Goal: Task Accomplishment & Management: Use online tool/utility

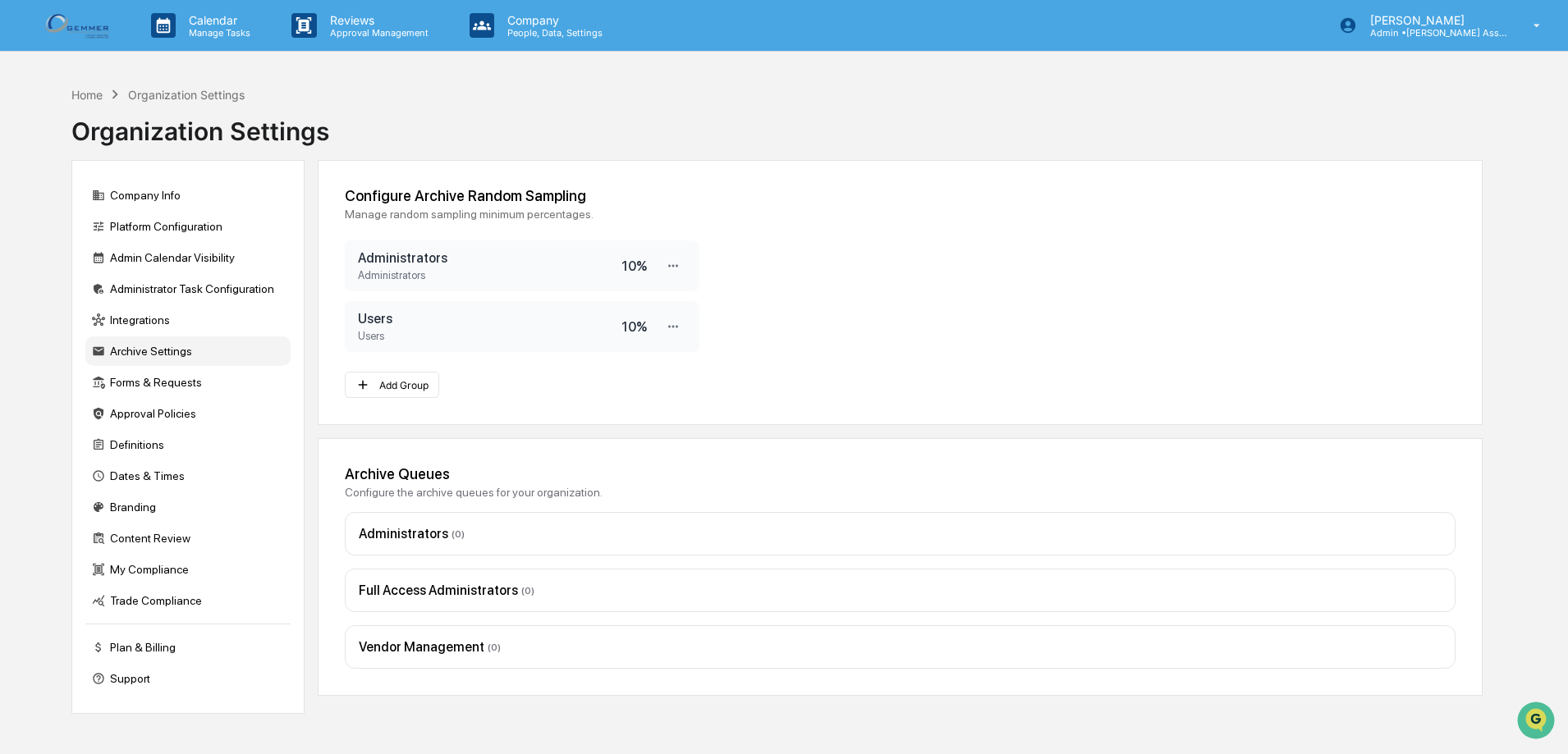
click at [88, 20] on img at bounding box center [79, 25] width 79 height 32
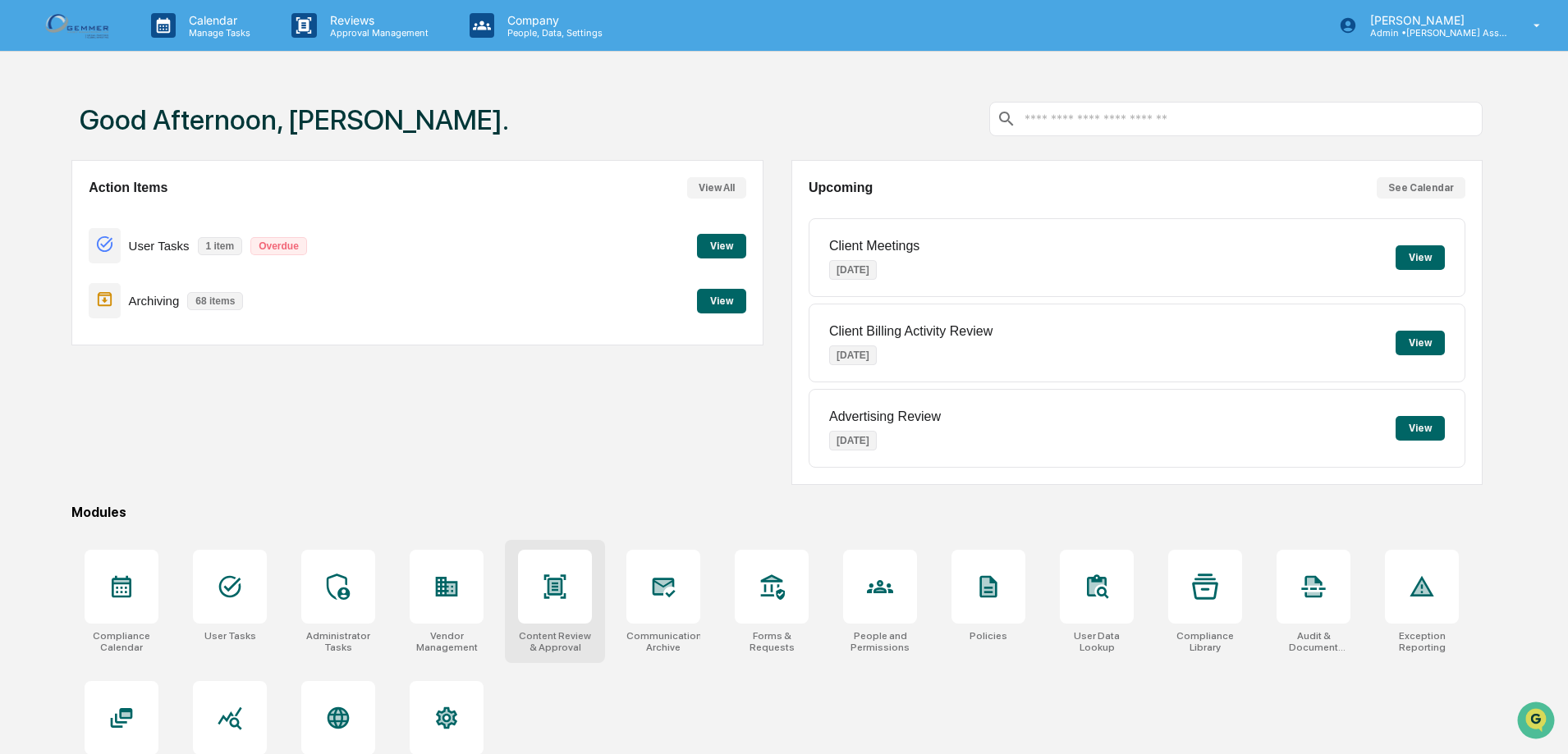
click at [533, 572] on div at bounding box center [555, 587] width 74 height 74
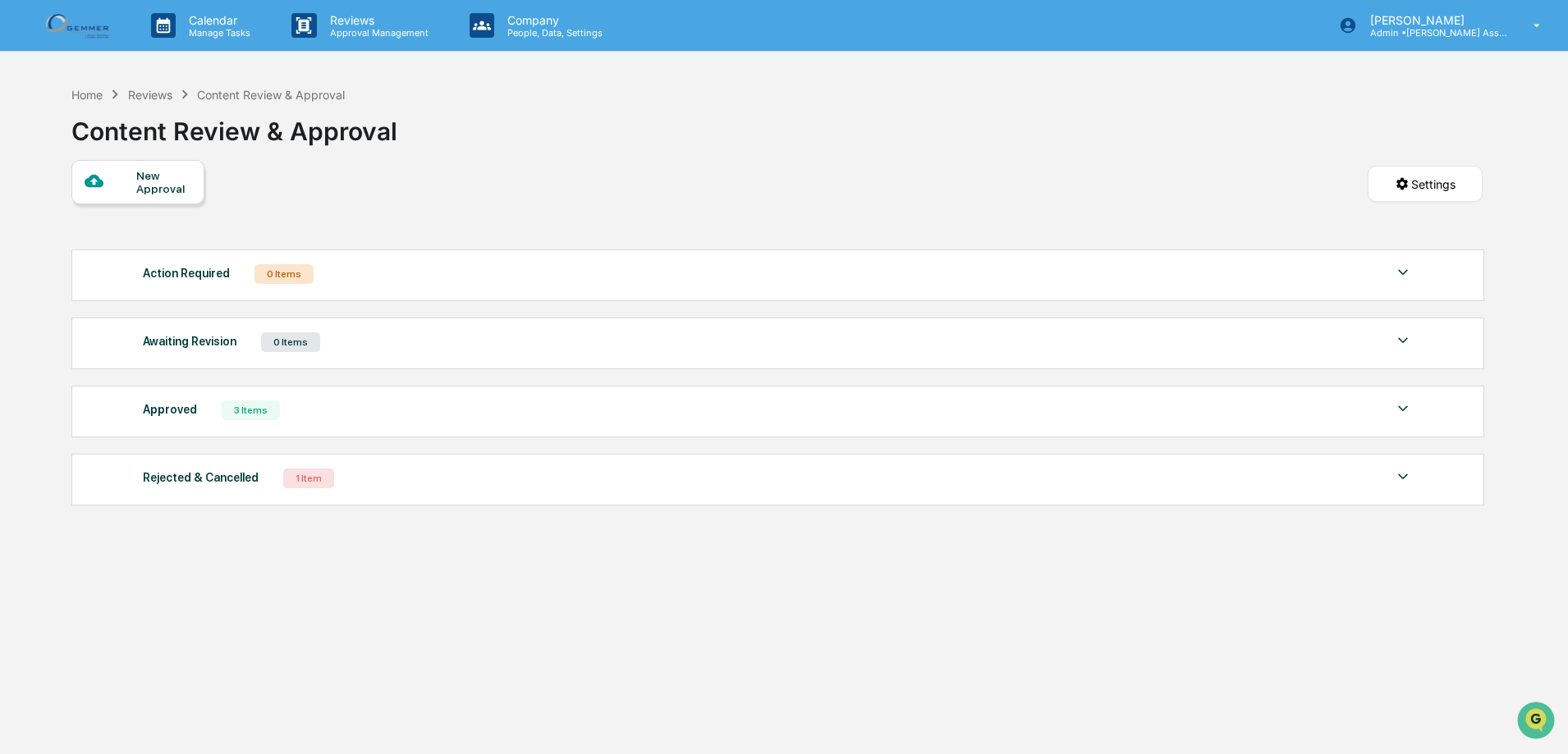
click at [50, 25] on img at bounding box center [79, 25] width 79 height 32
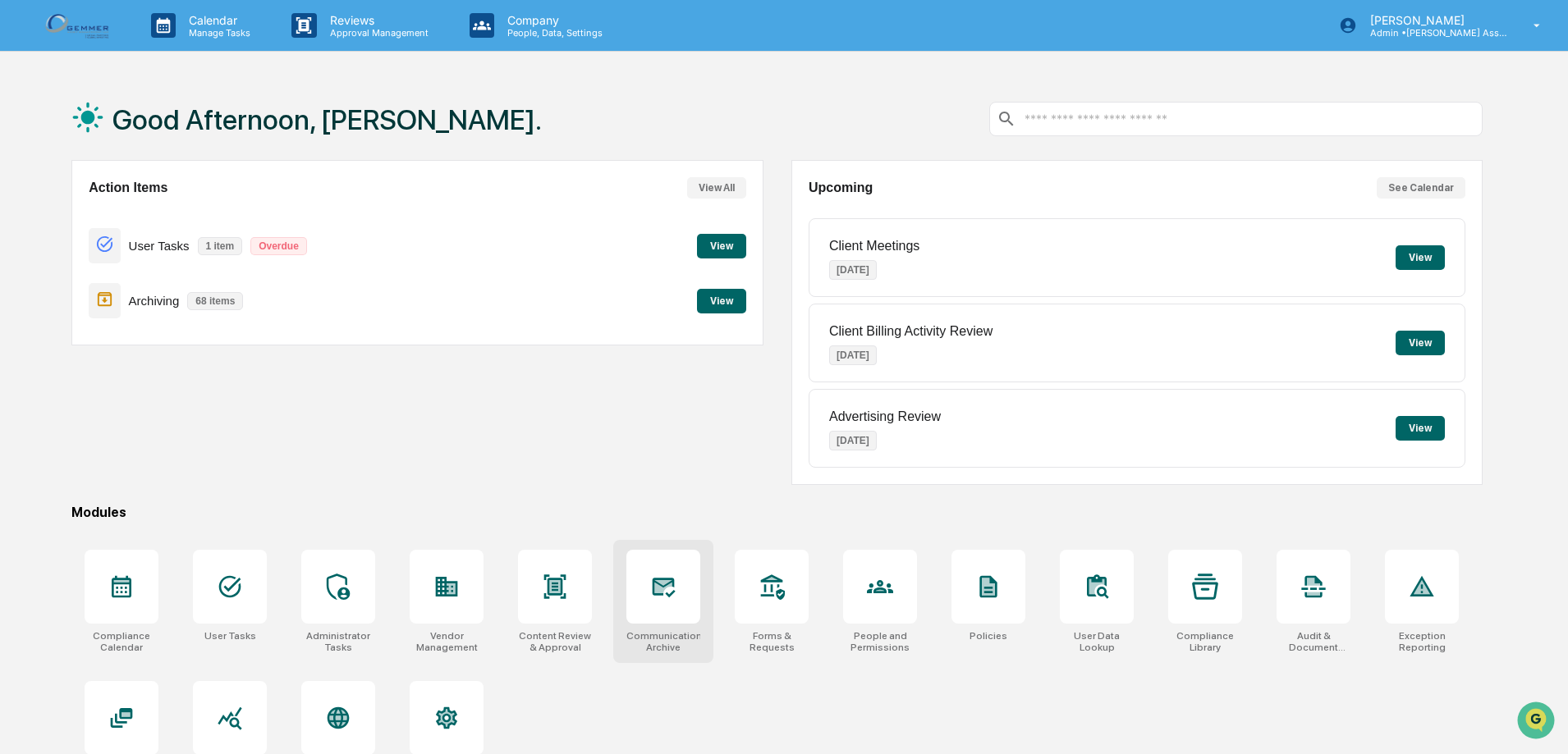
click at [678, 604] on div at bounding box center [663, 587] width 74 height 74
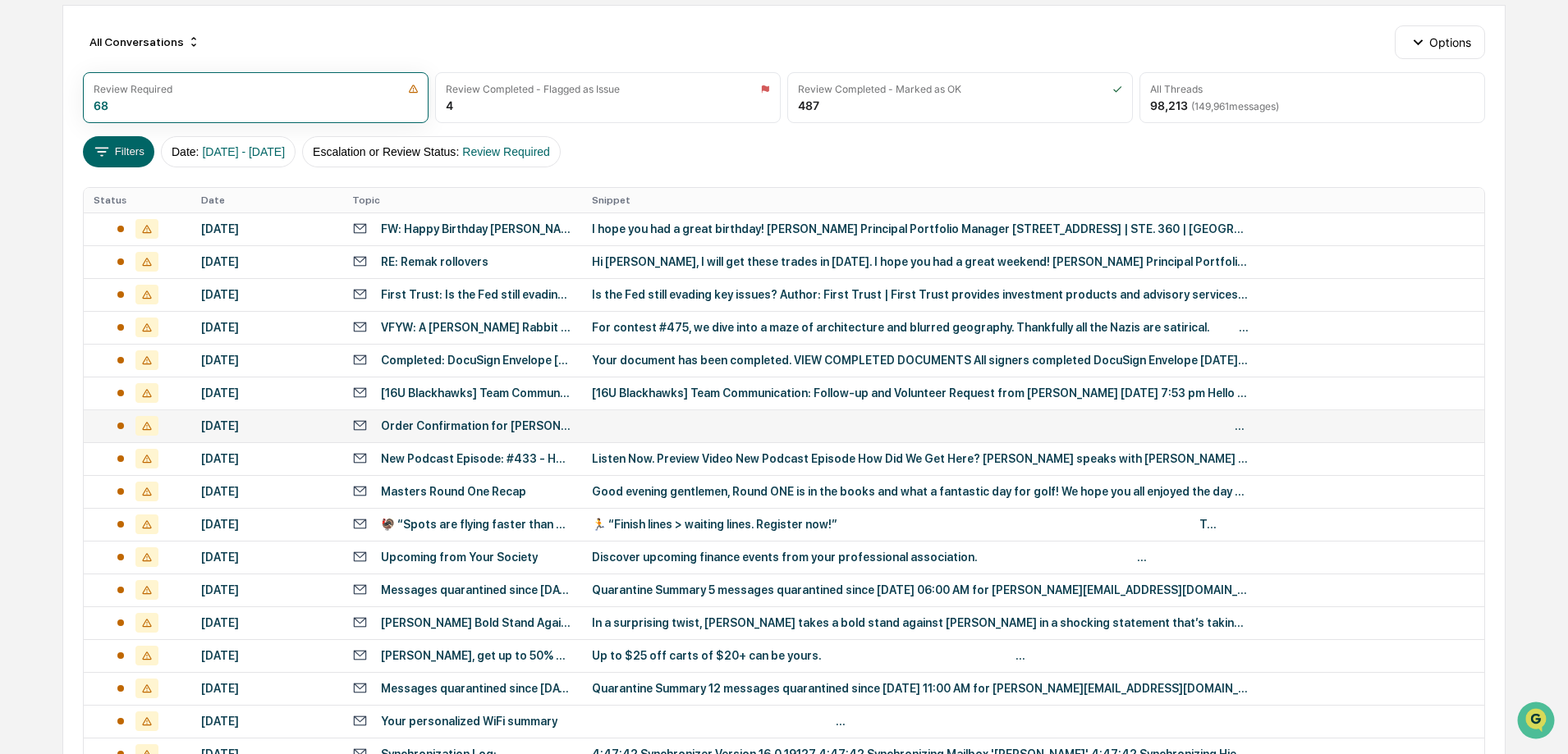
scroll to position [82, 0]
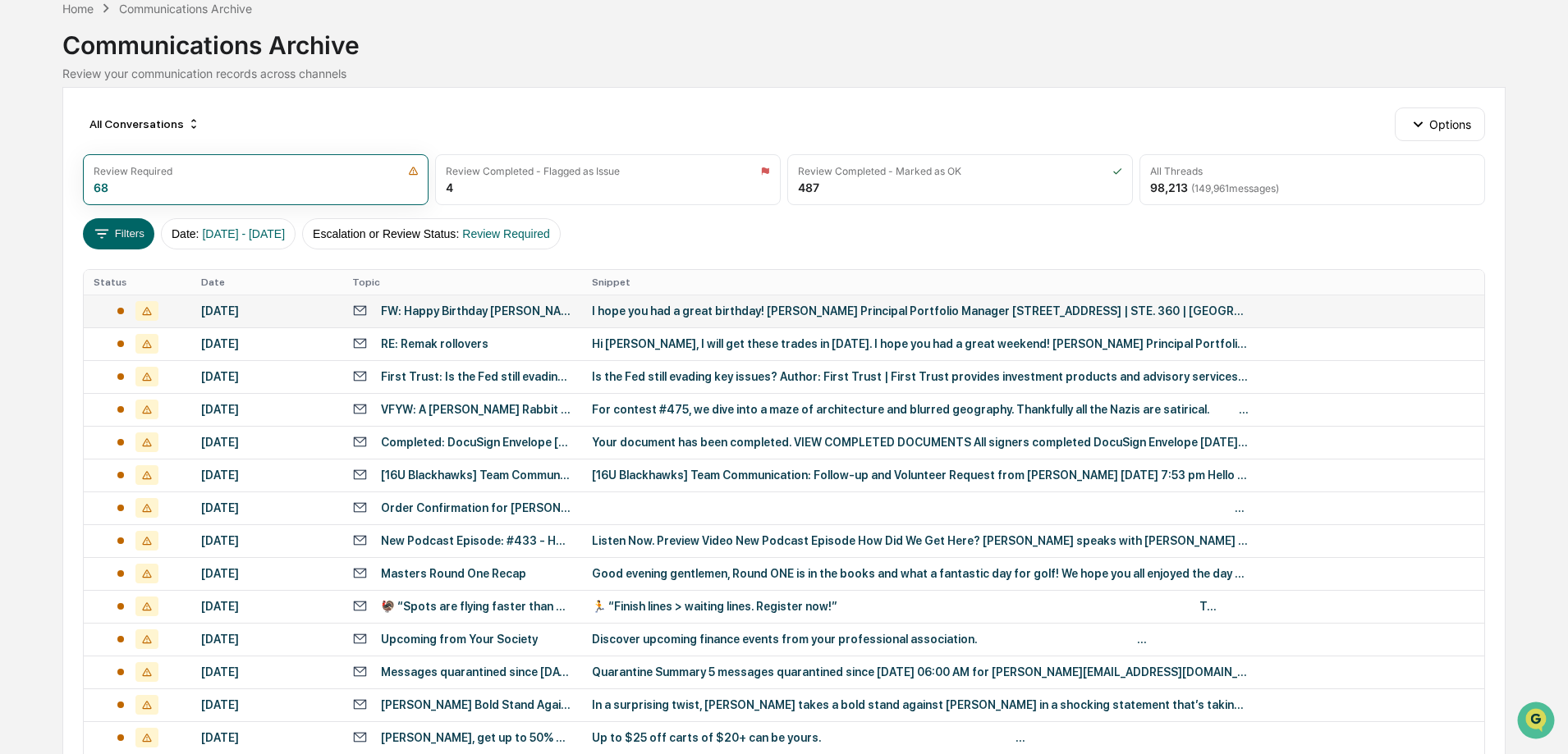
click at [757, 313] on div "I hope you had a great birthday! Brian Gemmer Principal Portfolio Manager 1655 …" at bounding box center [919, 311] width 656 height 13
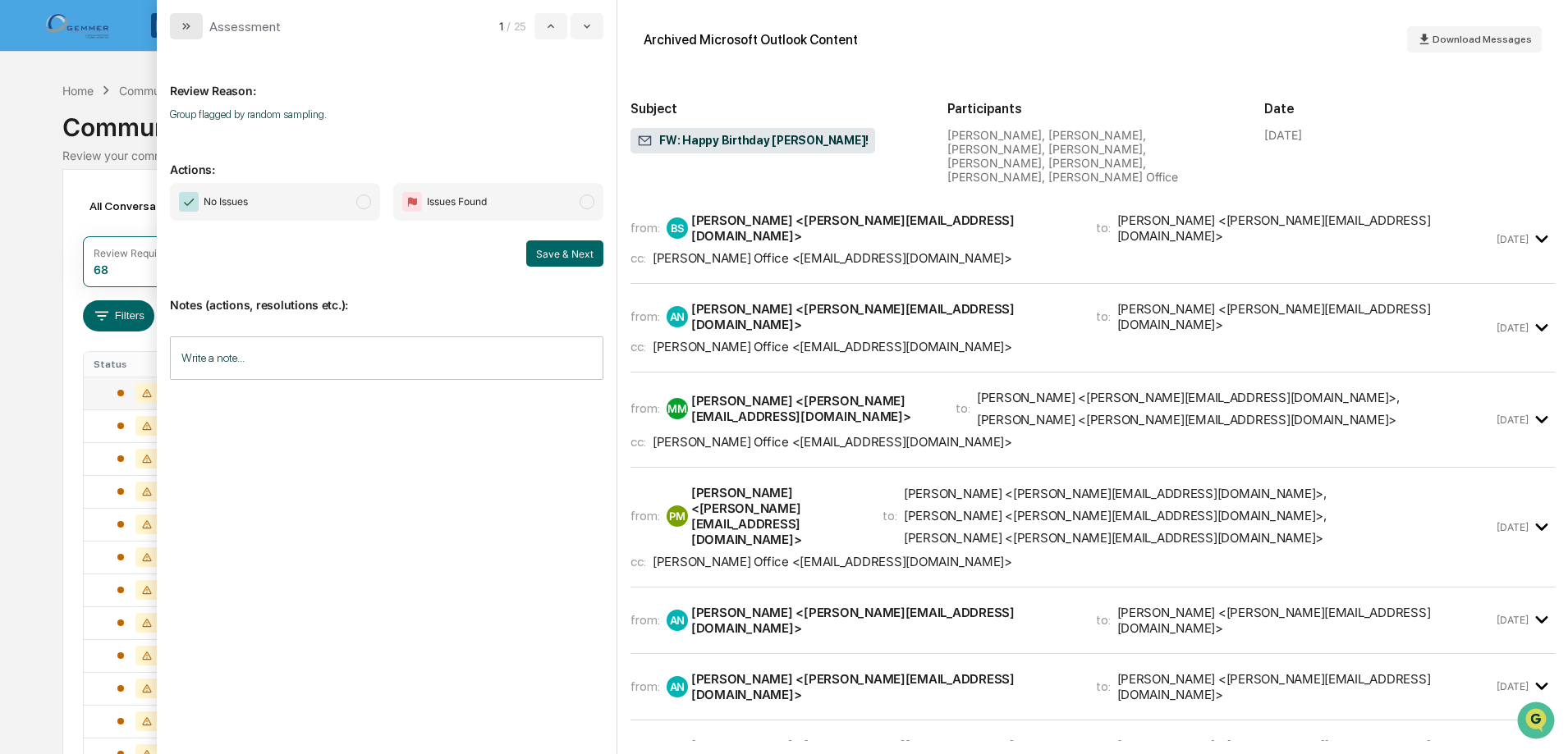
click at [188, 16] on button "modal" at bounding box center [187, 26] width 33 height 27
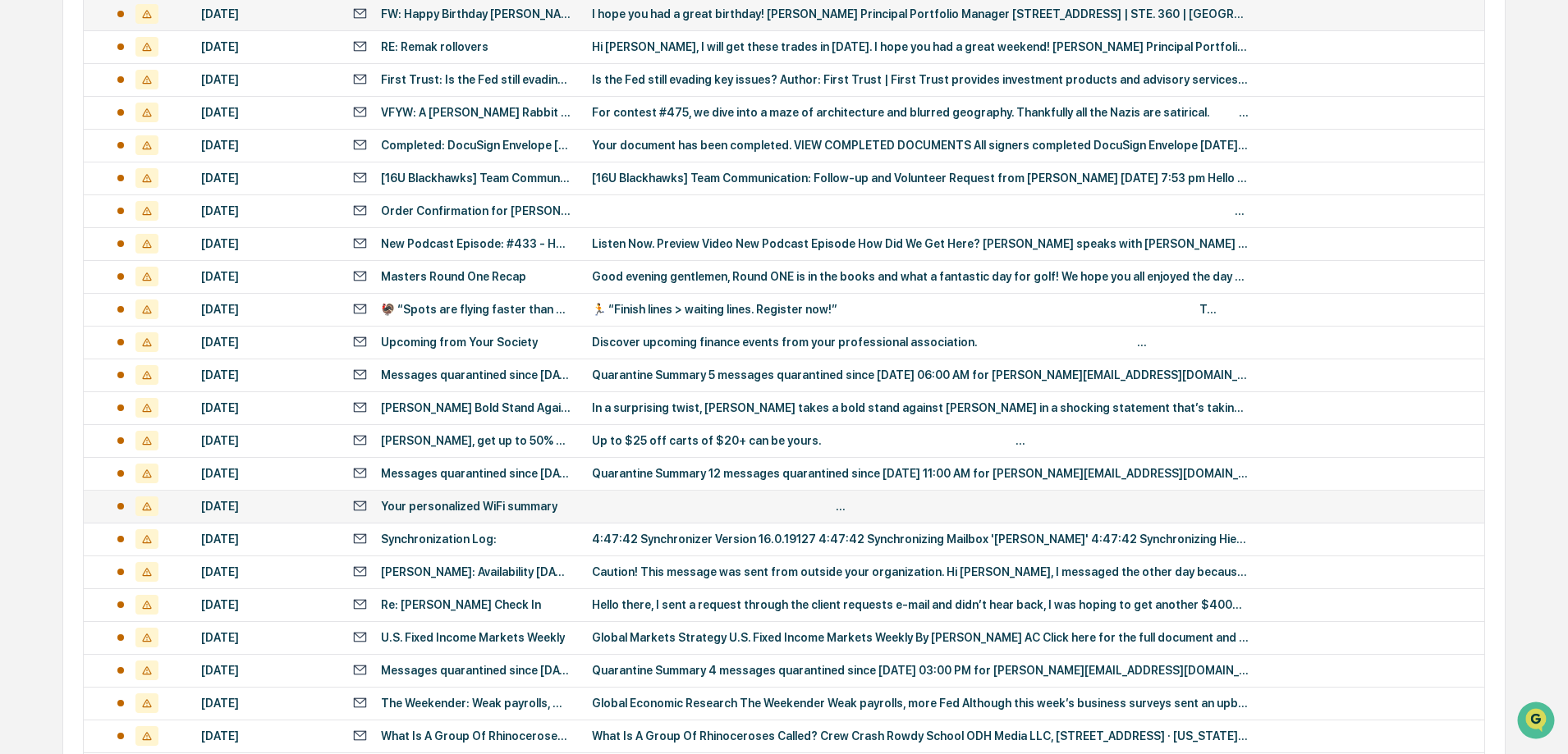
scroll to position [410, 0]
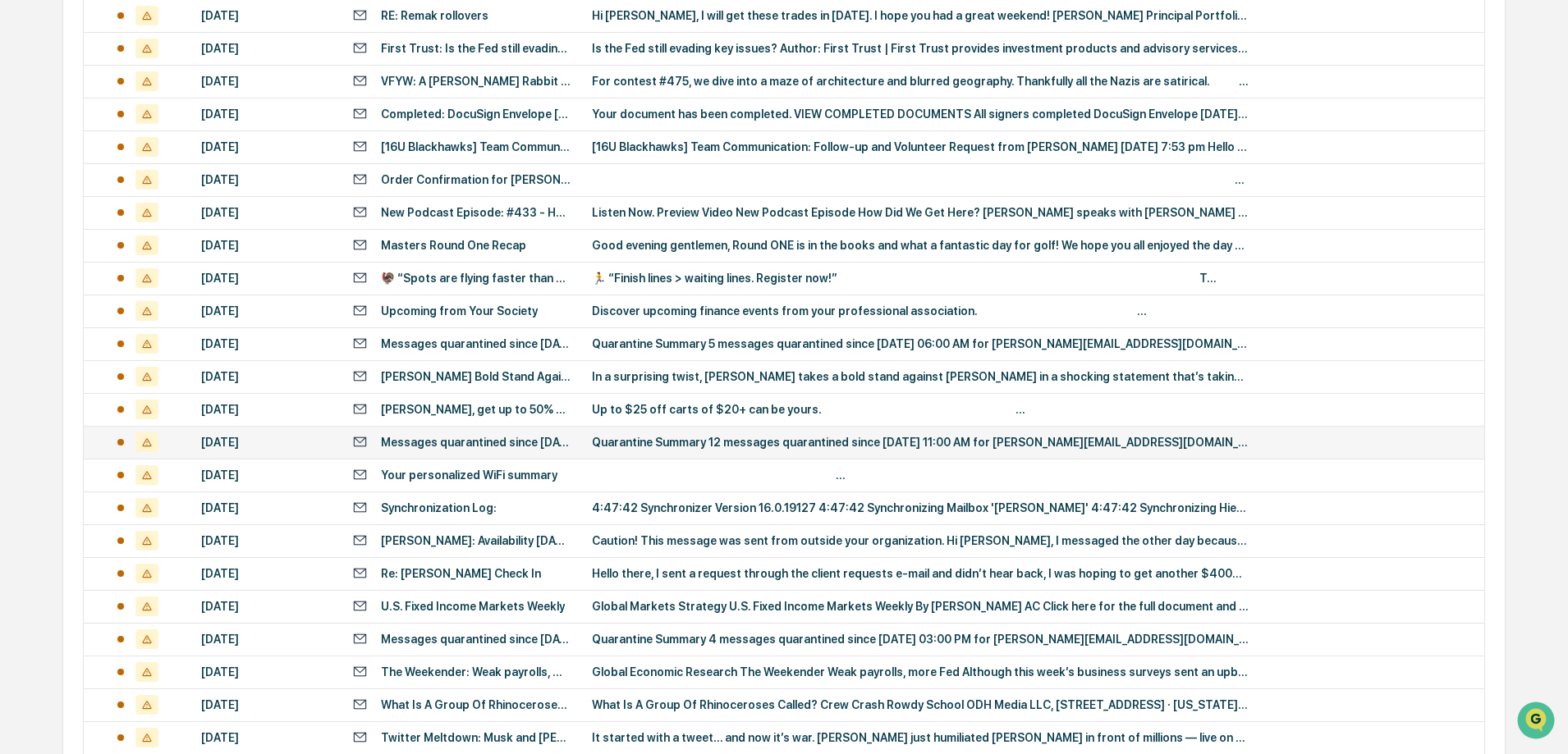
click at [754, 439] on div "Quarantine Summary 12 messages quarantined since [DATE] 11:00 AM for [PERSON_NA…" at bounding box center [919, 442] width 656 height 13
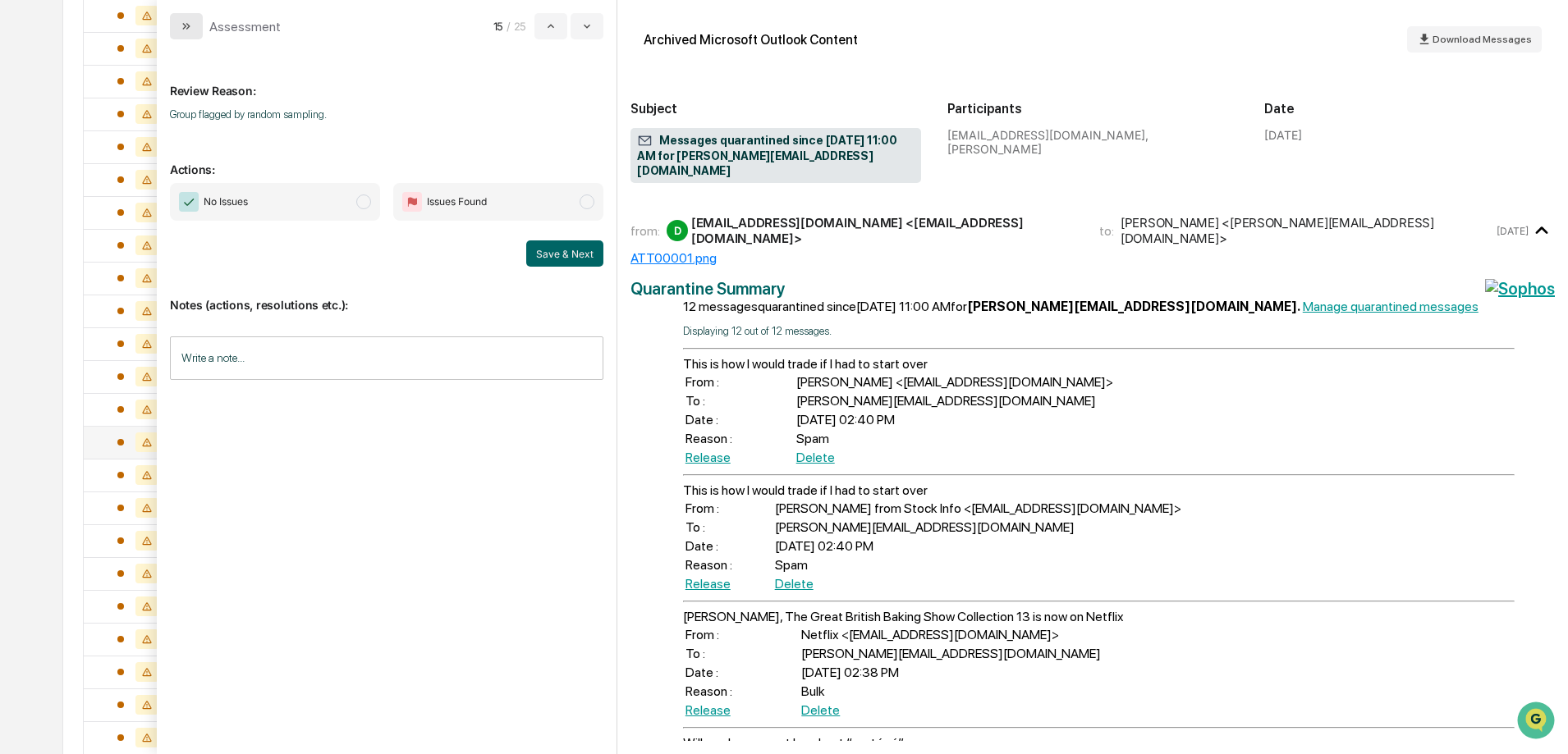
click at [196, 27] on button "modal" at bounding box center [187, 26] width 33 height 27
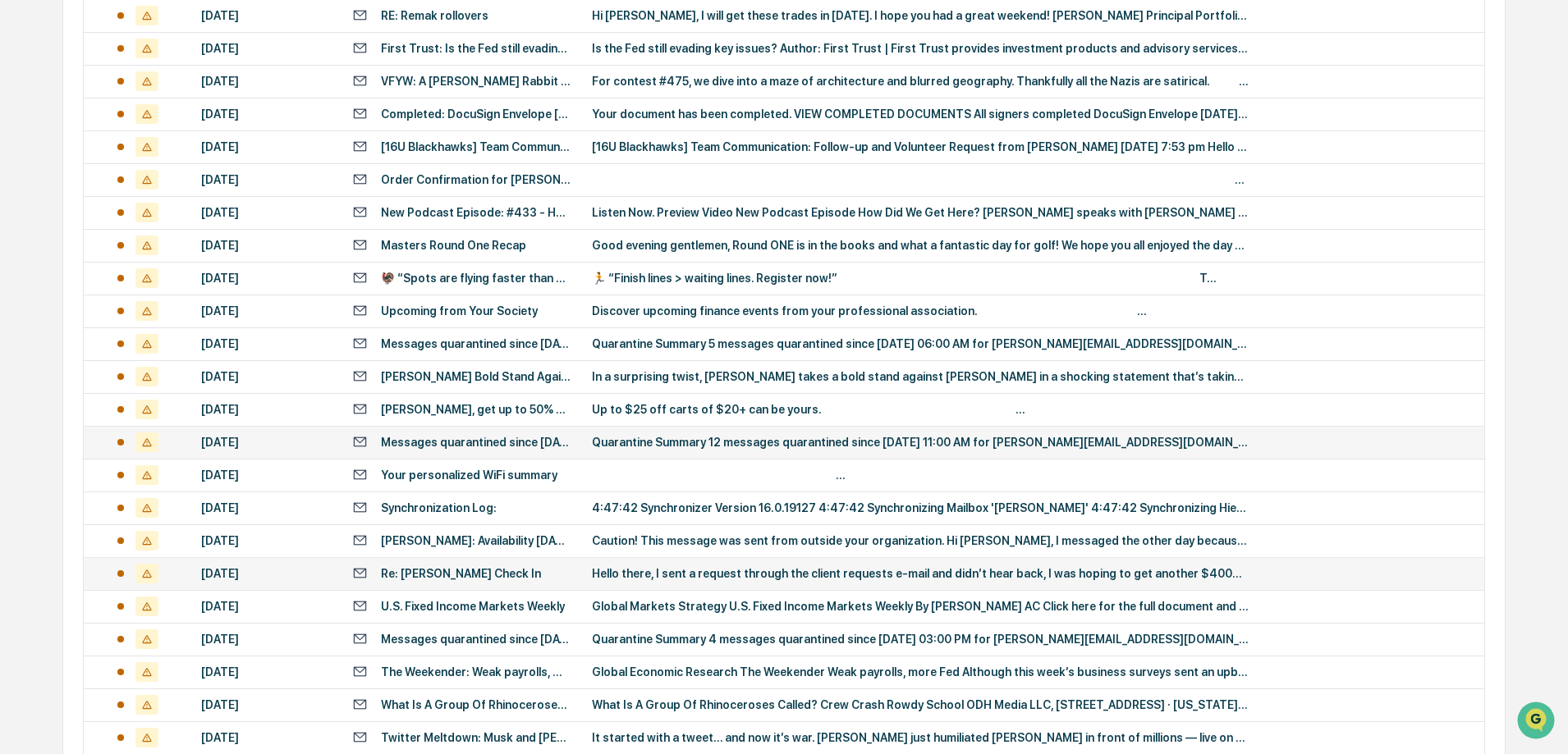
click at [736, 563] on td "Hello there, I sent a request through the client requests e-mail and didn’t hea…" at bounding box center [1033, 573] width 902 height 33
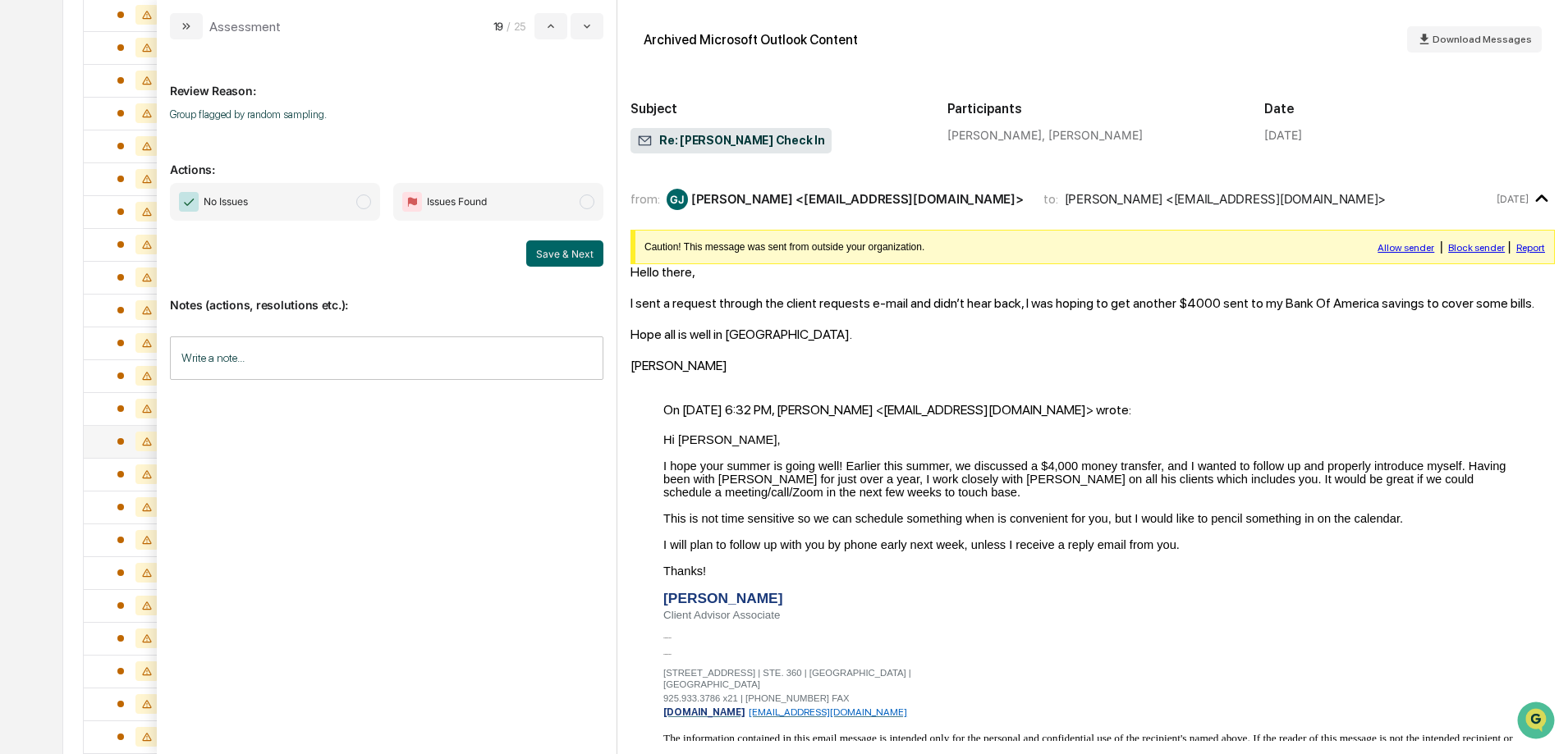
scroll to position [209, 0]
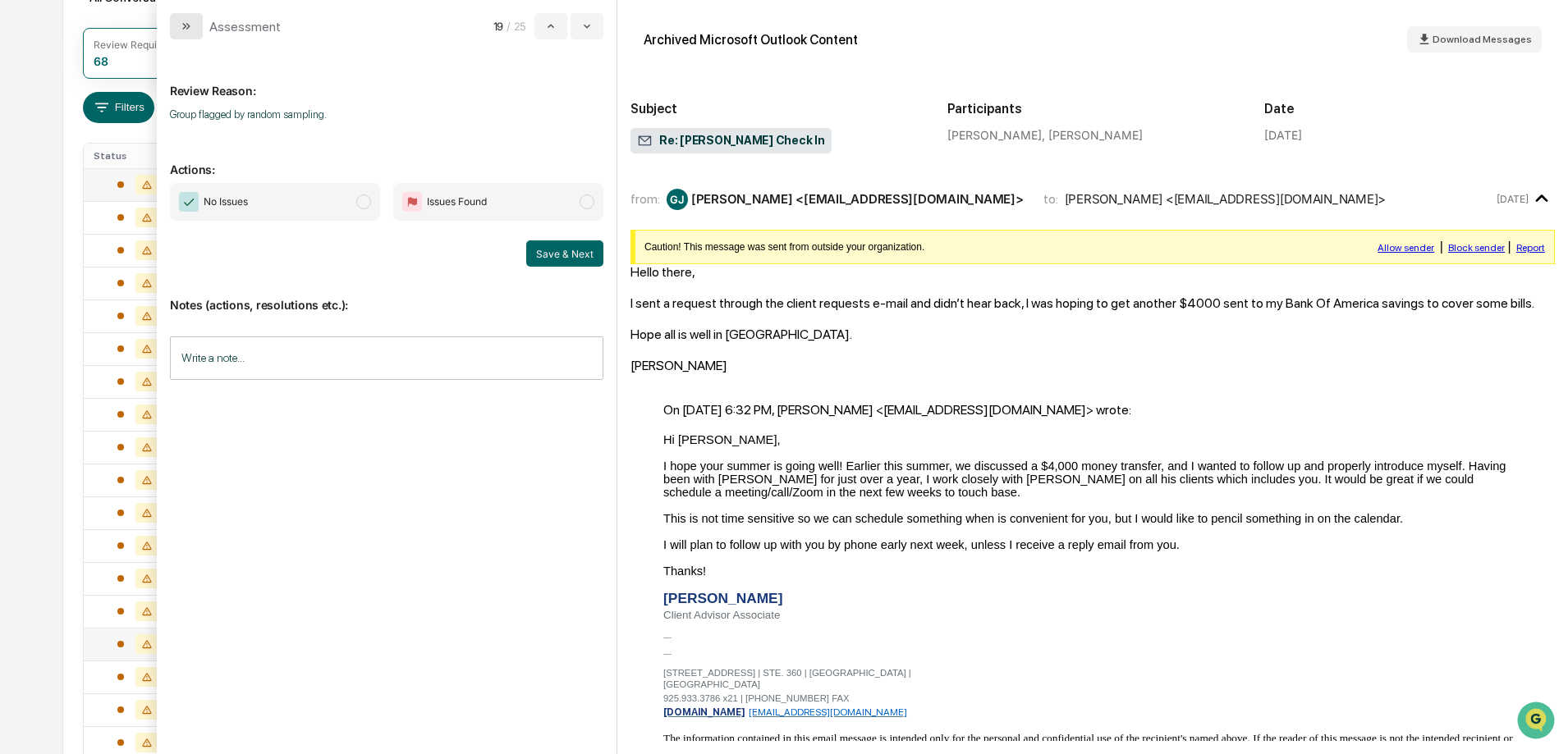
click at [194, 31] on button "modal" at bounding box center [187, 26] width 33 height 27
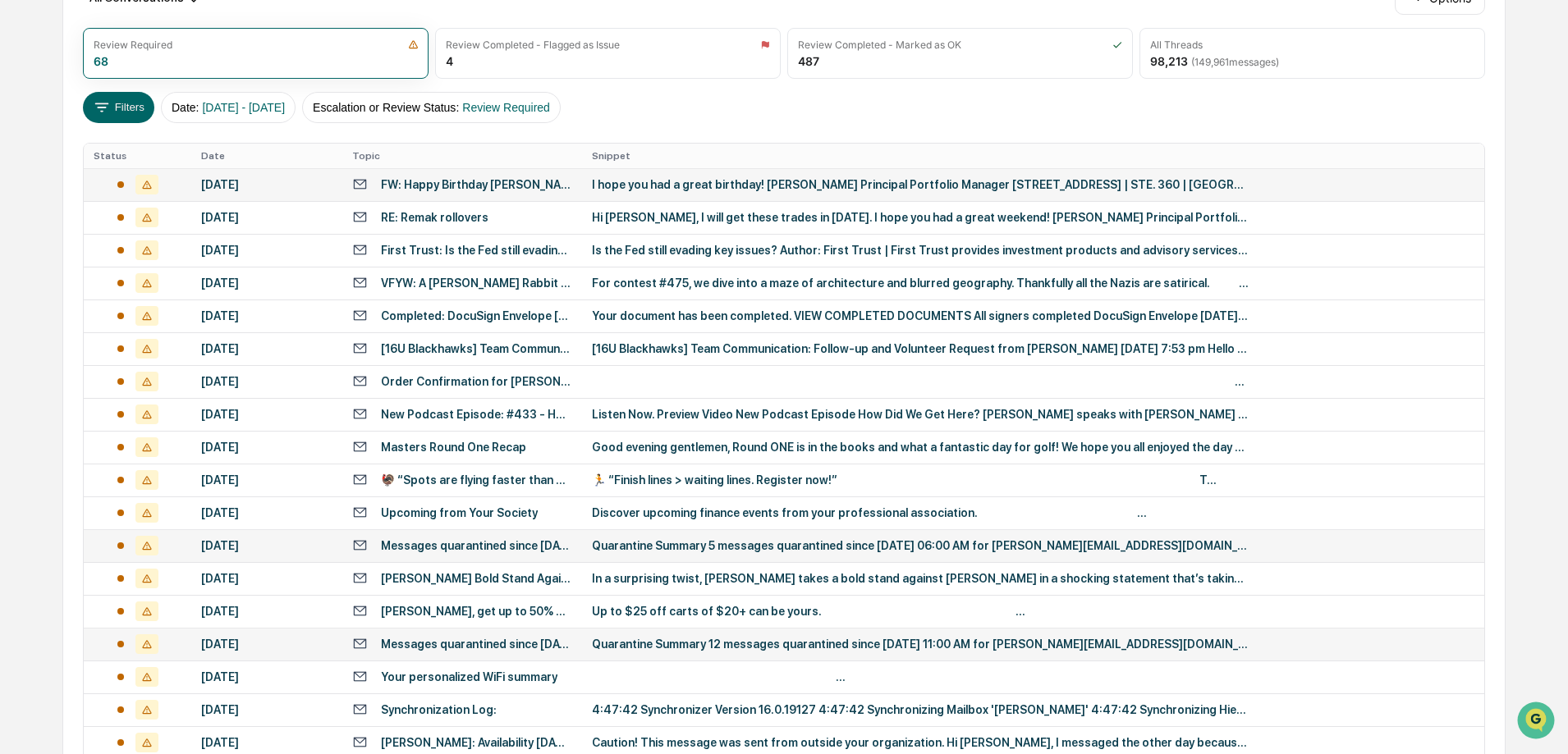
scroll to position [537, 0]
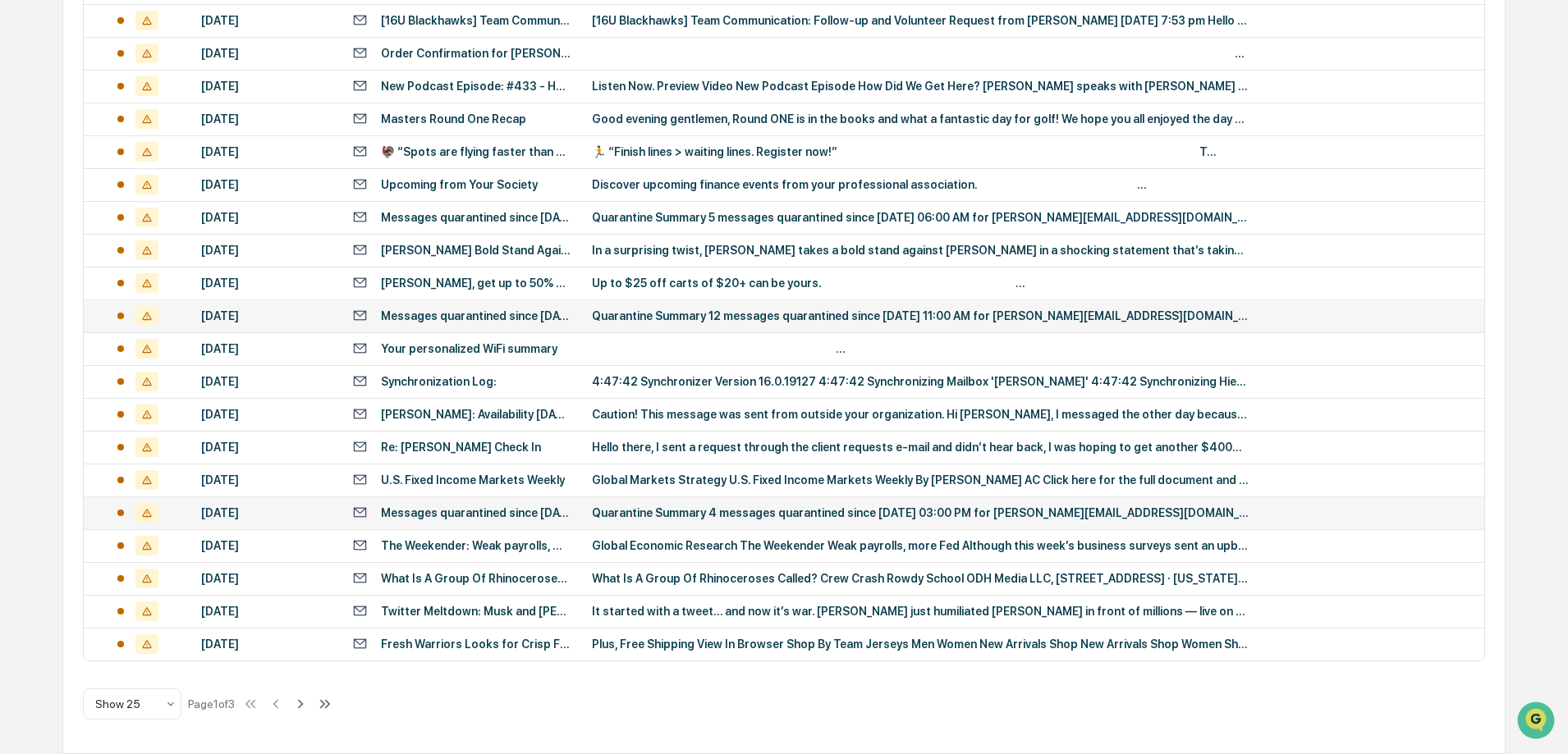
click at [855, 507] on div "Quarantine Summary 4 messages quarantined since [DATE] 03:00 PM for [PERSON_NAM…" at bounding box center [919, 513] width 656 height 13
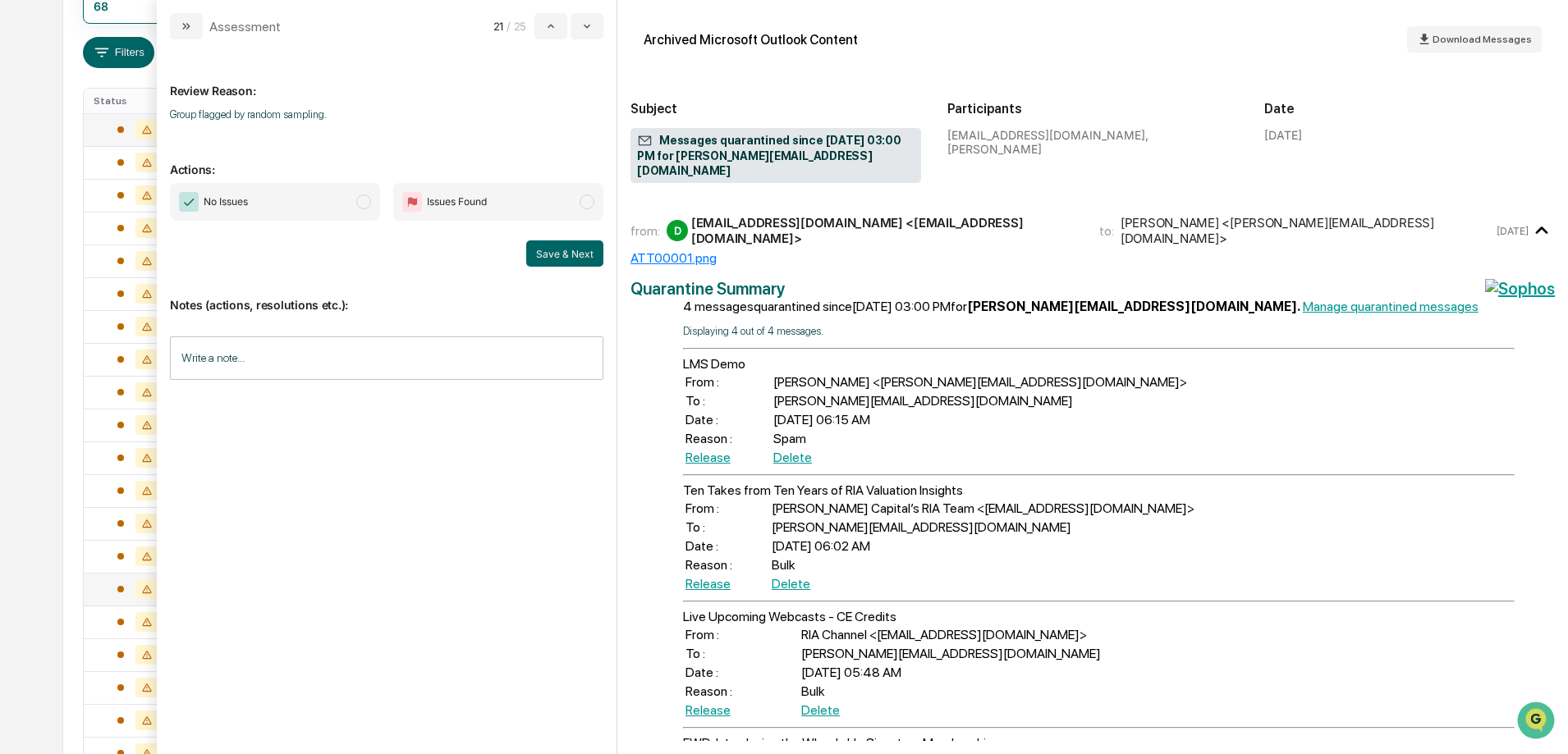
scroll to position [209, 0]
click at [190, 27] on button "modal" at bounding box center [187, 26] width 33 height 27
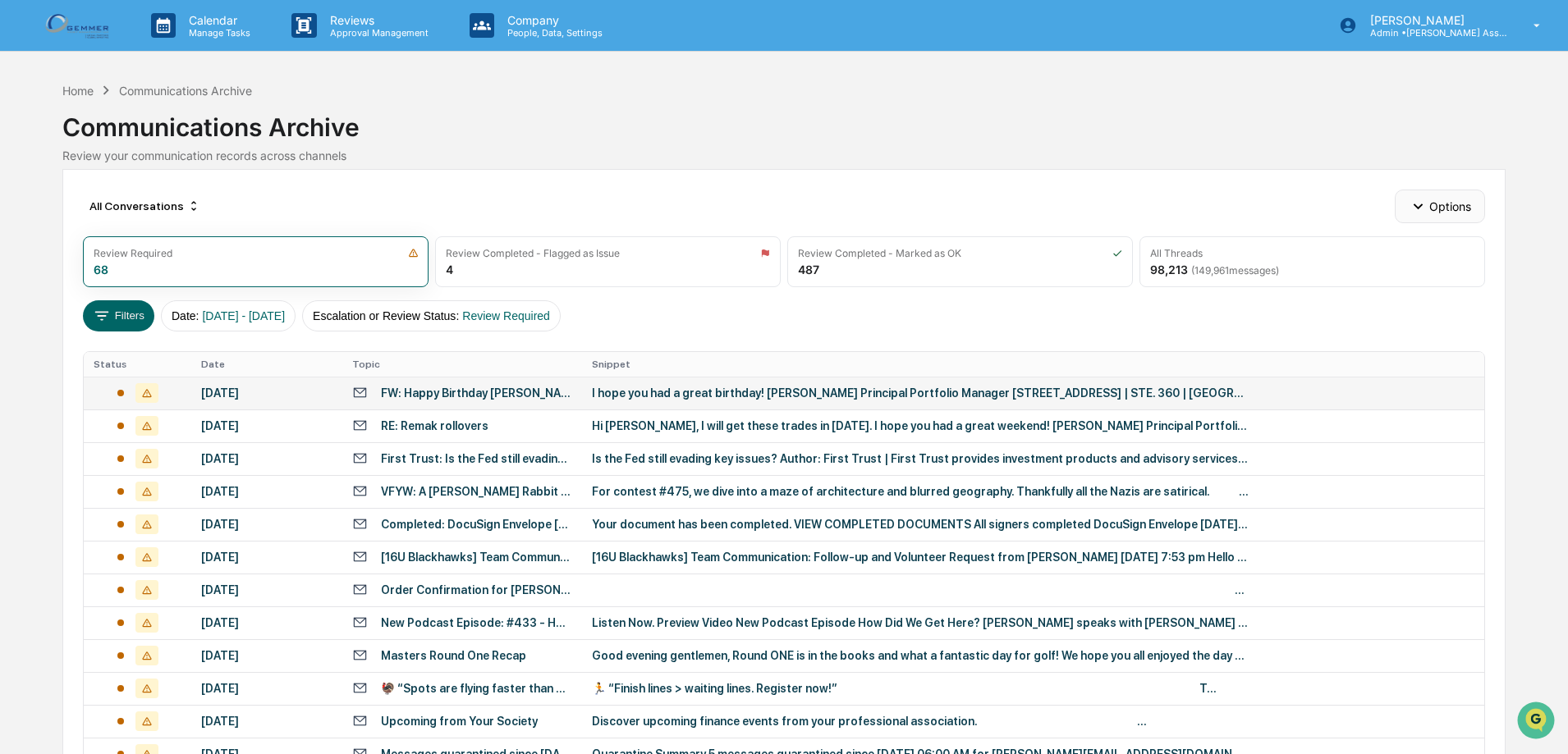
click at [1430, 200] on button "Options" at bounding box center [1439, 206] width 90 height 33
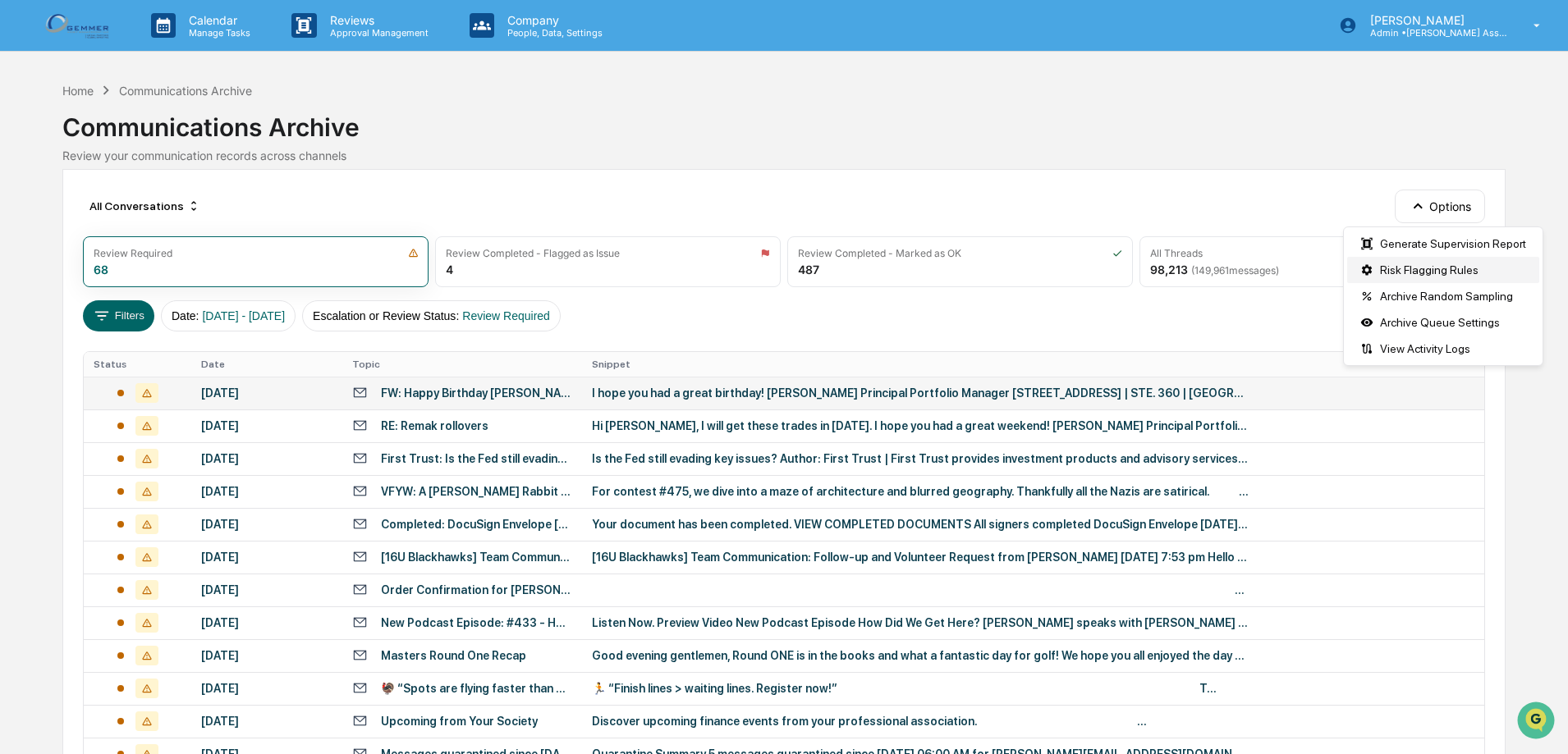
click at [1425, 264] on div "Risk Flagging Rules" at bounding box center [1443, 270] width 192 height 27
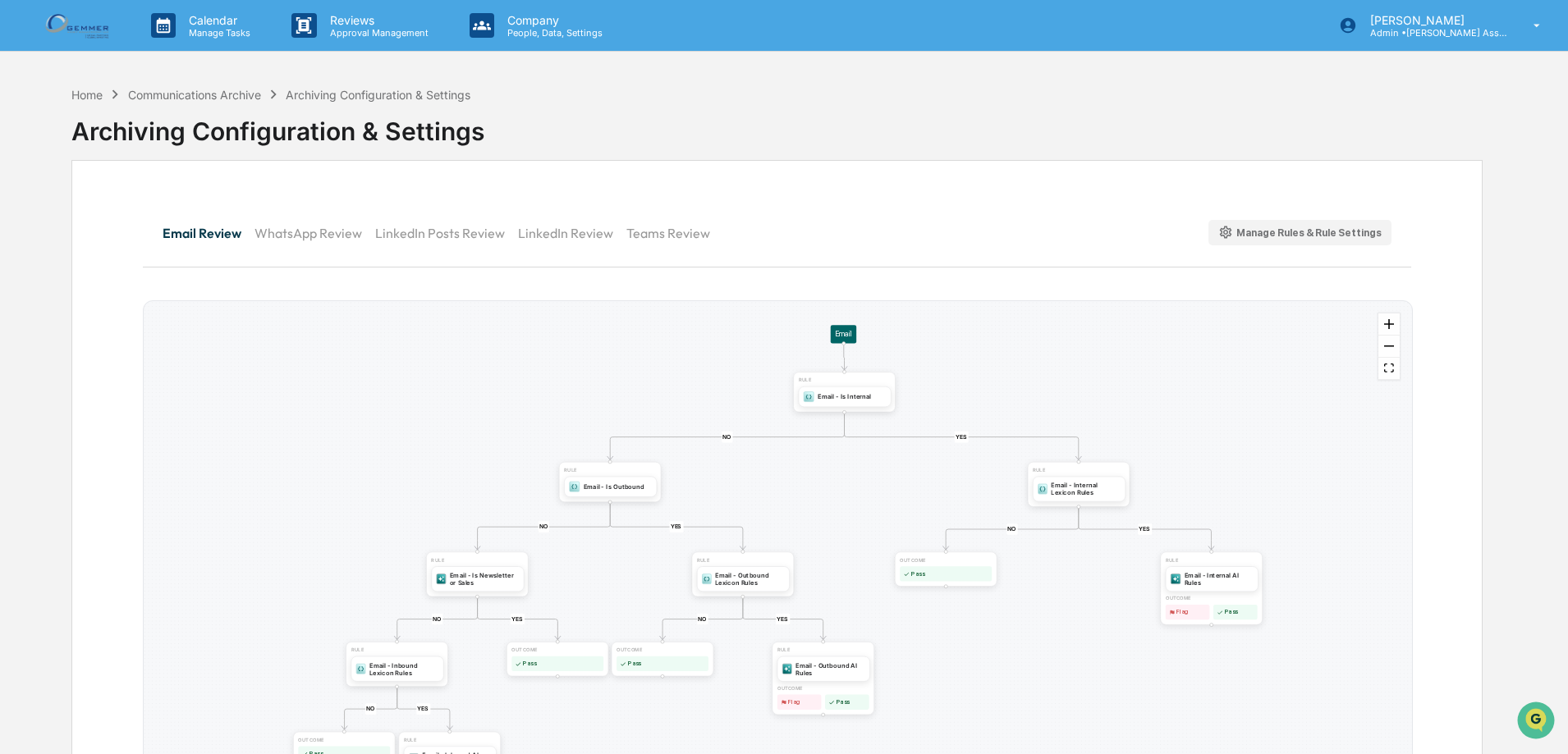
click at [1363, 236] on div "Manage Rules & Rule Settings" at bounding box center [1300, 233] width 164 height 15
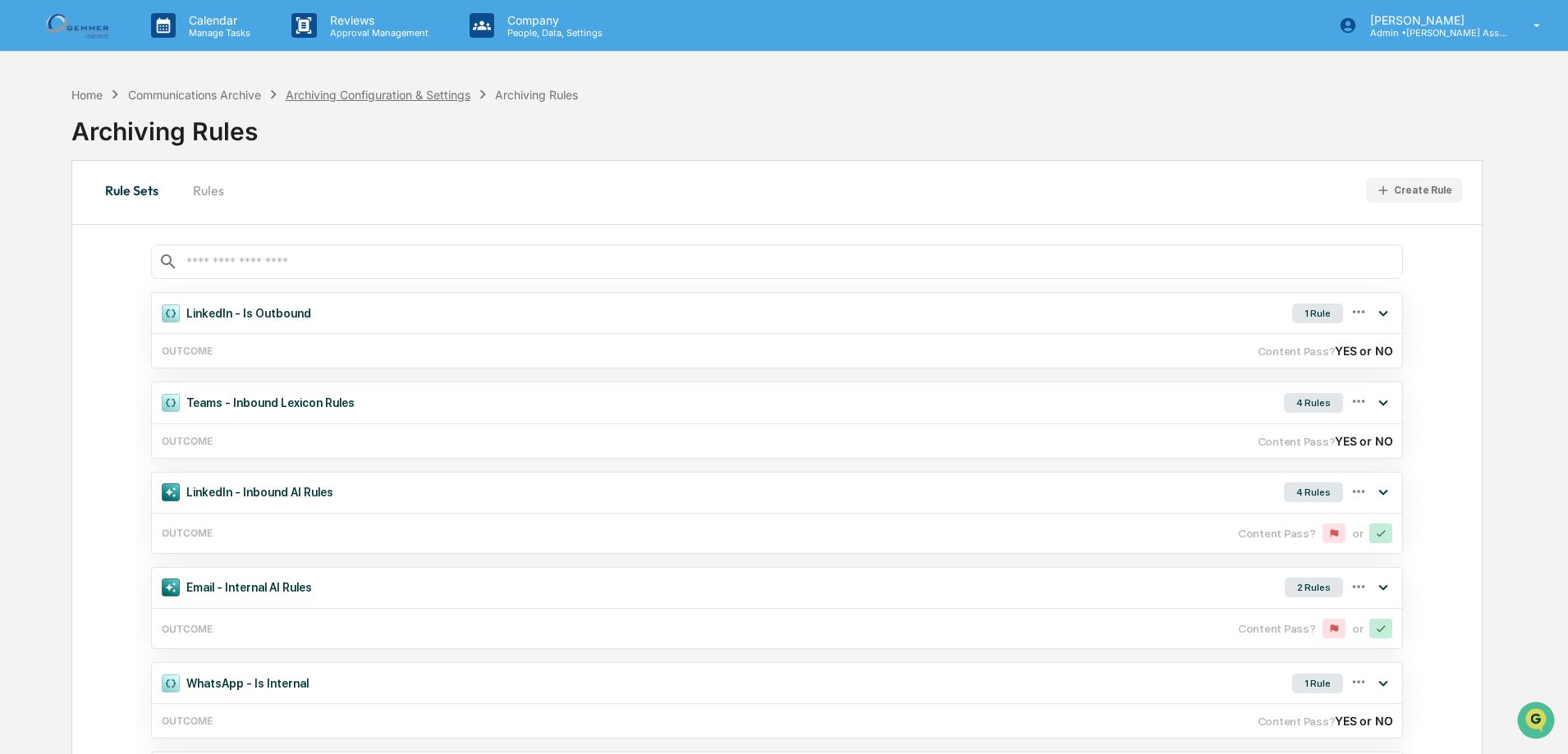
click at [448, 95] on div "Archiving Configuration & Settings" at bounding box center [378, 95] width 185 height 14
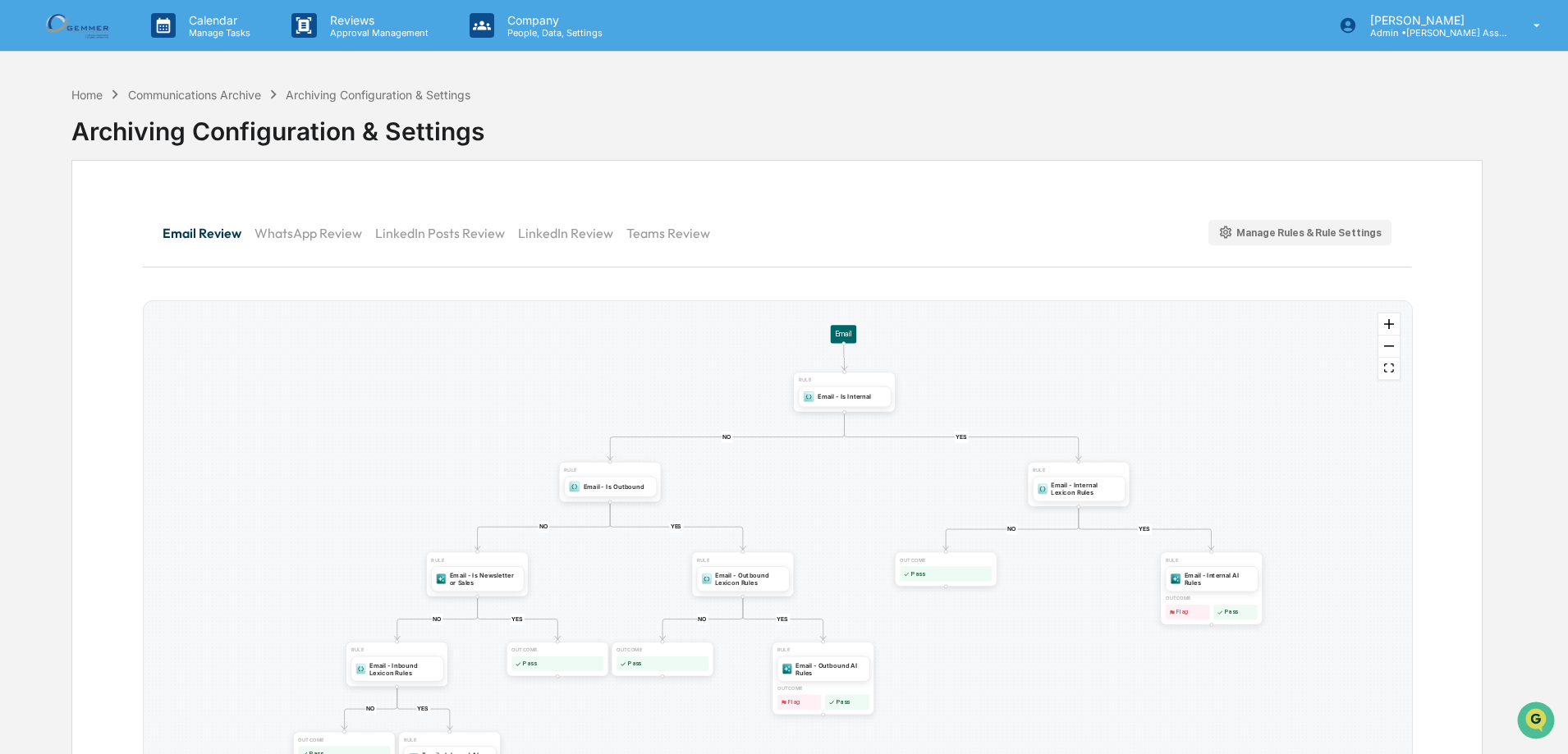
click at [1302, 234] on div "Manage Rules & Rule Settings" at bounding box center [1300, 233] width 164 height 15
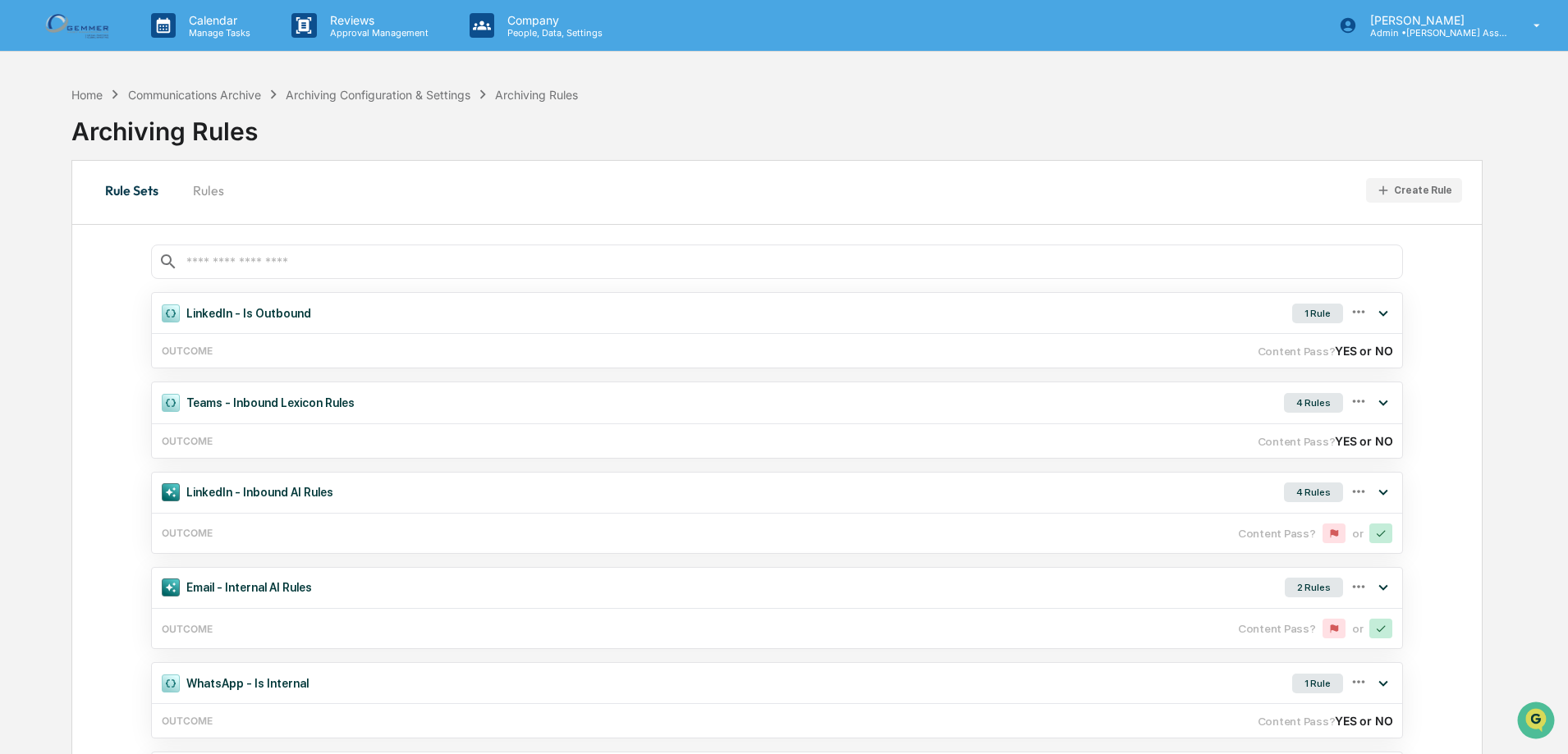
click at [230, 191] on button "Rules" at bounding box center [208, 190] width 74 height 39
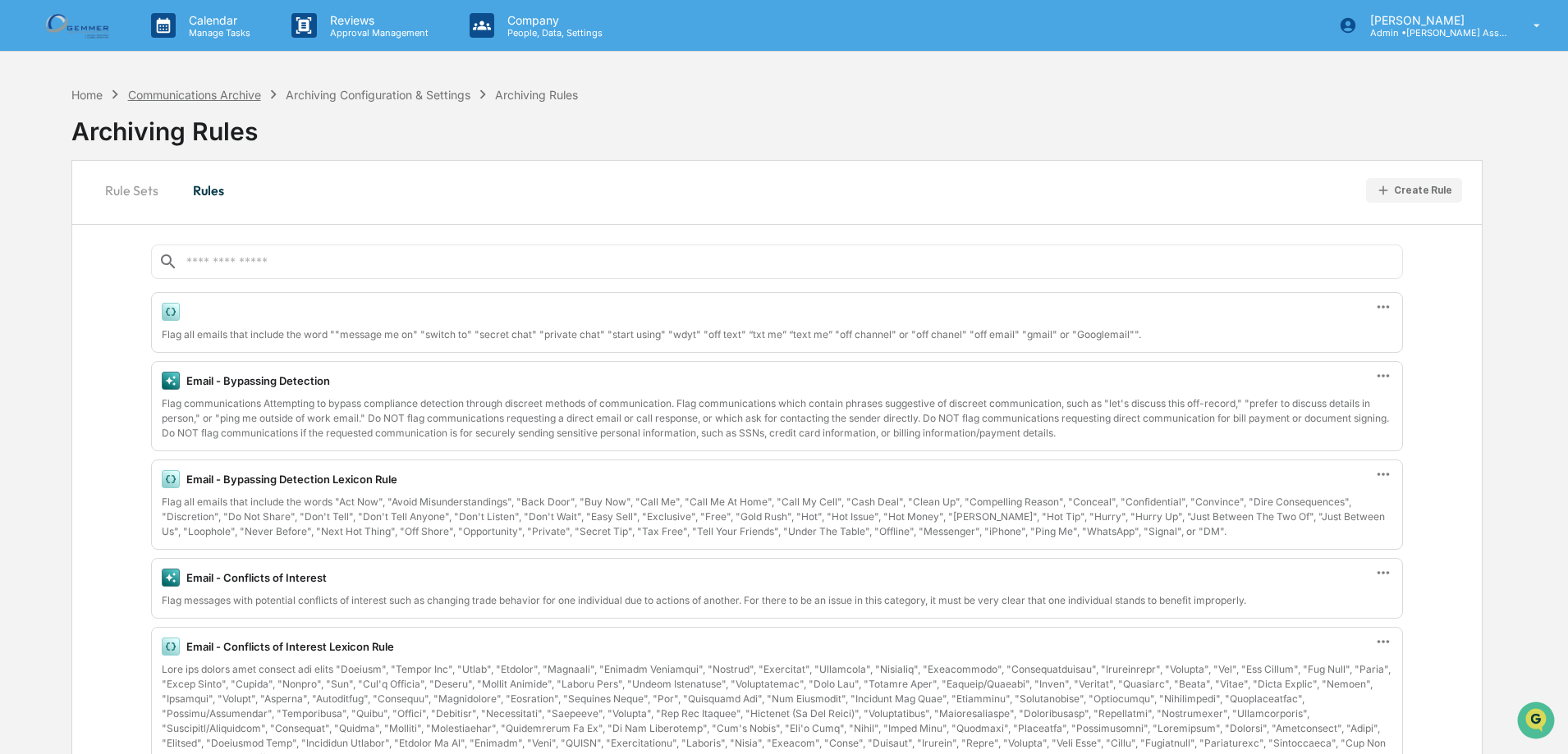
click at [199, 96] on div "Communications Archive" at bounding box center [194, 95] width 133 height 14
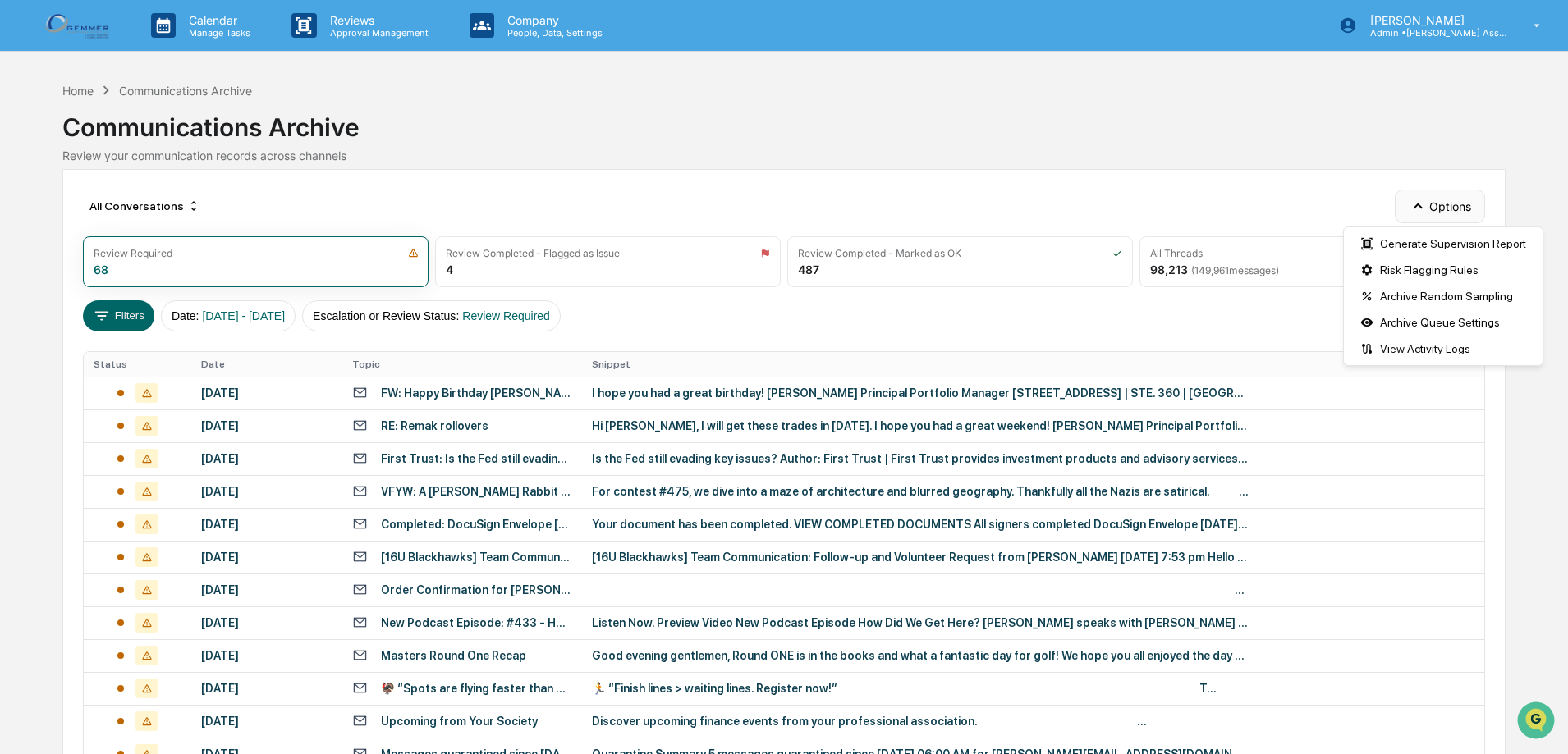
click at [1436, 196] on button "Options" at bounding box center [1439, 206] width 90 height 33
click at [1435, 294] on div "Archive Random Sampling" at bounding box center [1443, 296] width 192 height 27
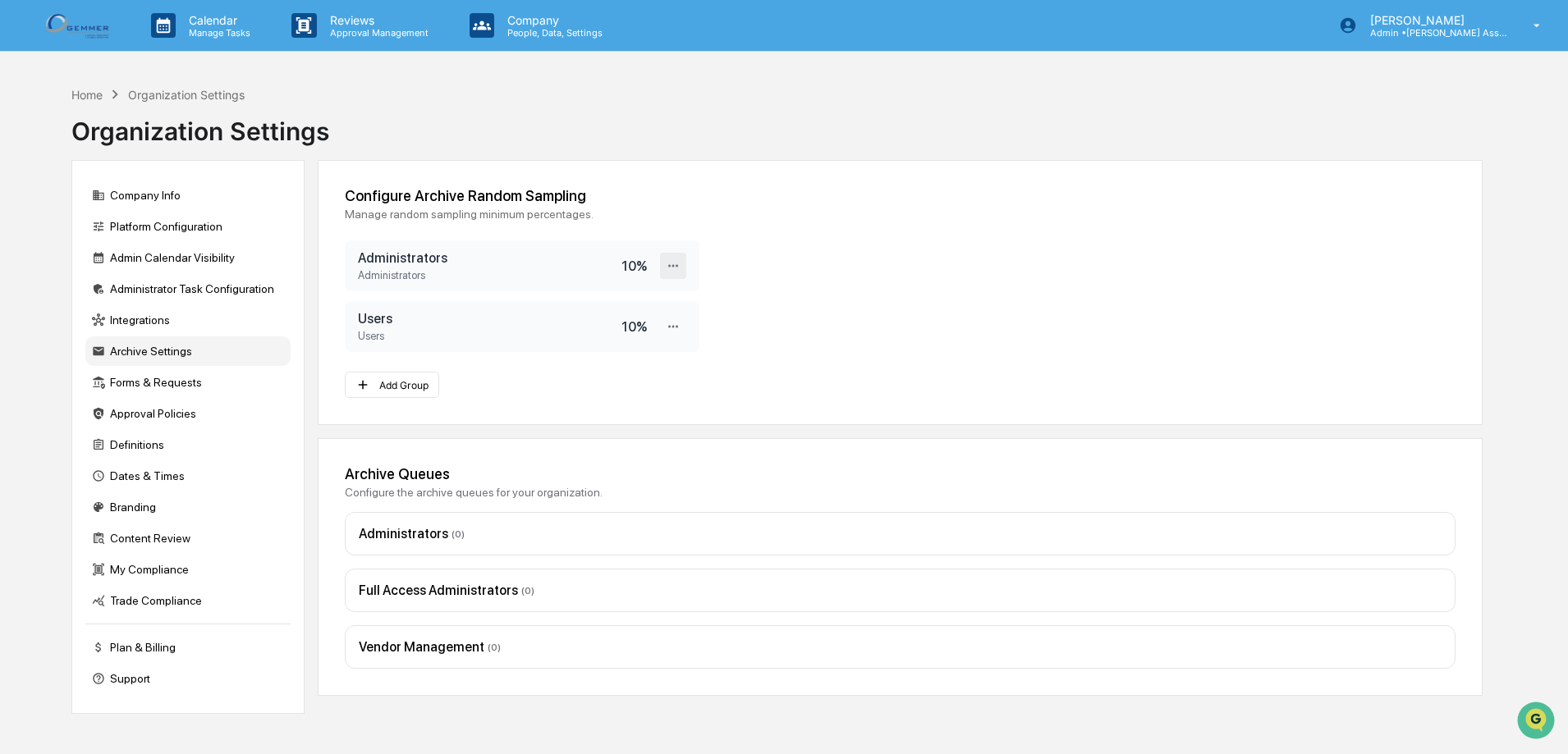
click at [668, 270] on icon at bounding box center [674, 266] width 15 height 15
click at [656, 292] on div "Edit" at bounding box center [620, 294] width 131 height 29
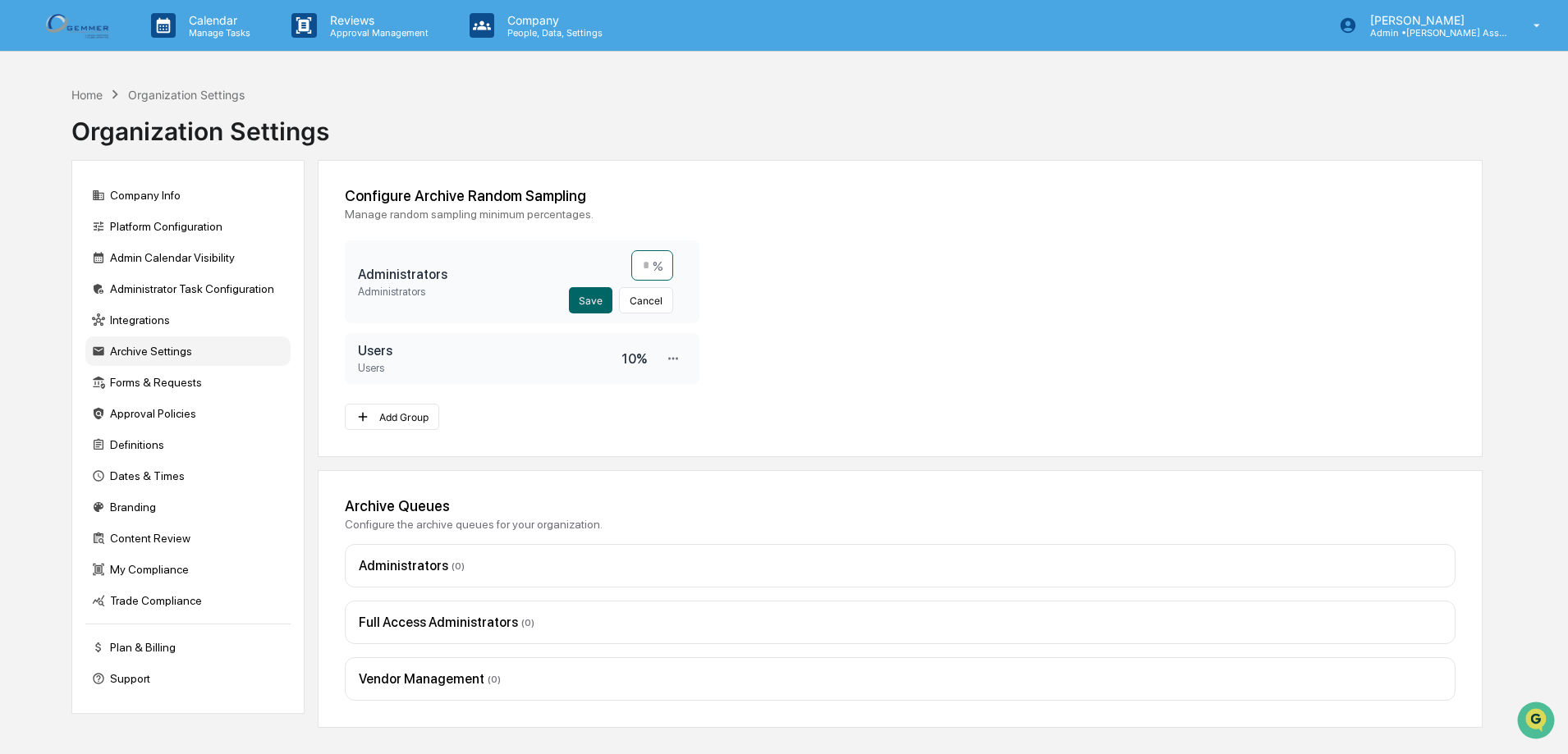
drag, startPoint x: 633, startPoint y: 270, endPoint x: 650, endPoint y: 270, distance: 17.0
click at [650, 270] on input "**" at bounding box center [651, 264] width 42 height 30
type input "*"
click at [599, 299] on button "Save" at bounding box center [591, 300] width 44 height 27
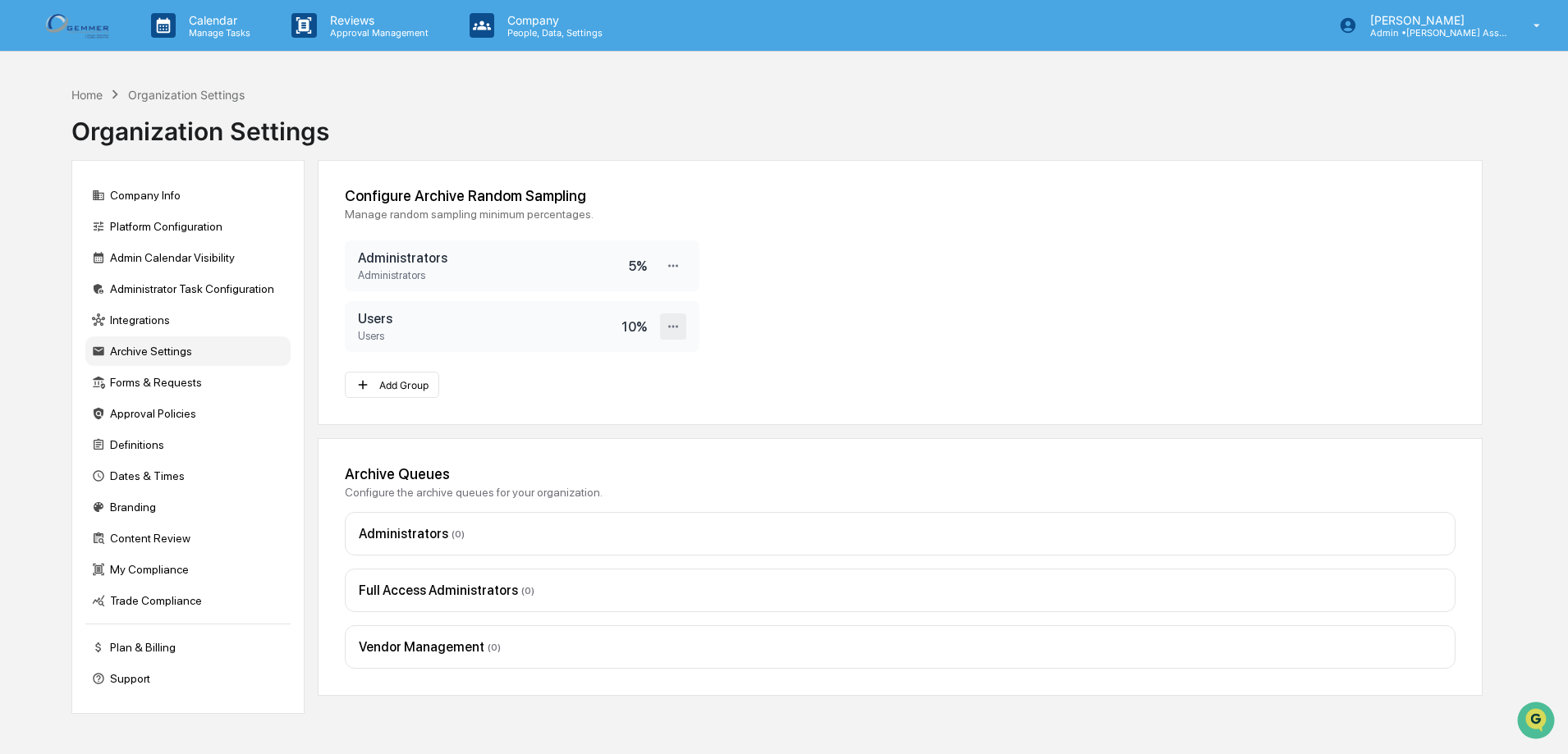
click at [669, 324] on icon at bounding box center [674, 327] width 15 height 15
click at [650, 352] on div "Edit" at bounding box center [620, 354] width 131 height 29
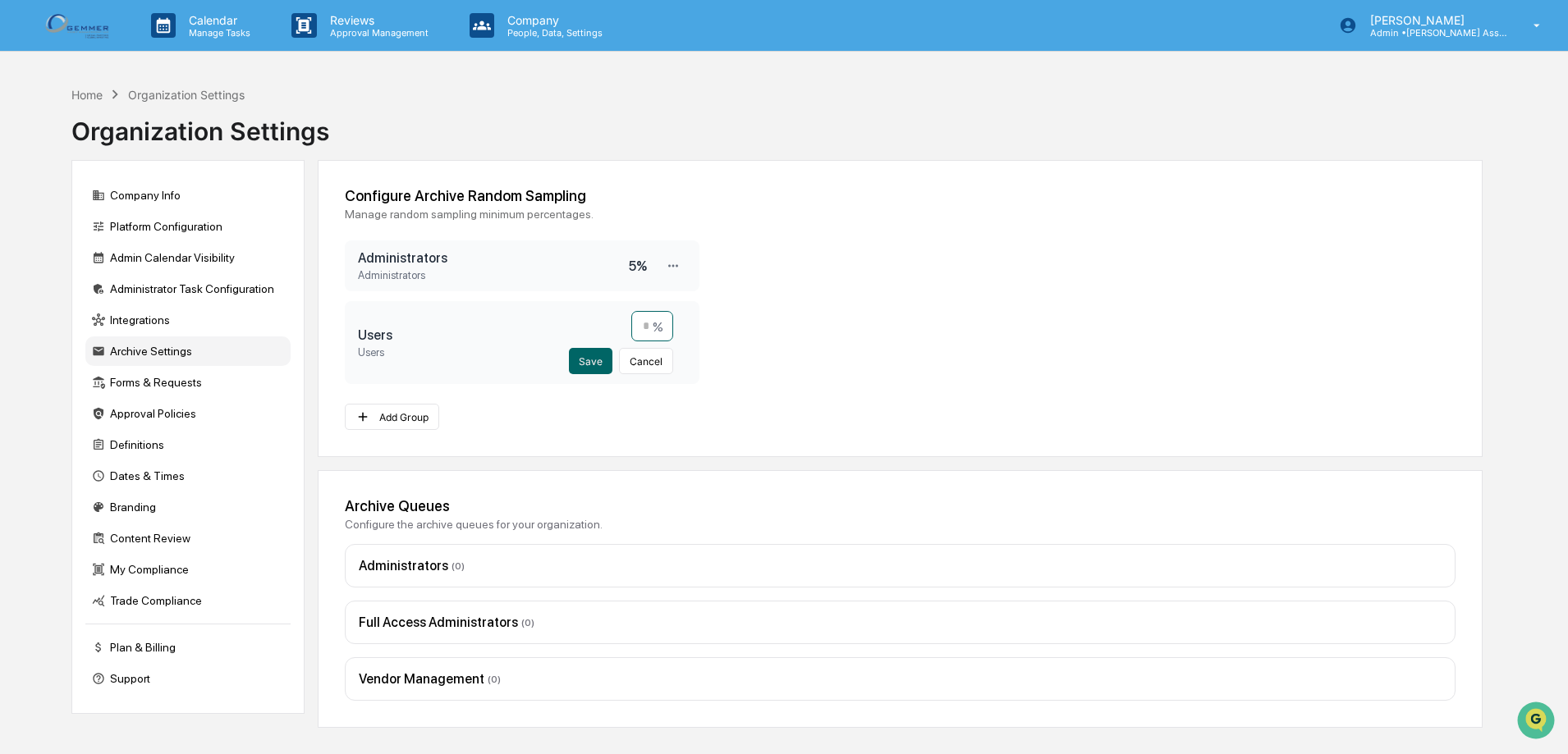
drag, startPoint x: 634, startPoint y: 328, endPoint x: 653, endPoint y: 327, distance: 19.0
click at [653, 327] on input "**" at bounding box center [651, 325] width 42 height 30
type input "*"
click at [594, 368] on button "Save" at bounding box center [591, 361] width 44 height 27
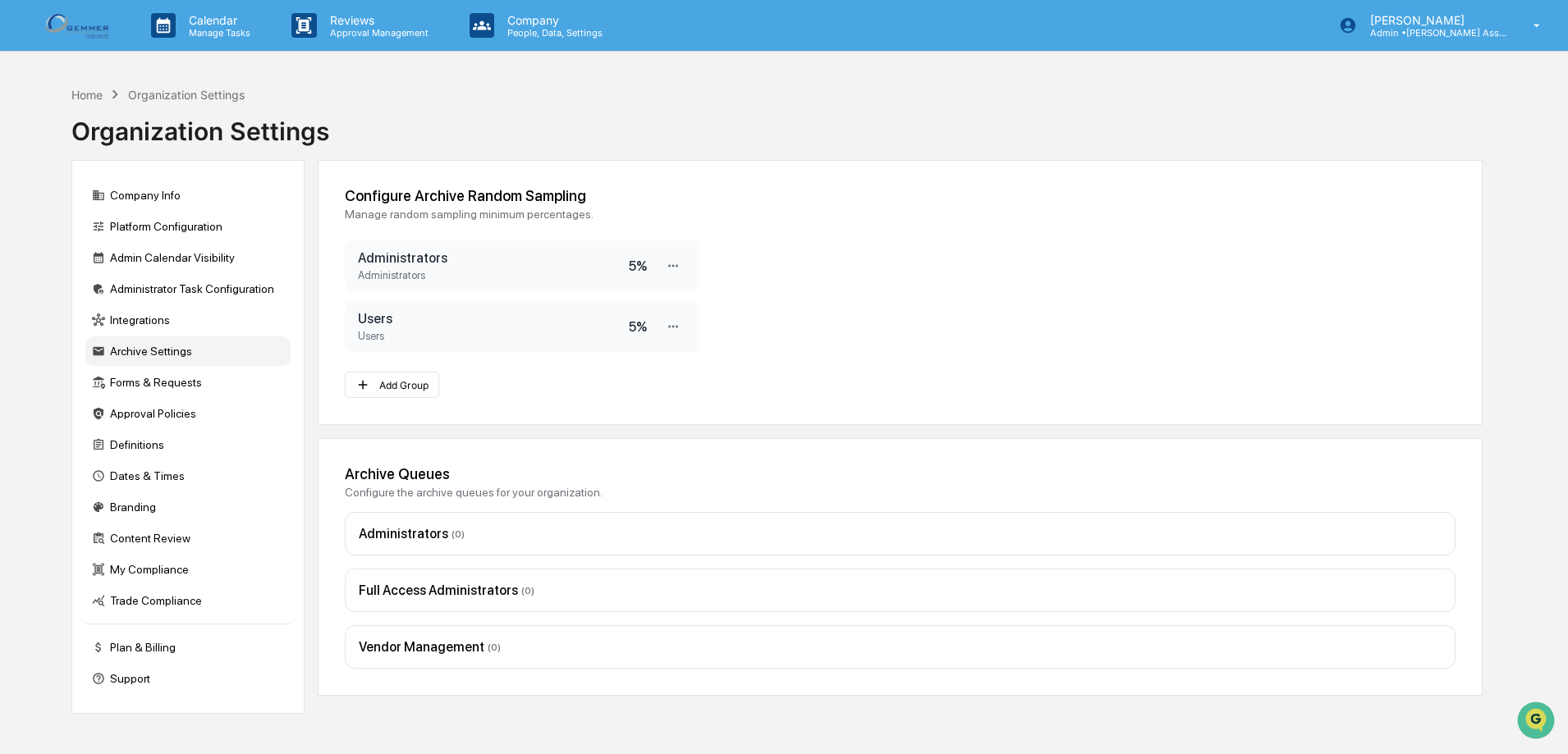
click at [55, 32] on img at bounding box center [79, 25] width 79 height 32
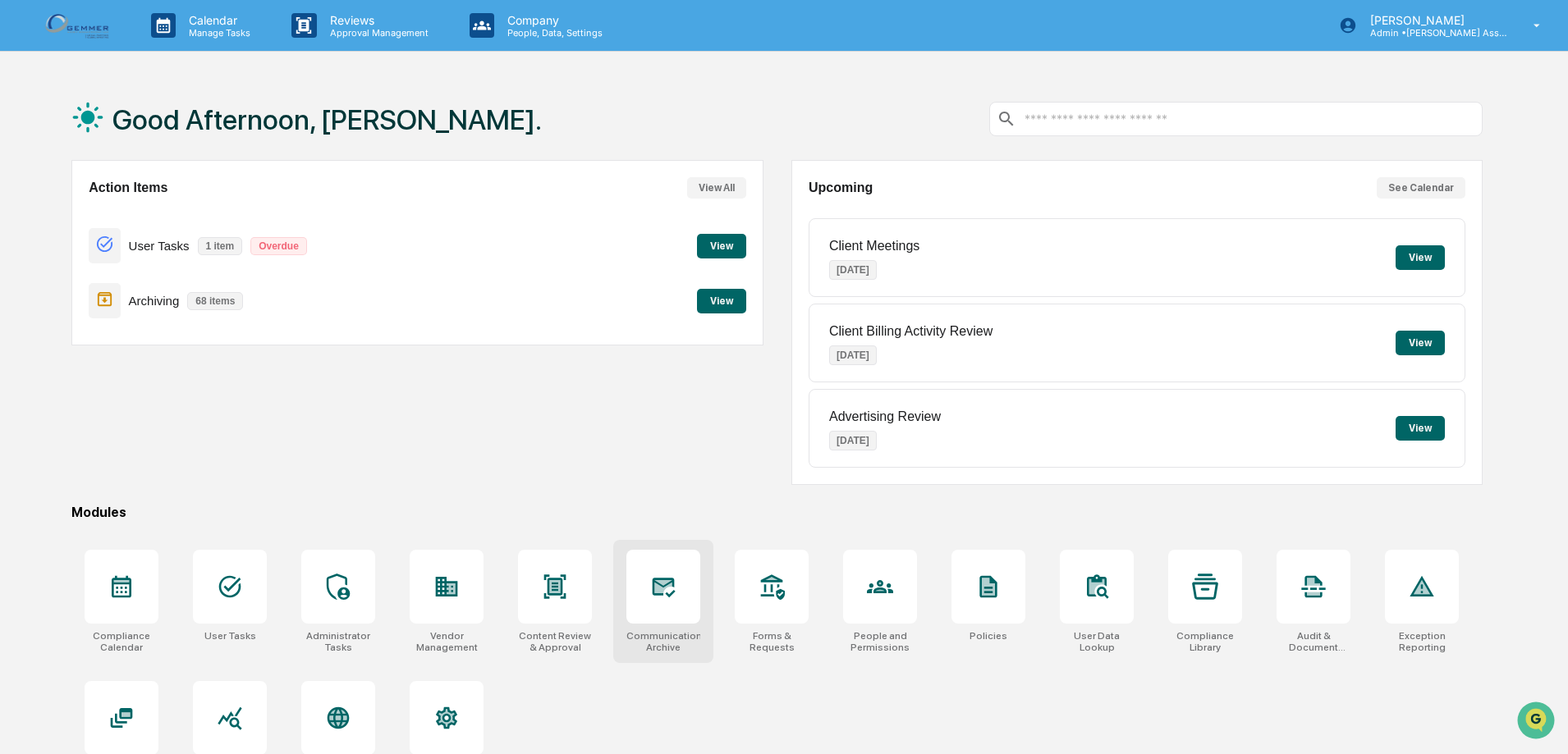
click at [640, 594] on div at bounding box center [663, 587] width 74 height 74
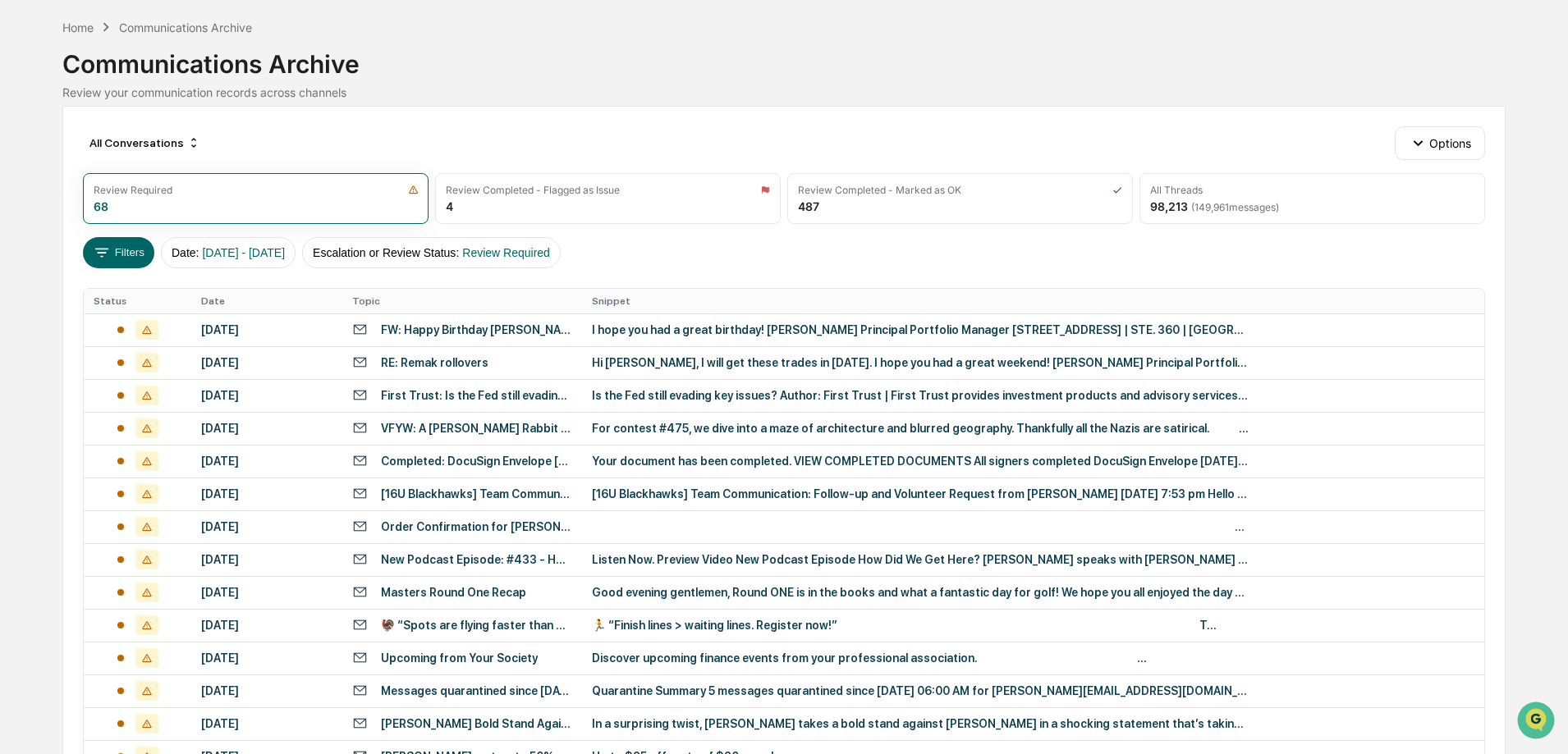
scroll to position [82, 0]
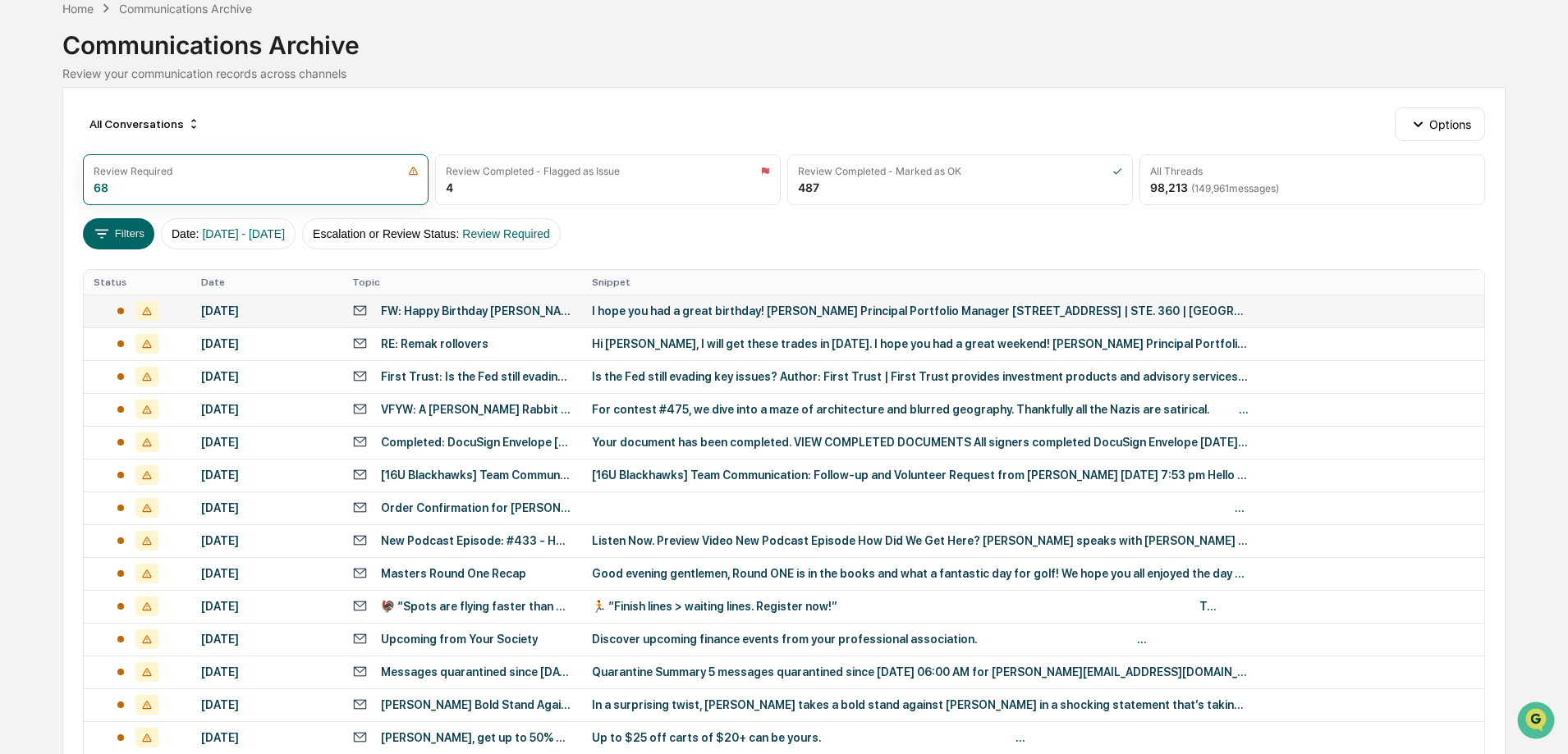
click at [145, 312] on icon at bounding box center [146, 311] width 23 height 20
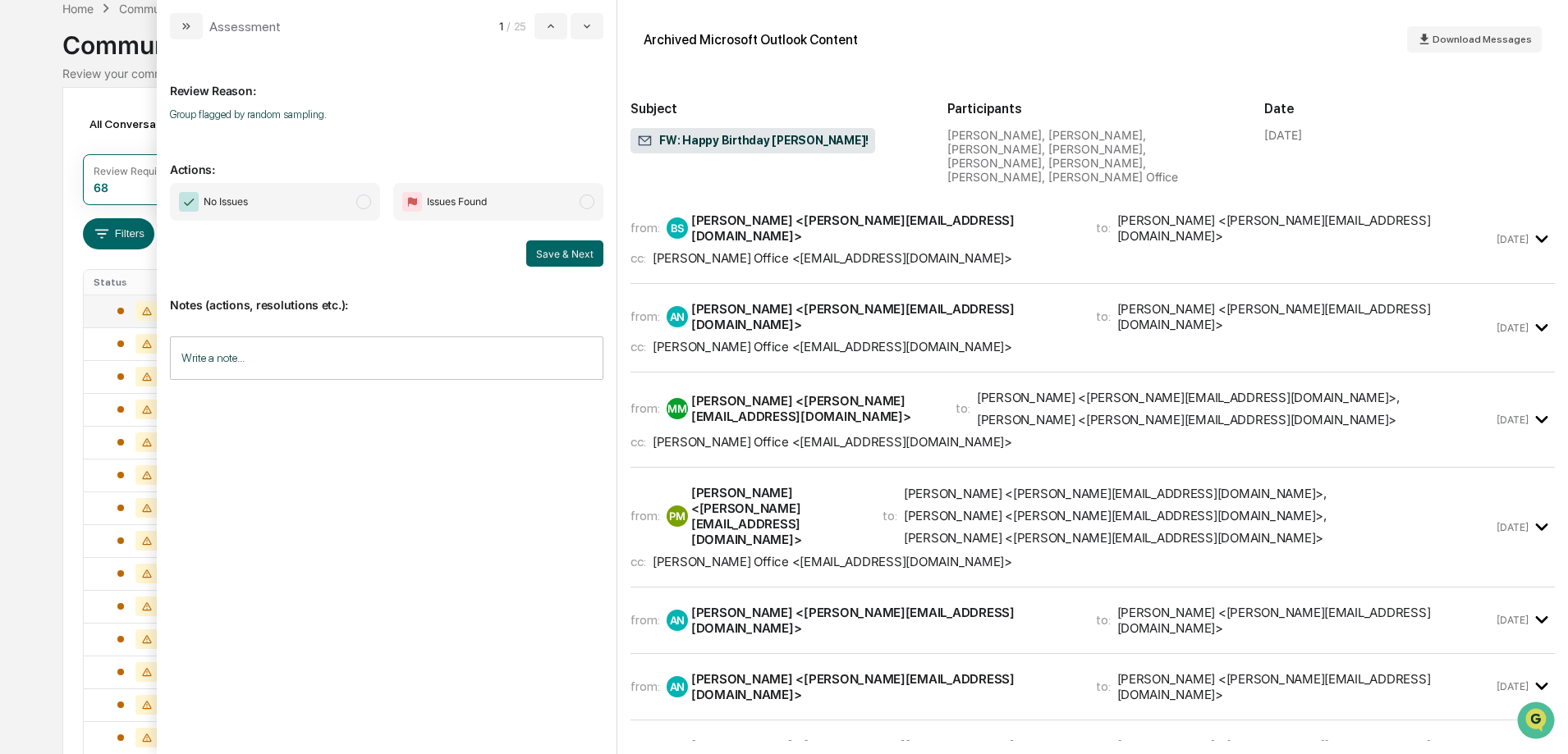
click at [355, 205] on span "No Issues" at bounding box center [275, 202] width 210 height 38
click at [568, 246] on button "Save & Next" at bounding box center [565, 253] width 77 height 27
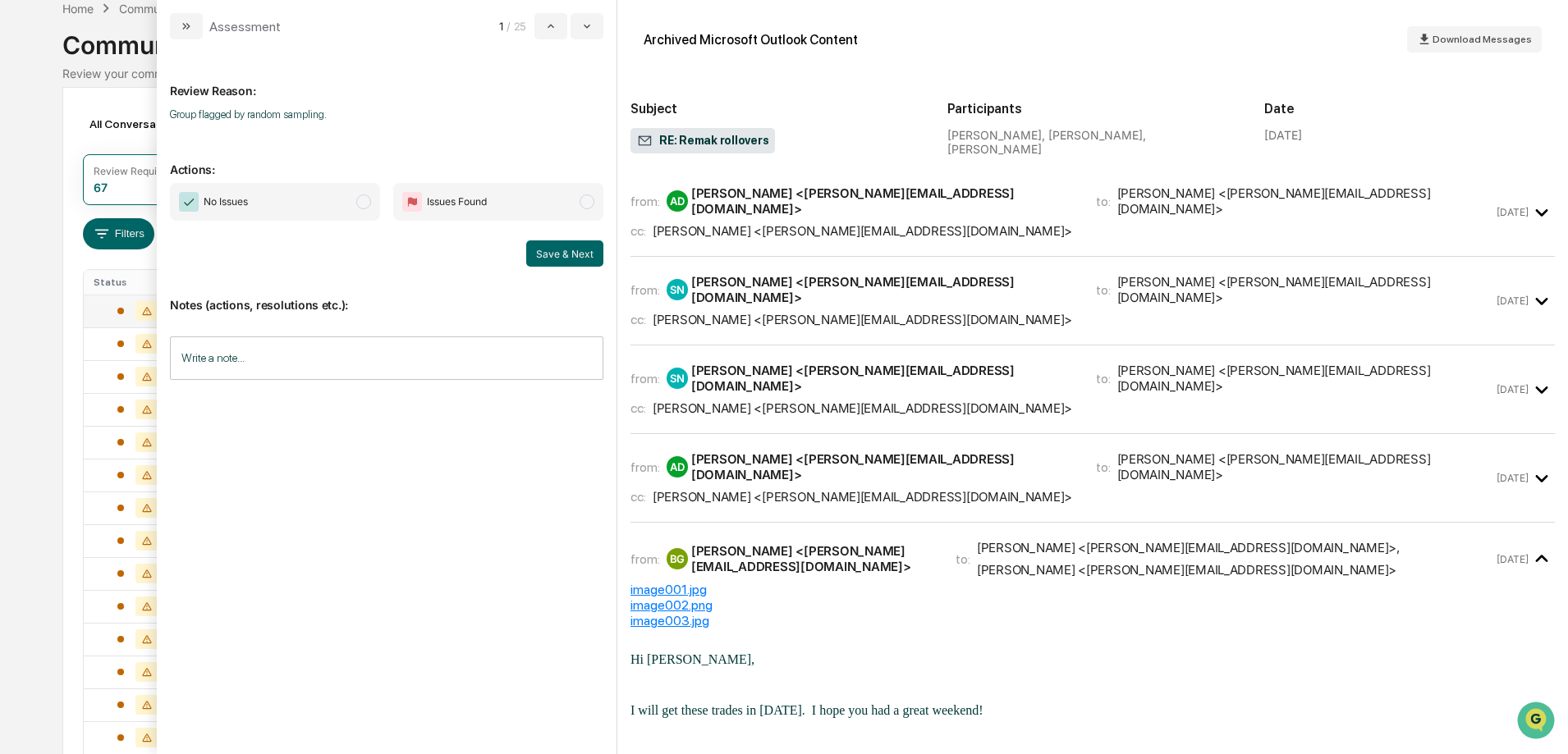
click at [359, 201] on span "modal" at bounding box center [363, 201] width 15 height 15
click at [578, 251] on button "Save & Next" at bounding box center [565, 253] width 77 height 27
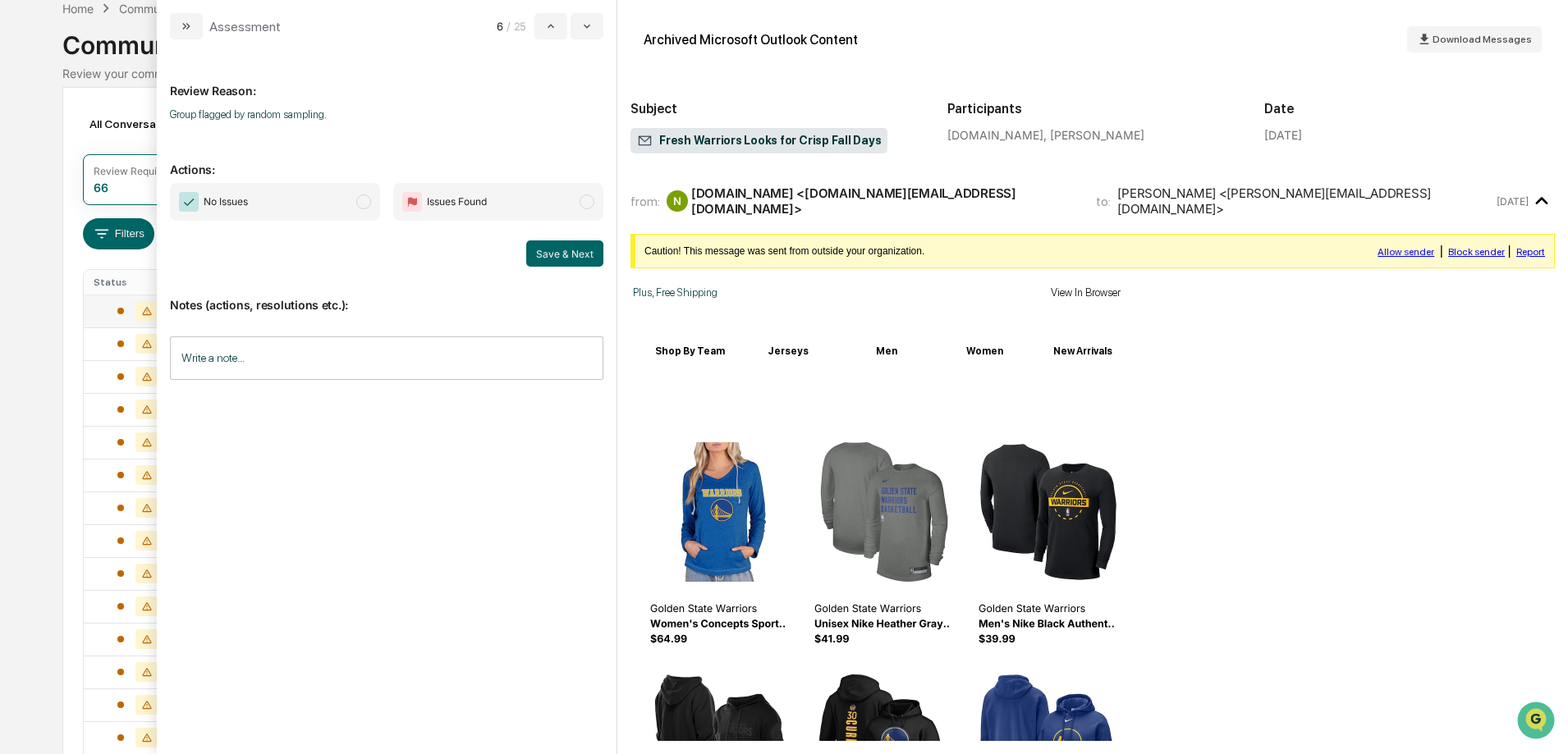
click at [369, 201] on span "modal" at bounding box center [363, 201] width 15 height 15
click at [562, 256] on button "Save & Next" at bounding box center [565, 253] width 77 height 27
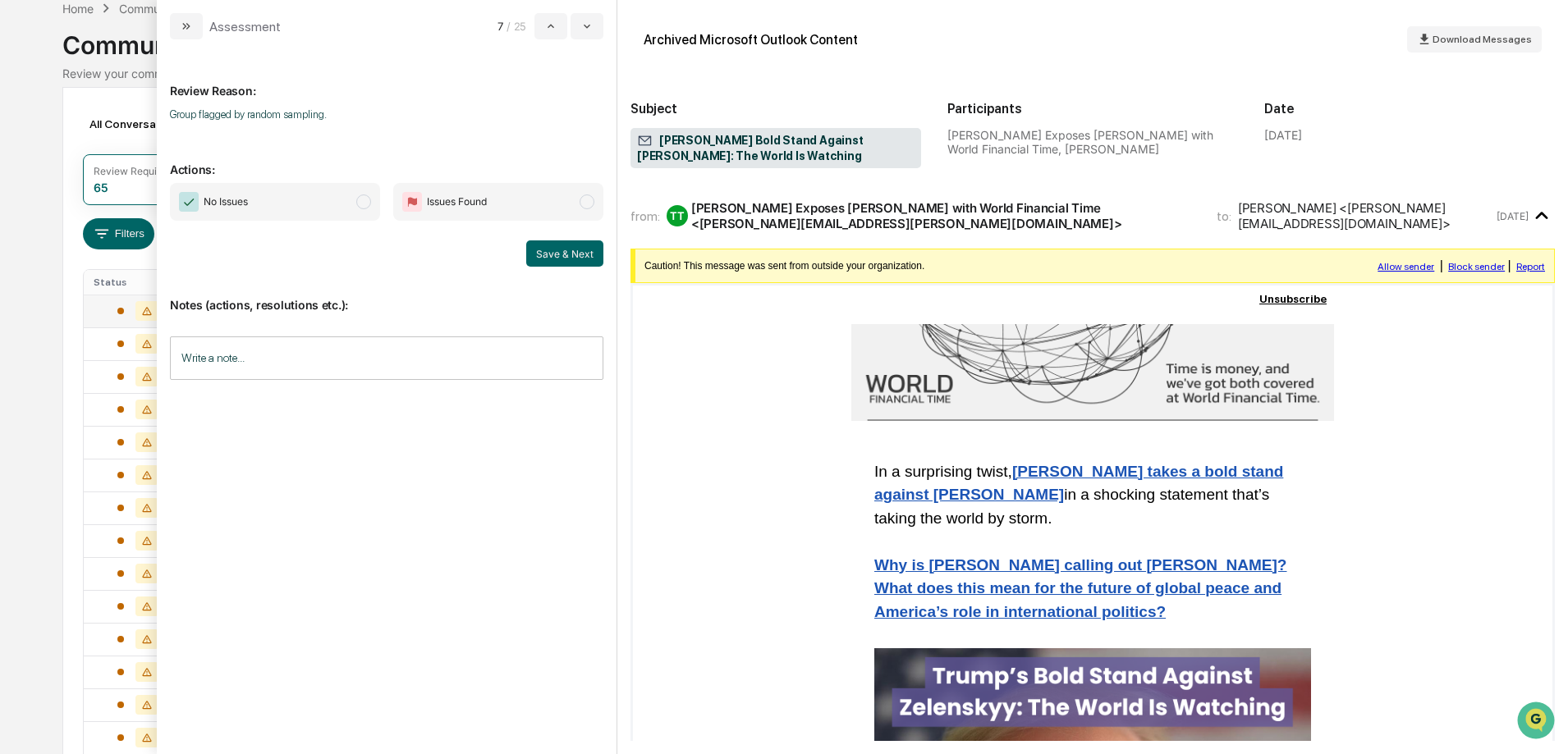
click at [359, 202] on span "modal" at bounding box center [363, 201] width 15 height 15
click at [564, 250] on button "Save & Next" at bounding box center [565, 253] width 77 height 27
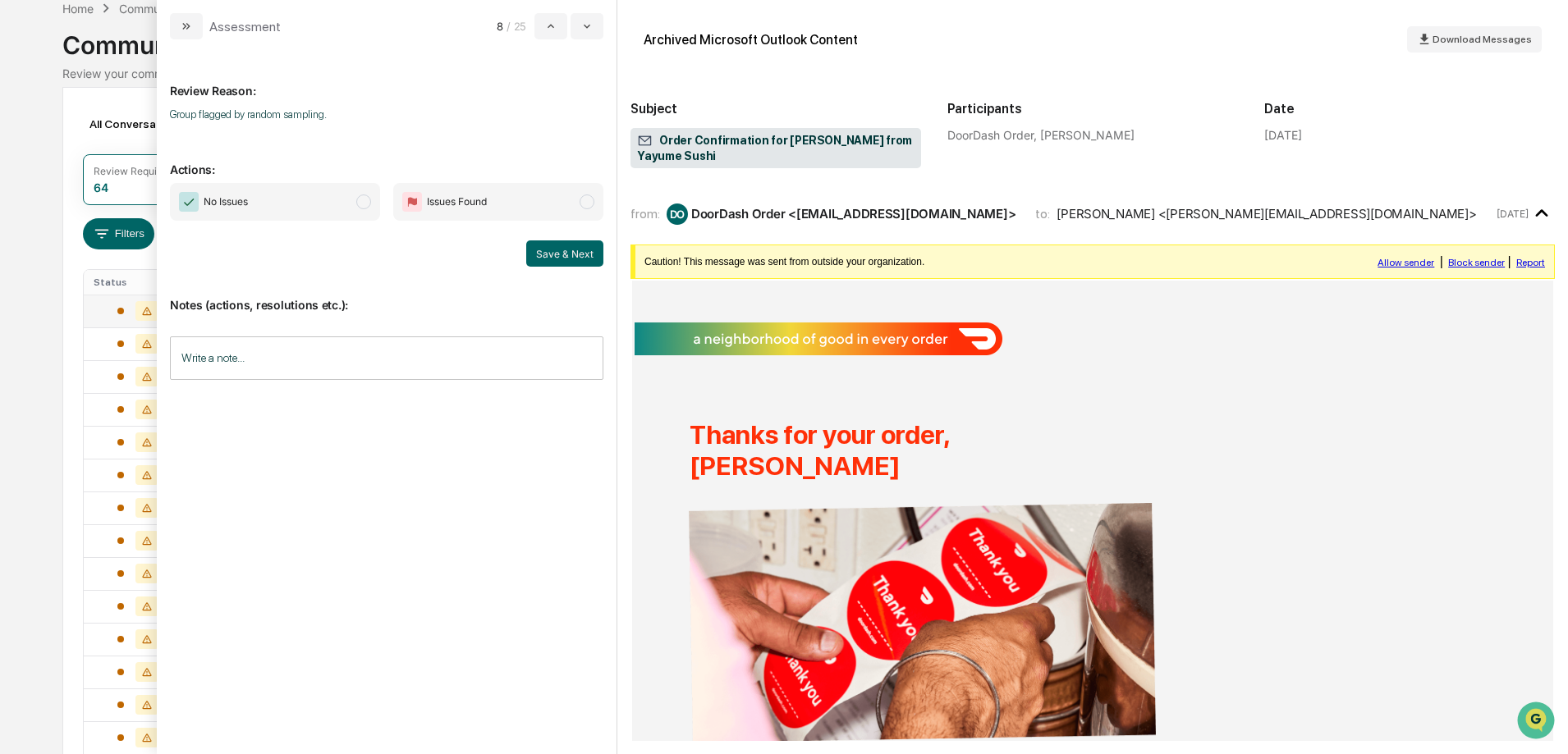
click at [369, 199] on span "modal" at bounding box center [363, 201] width 15 height 15
click at [554, 249] on button "Save & Next" at bounding box center [565, 253] width 77 height 27
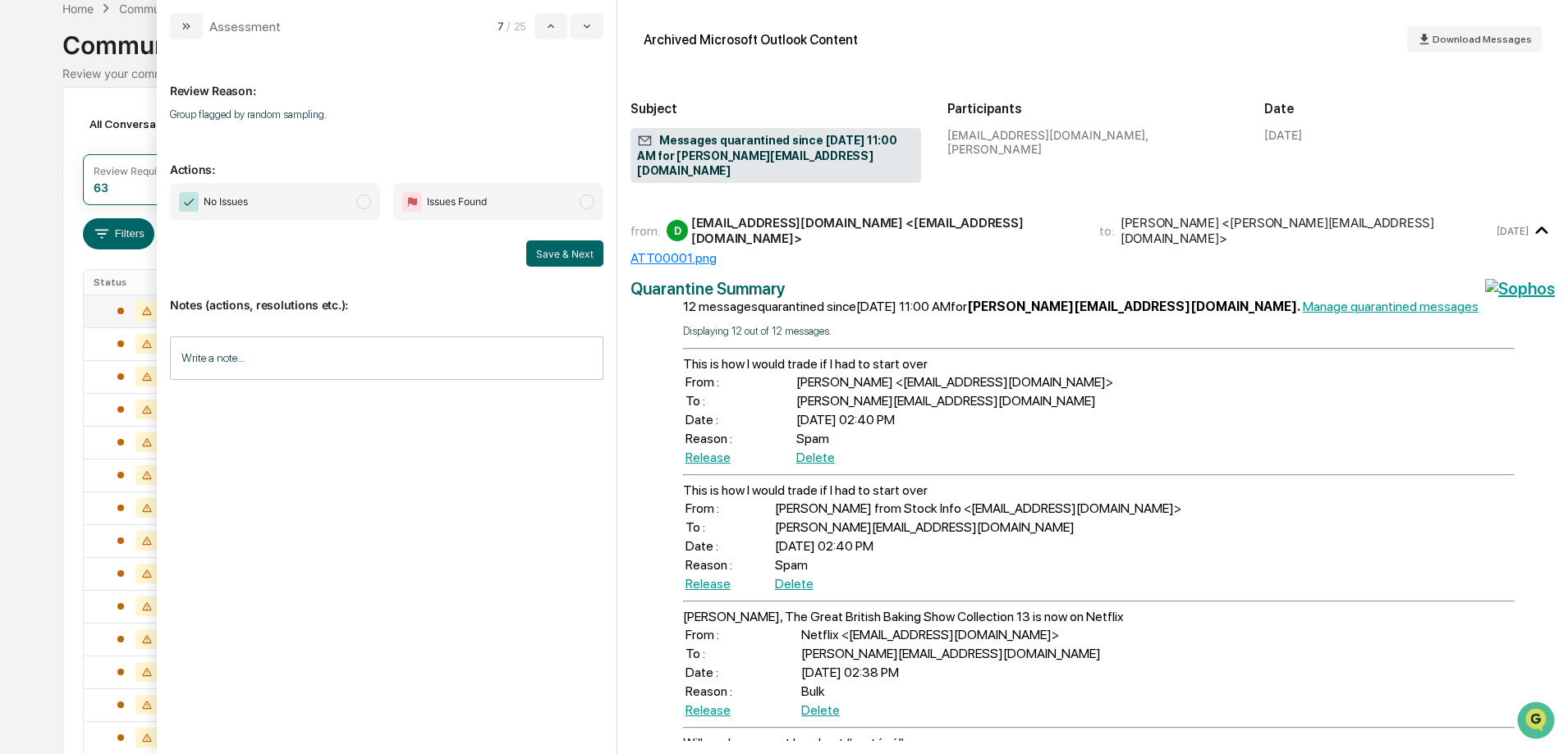
click at [360, 202] on span "modal" at bounding box center [363, 201] width 15 height 15
click at [600, 252] on button "Save & Next" at bounding box center [565, 253] width 77 height 27
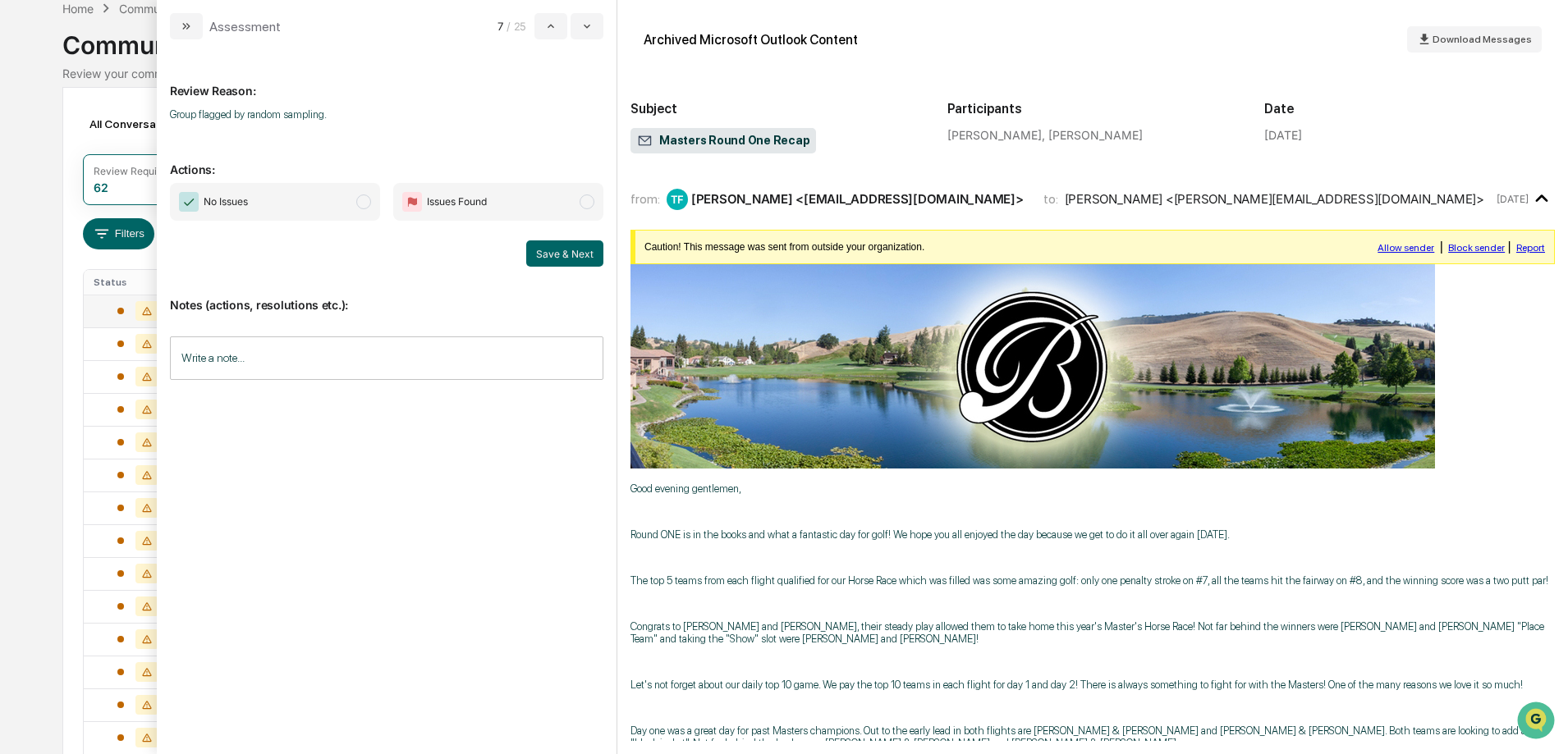
click at [365, 206] on span "modal" at bounding box center [363, 201] width 15 height 15
click at [576, 251] on button "Save & Next" at bounding box center [565, 253] width 77 height 27
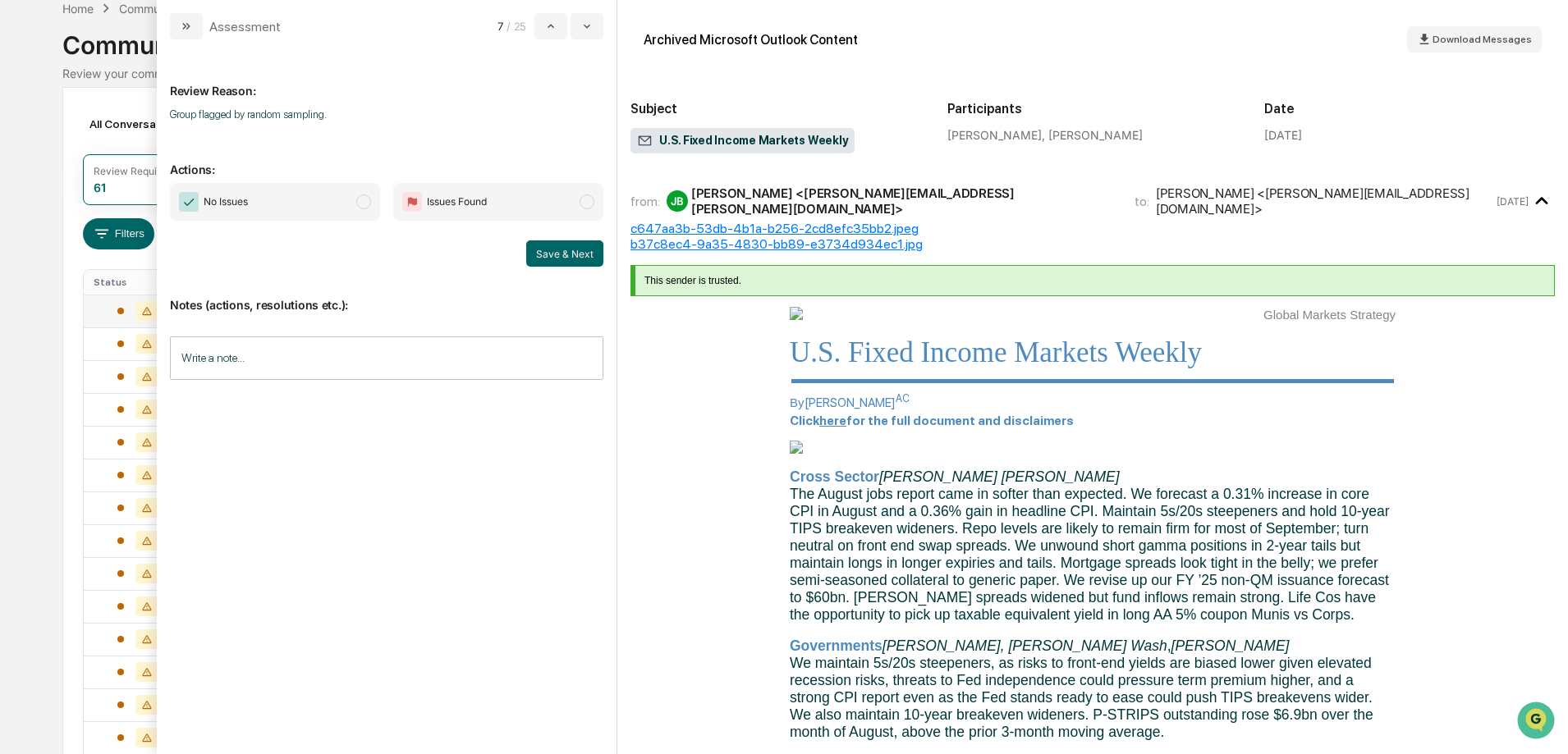
click at [390, 214] on div "No Issues Issues Found" at bounding box center [387, 202] width 433 height 38
drag, startPoint x: 550, startPoint y: 252, endPoint x: 371, endPoint y: 235, distance: 179.8
click at [331, 280] on div "Review Reason: Group flagged by random sampling. Actions: No Issues Issues Foun…" at bounding box center [387, 389] width 433 height 674
click at [362, 208] on span "modal" at bounding box center [363, 201] width 15 height 15
click at [553, 251] on button "Save & Next" at bounding box center [565, 253] width 77 height 27
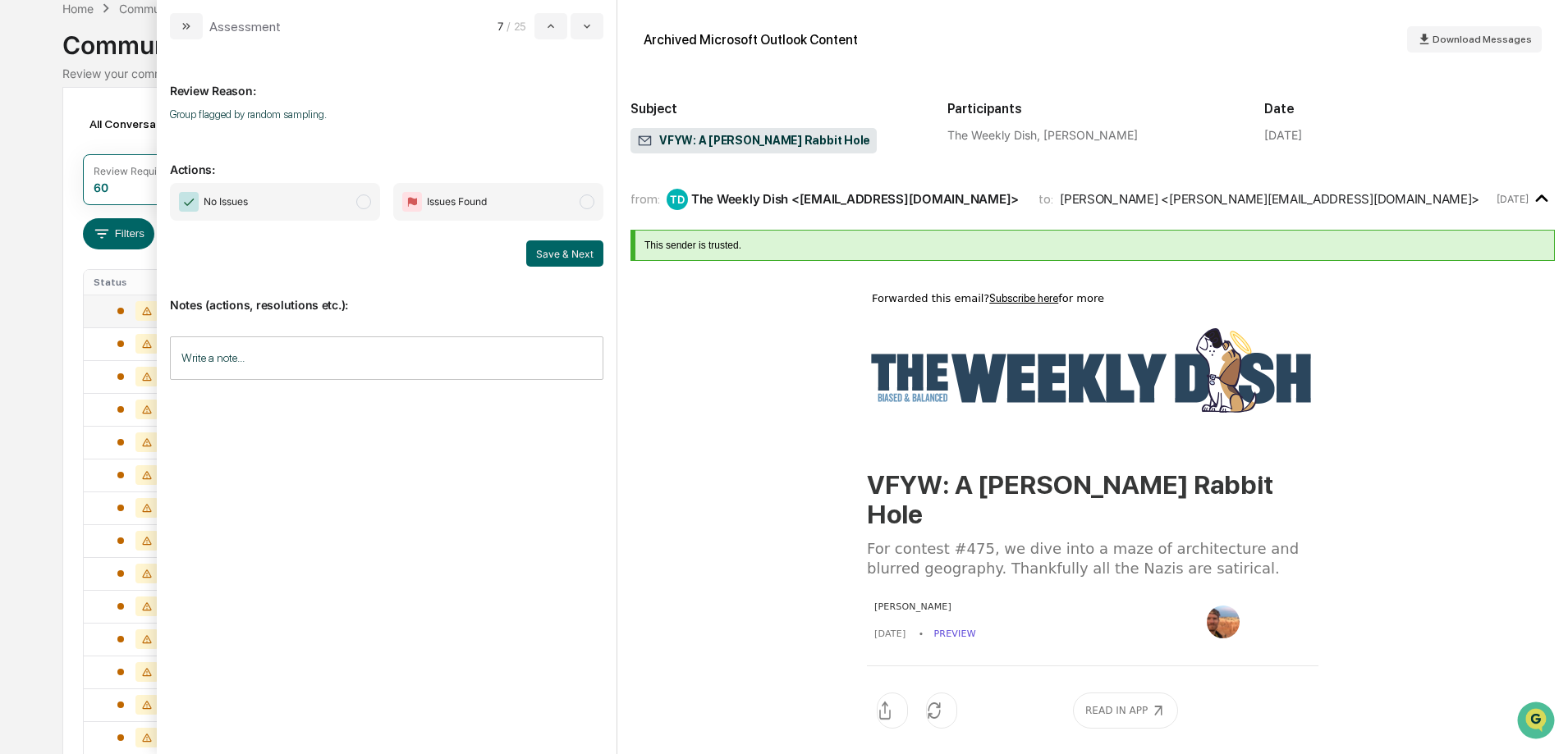
click at [366, 200] on span "modal" at bounding box center [363, 201] width 15 height 15
click at [580, 250] on button "Save & Next" at bounding box center [565, 253] width 77 height 27
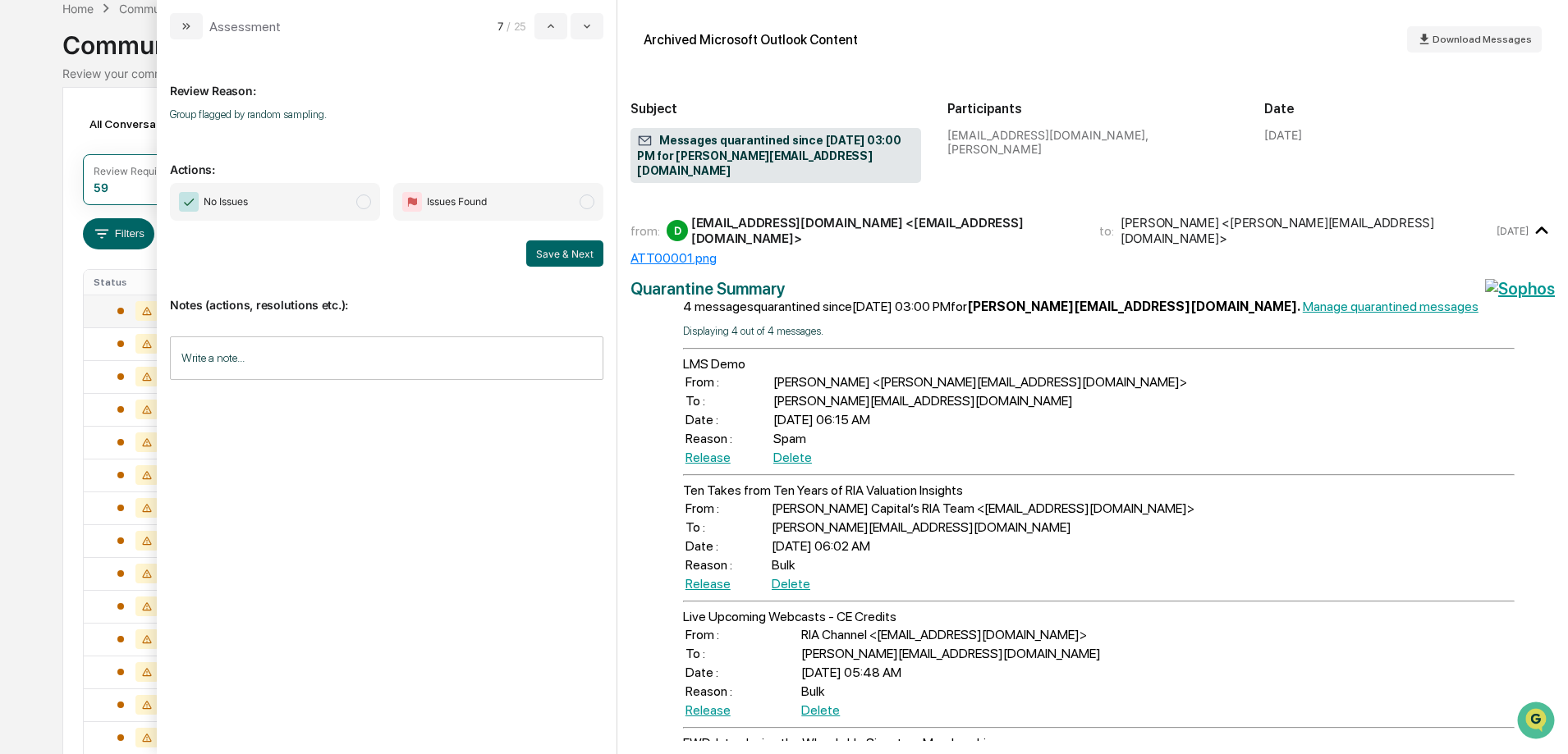
click at [353, 206] on span "No Issues" at bounding box center [275, 202] width 210 height 38
click at [579, 257] on button "Save & Next" at bounding box center [565, 253] width 77 height 27
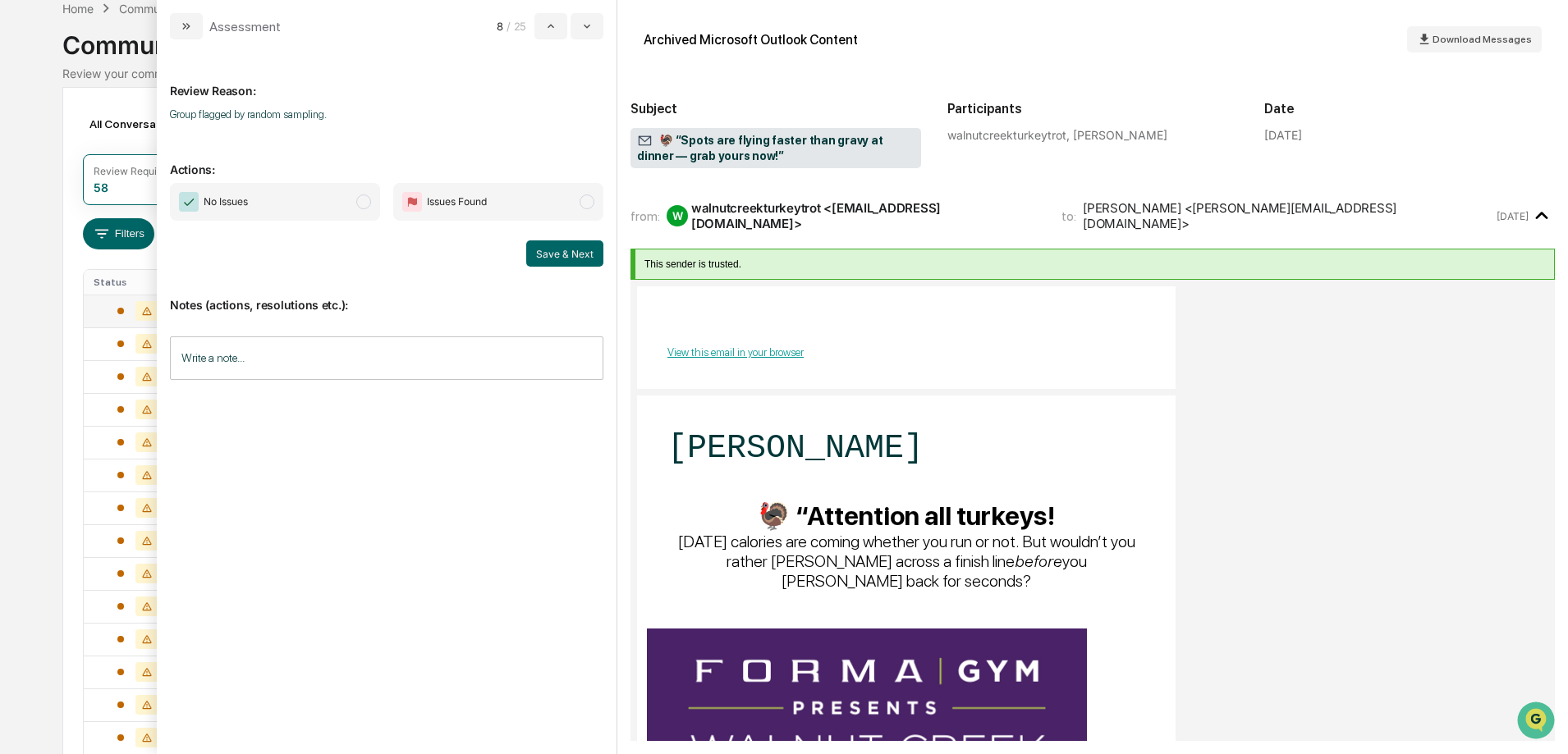
click at [364, 204] on span "modal" at bounding box center [363, 201] width 15 height 15
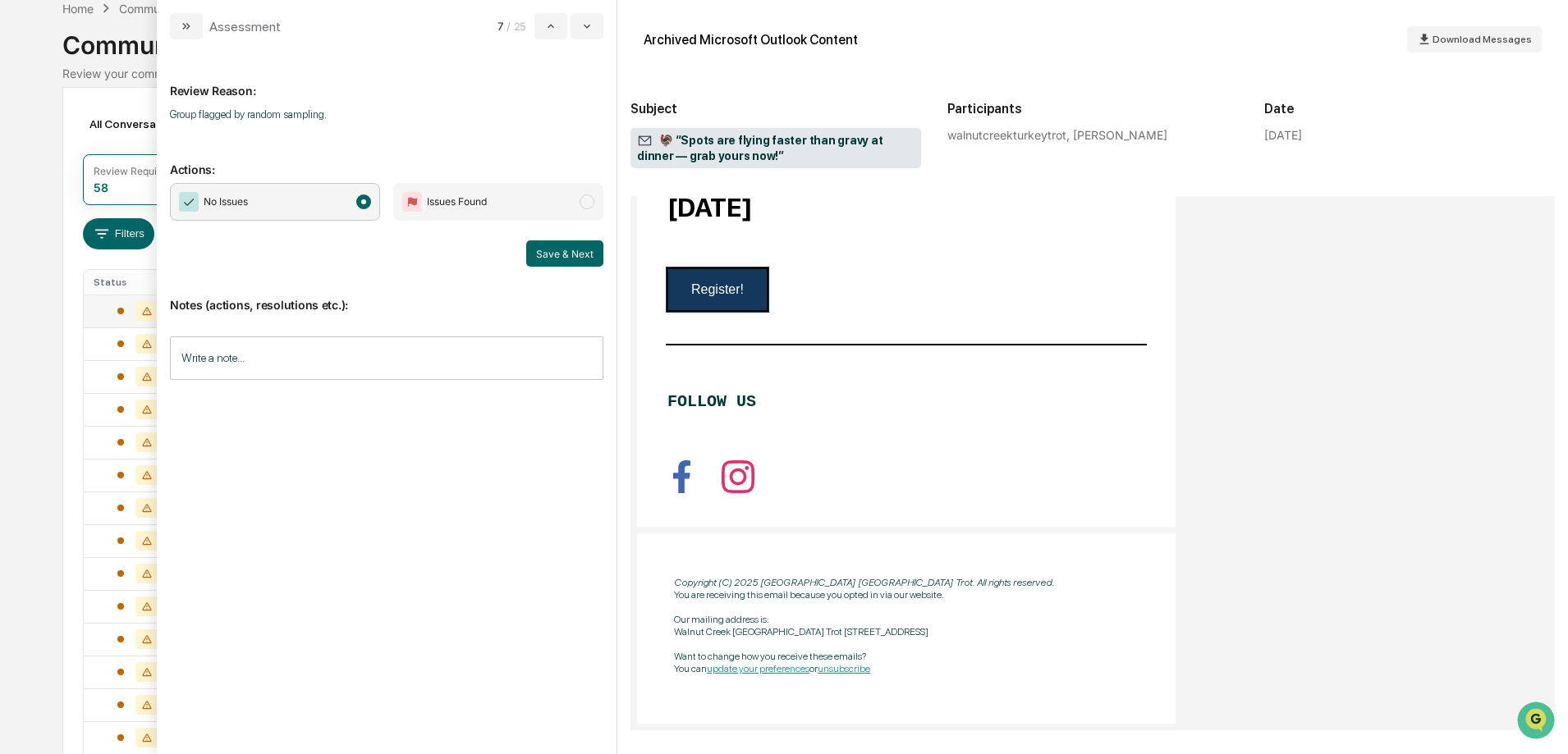
scroll to position [2552, 0]
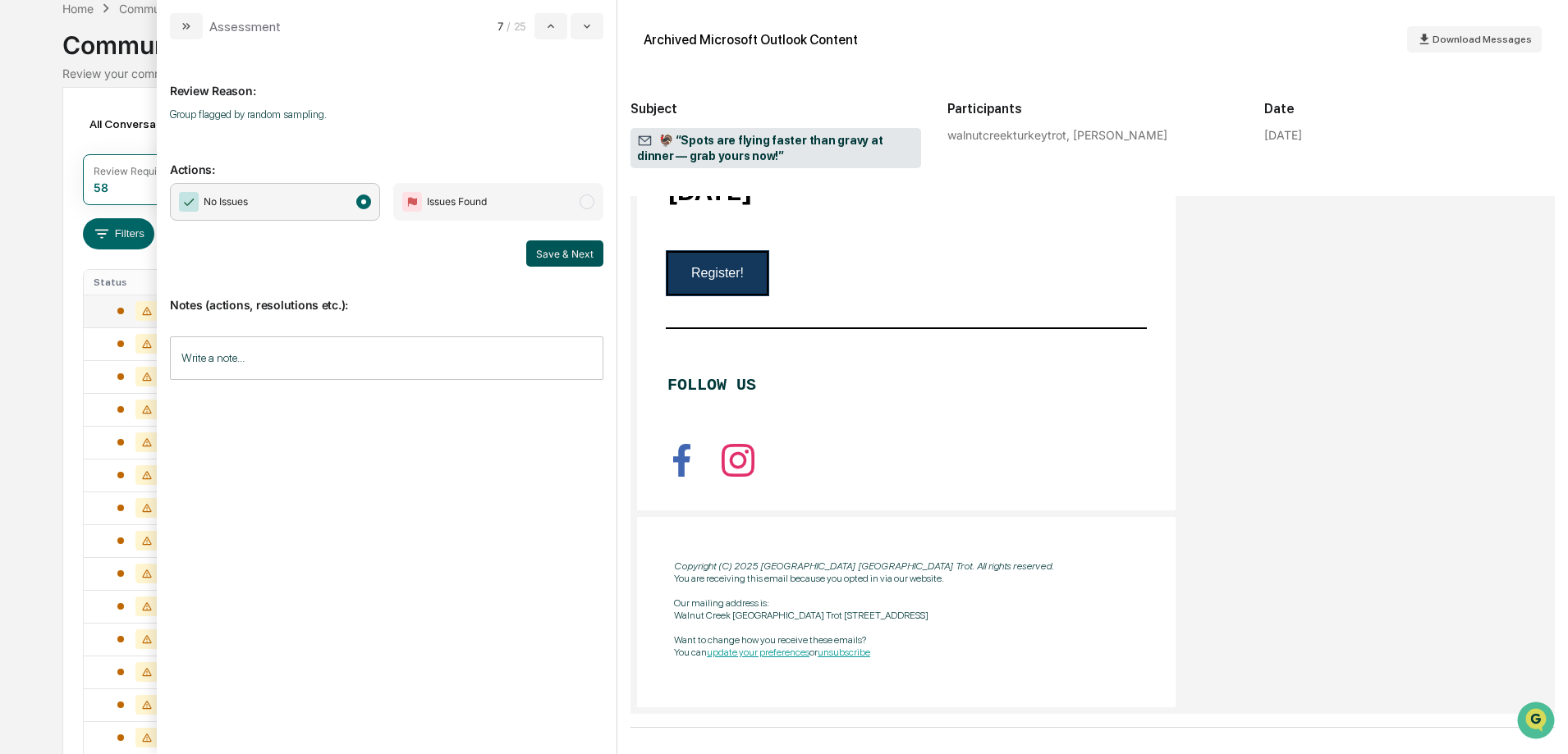
click at [556, 254] on button "Save & Next" at bounding box center [565, 253] width 77 height 27
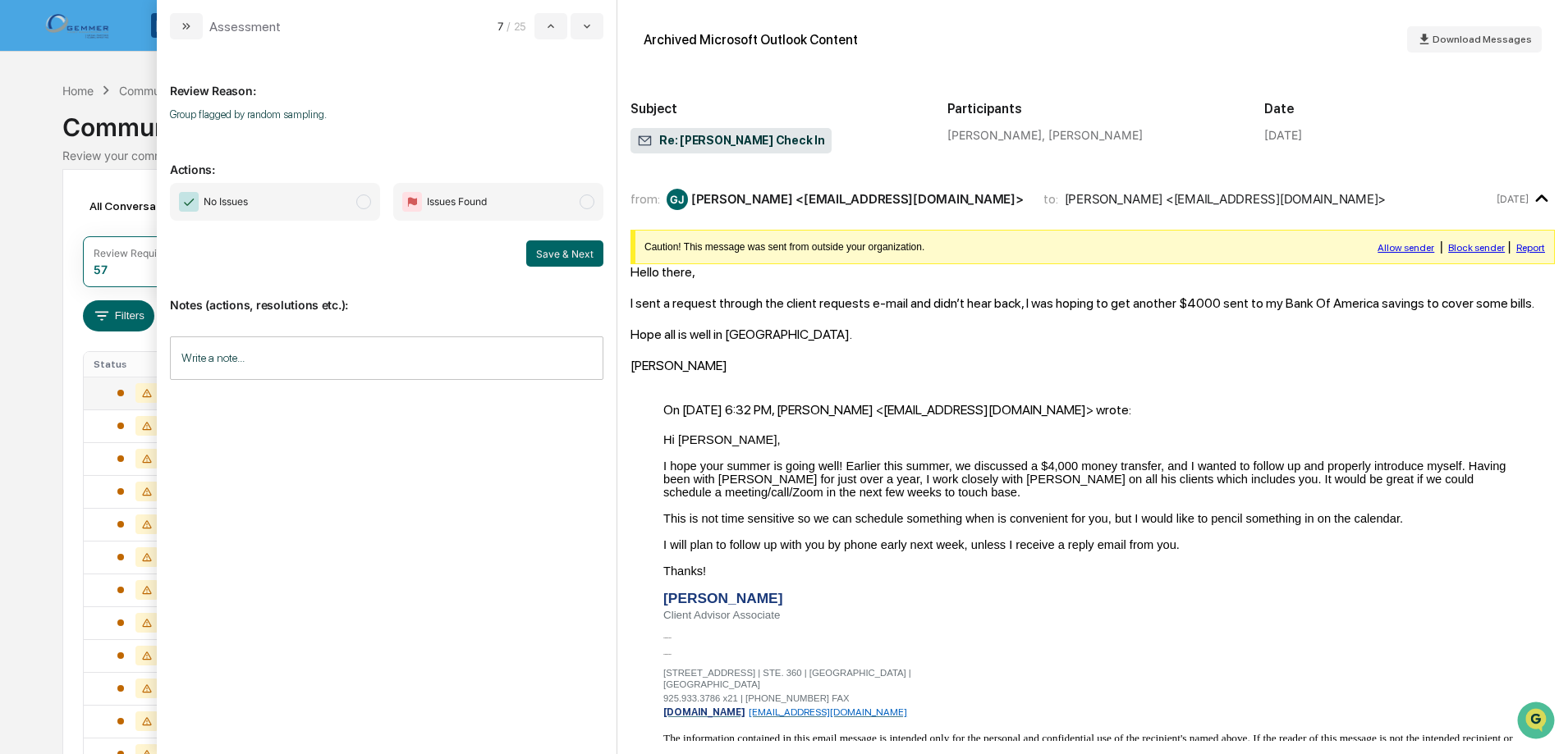
click at [367, 203] on span "modal" at bounding box center [363, 201] width 15 height 15
click at [550, 250] on button "Save & Next" at bounding box center [565, 253] width 77 height 27
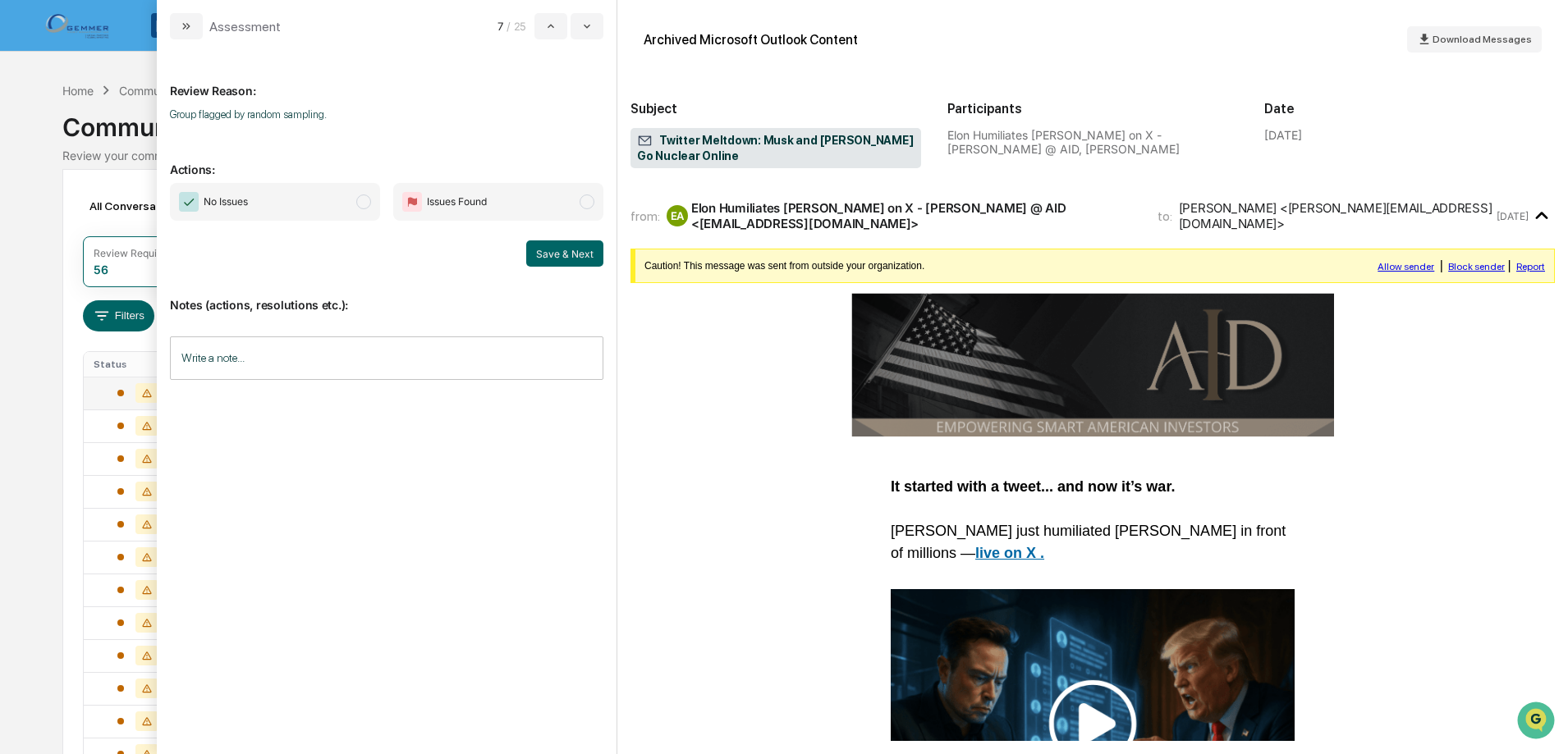
click at [363, 199] on span "modal" at bounding box center [363, 201] width 15 height 15
click at [537, 253] on button "Save & Next" at bounding box center [565, 253] width 77 height 27
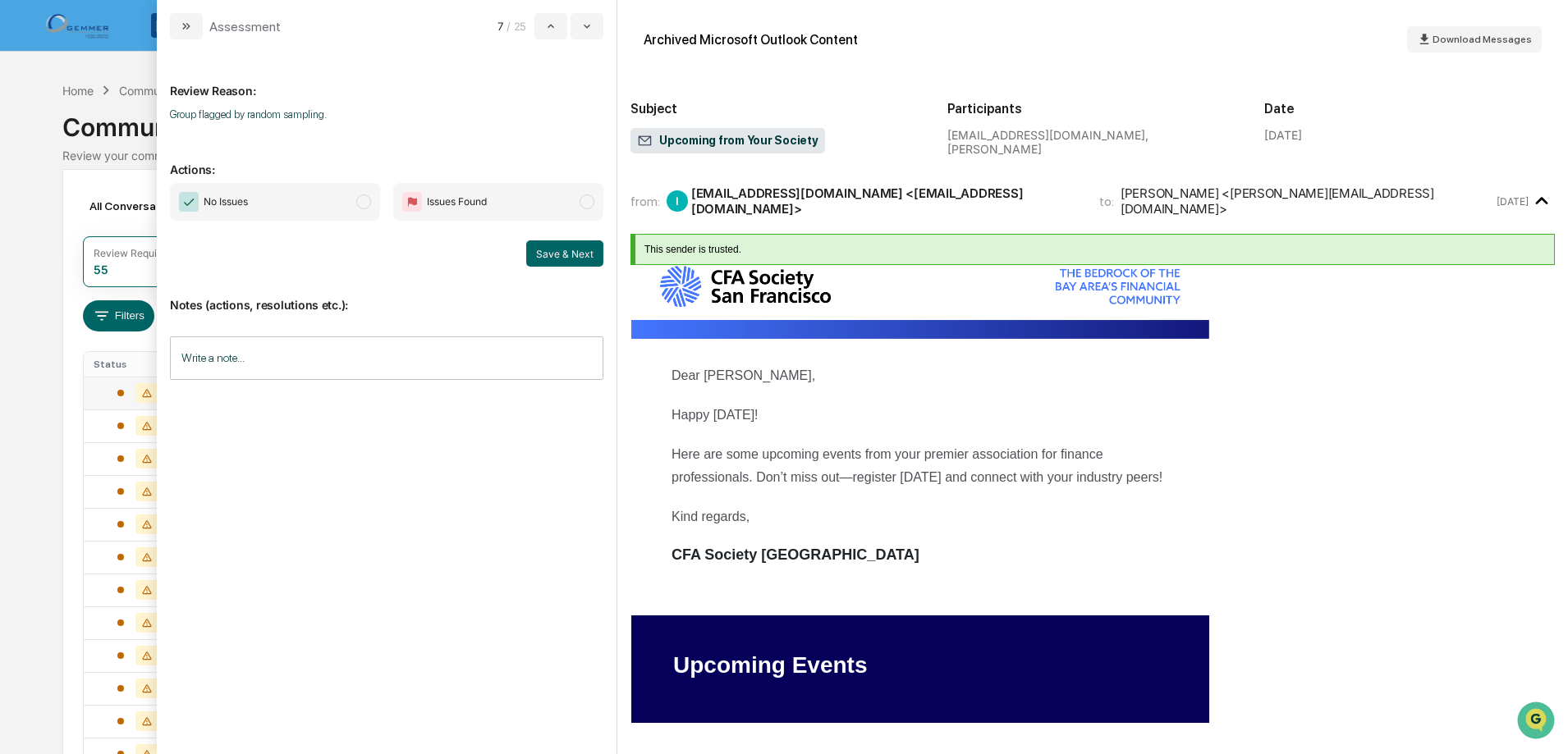
click at [363, 201] on span "modal" at bounding box center [363, 201] width 15 height 15
click at [547, 250] on button "Save & Next" at bounding box center [565, 253] width 77 height 27
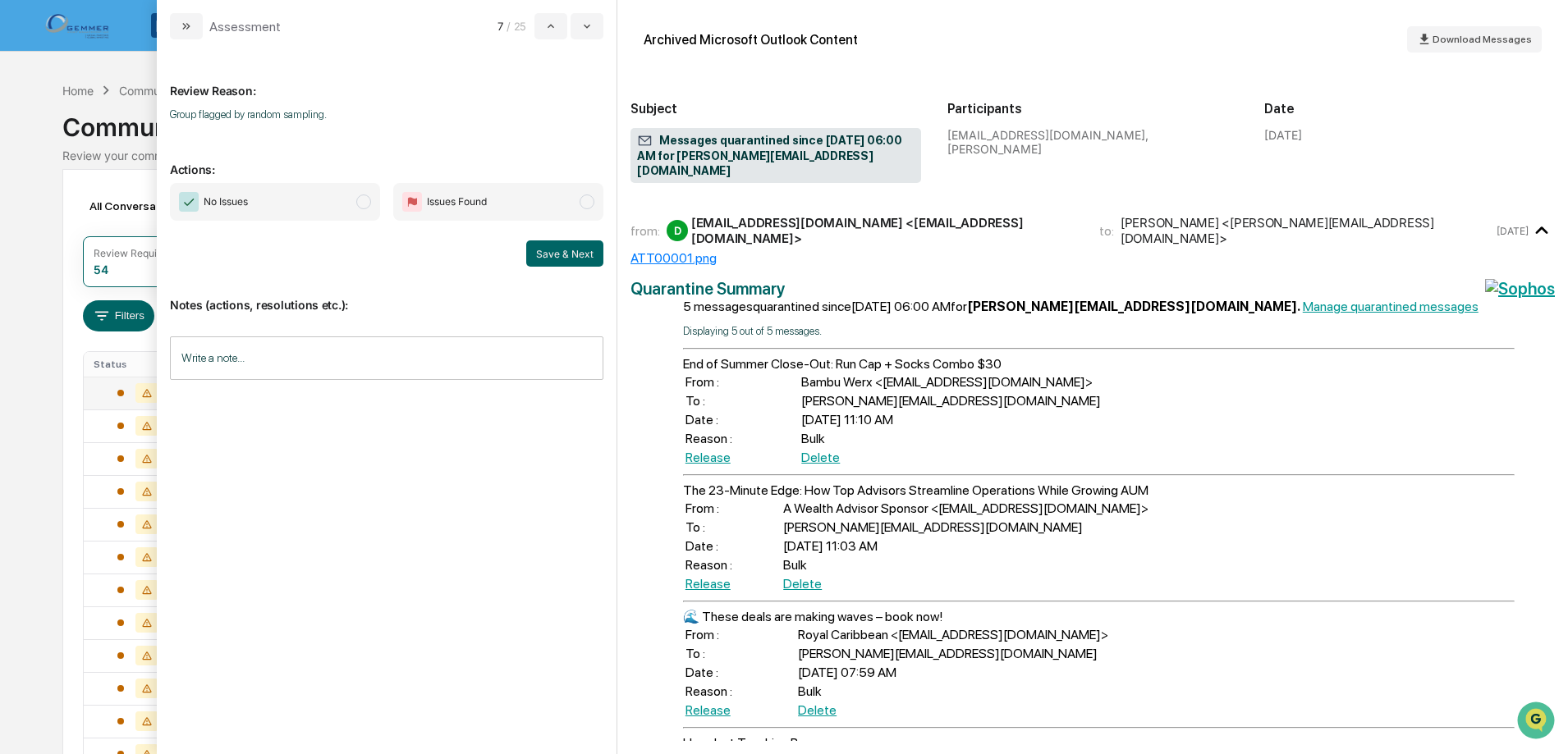
click at [362, 203] on span "modal" at bounding box center [363, 201] width 15 height 15
click at [561, 256] on button "Save & Next" at bounding box center [565, 253] width 77 height 27
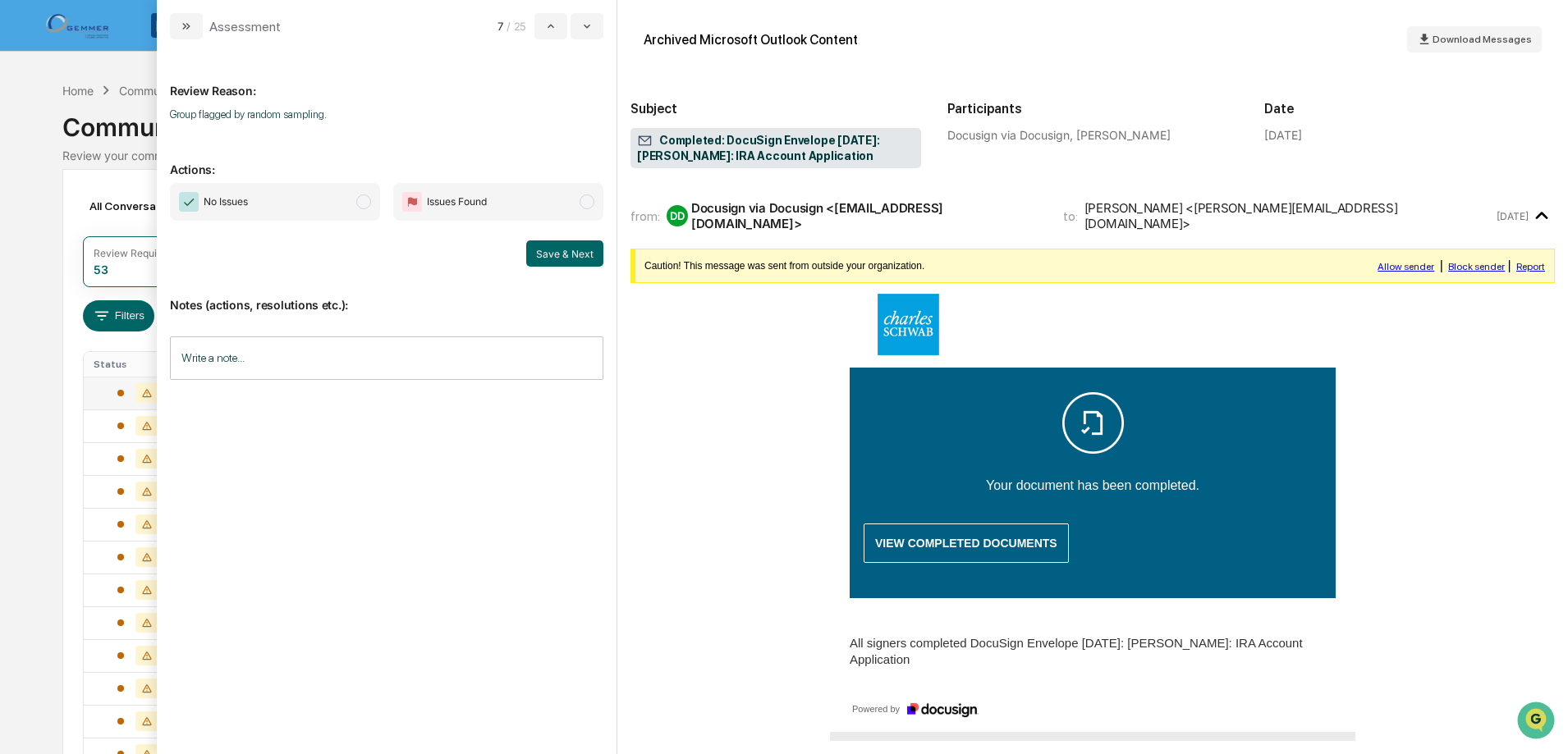
click at [370, 205] on span "modal" at bounding box center [363, 201] width 15 height 15
drag, startPoint x: 572, startPoint y: 251, endPoint x: 525, endPoint y: 237, distance: 49.0
click at [571, 251] on button "Save & Next" at bounding box center [565, 253] width 77 height 27
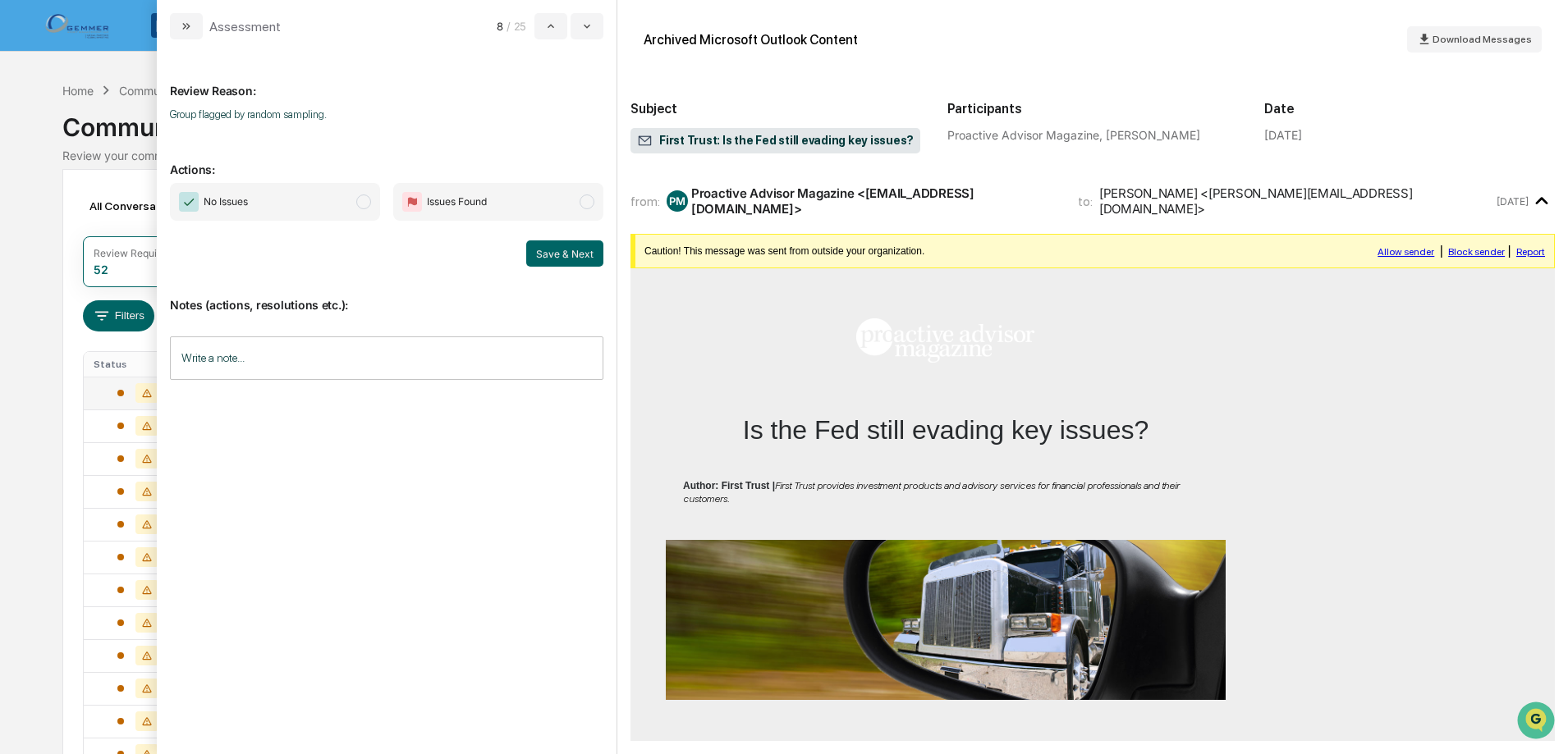
click at [365, 204] on span "modal" at bounding box center [363, 201] width 15 height 15
click at [571, 252] on button "Save & Next" at bounding box center [565, 253] width 77 height 27
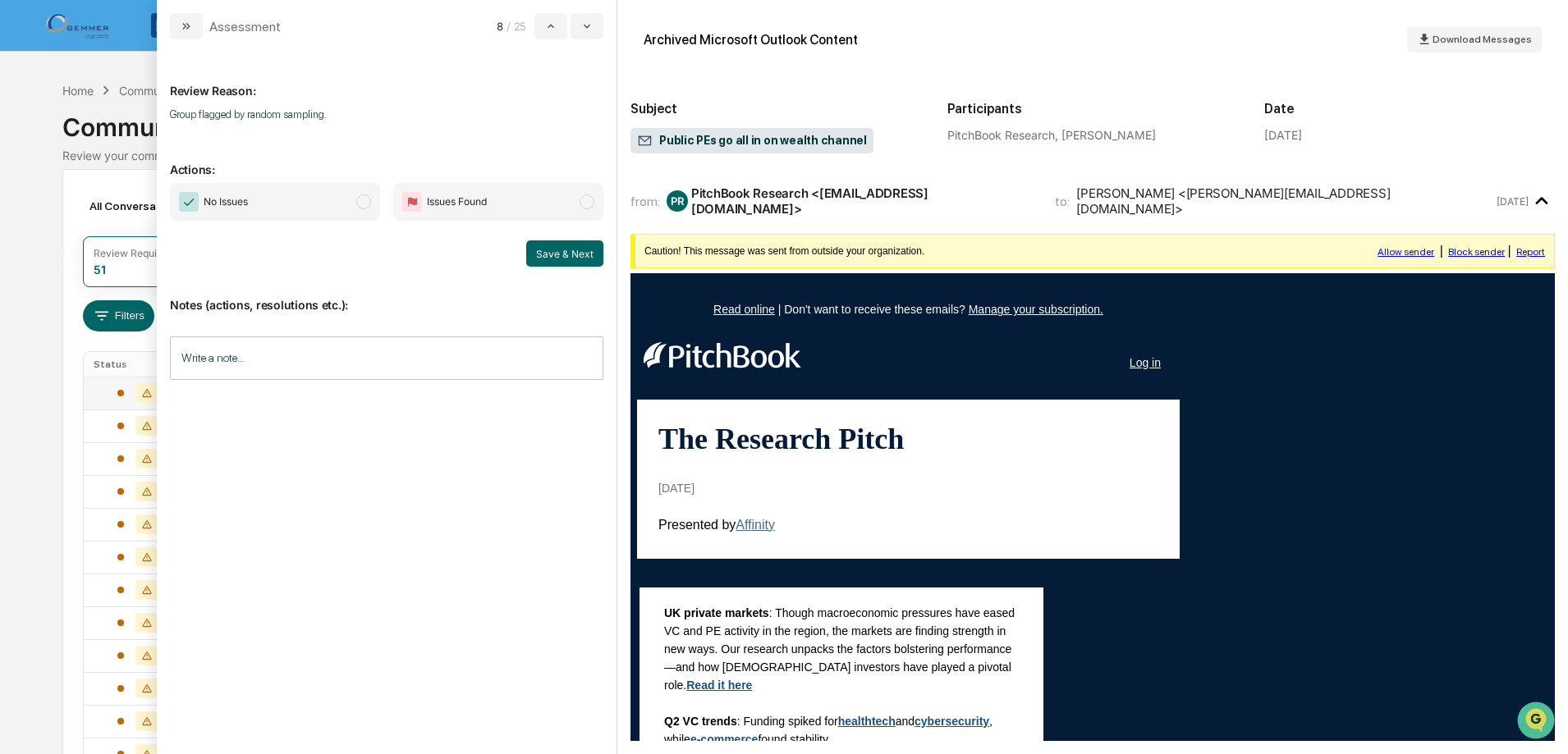
click at [359, 208] on span "modal" at bounding box center [363, 201] width 15 height 15
click at [564, 257] on button "Save & Next" at bounding box center [565, 253] width 77 height 27
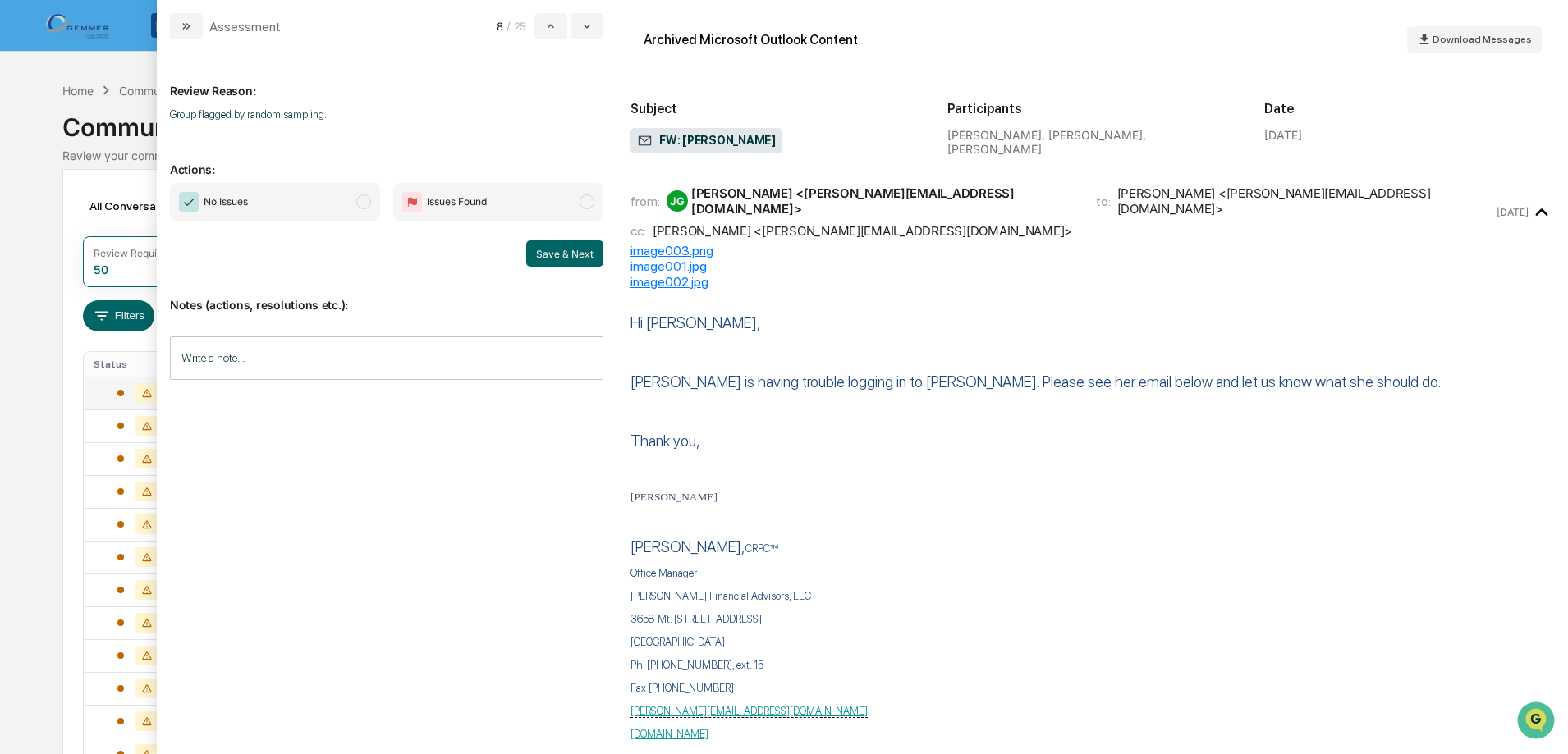
click at [362, 205] on span "modal" at bounding box center [363, 201] width 15 height 15
click at [576, 251] on button "Save & Next" at bounding box center [565, 253] width 77 height 27
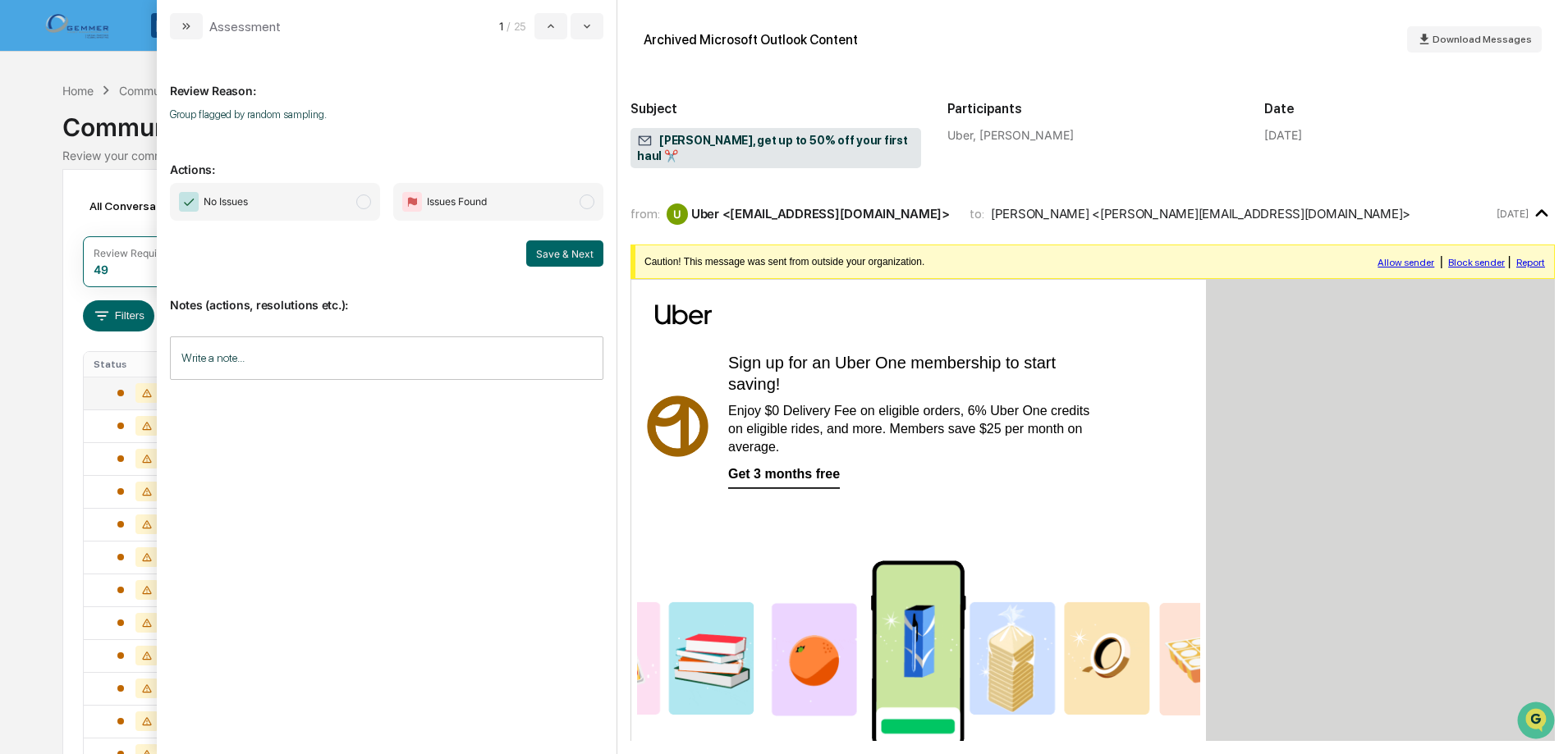
click at [368, 200] on span "modal" at bounding box center [363, 201] width 15 height 15
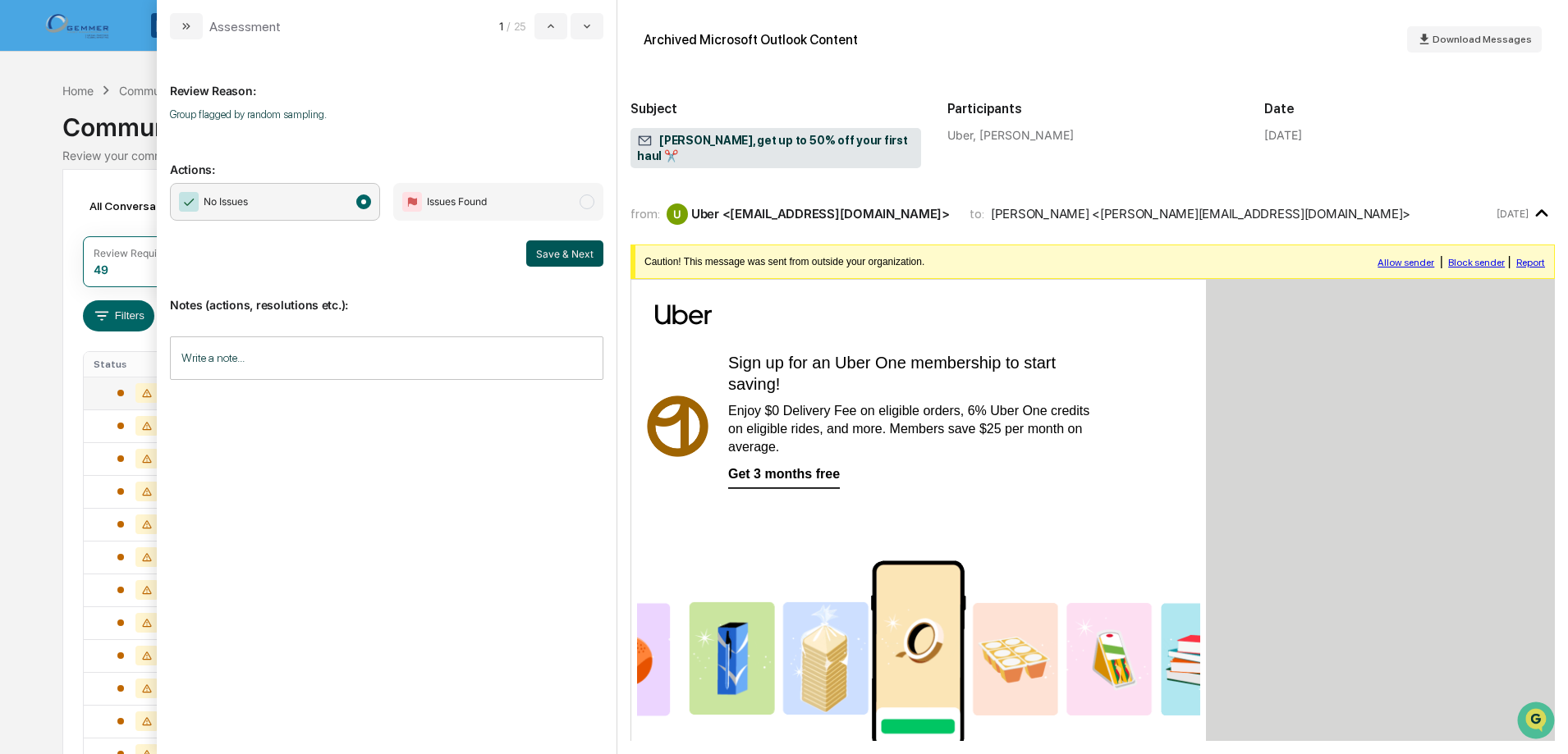
click at [575, 251] on button "Save & Next" at bounding box center [565, 253] width 77 height 27
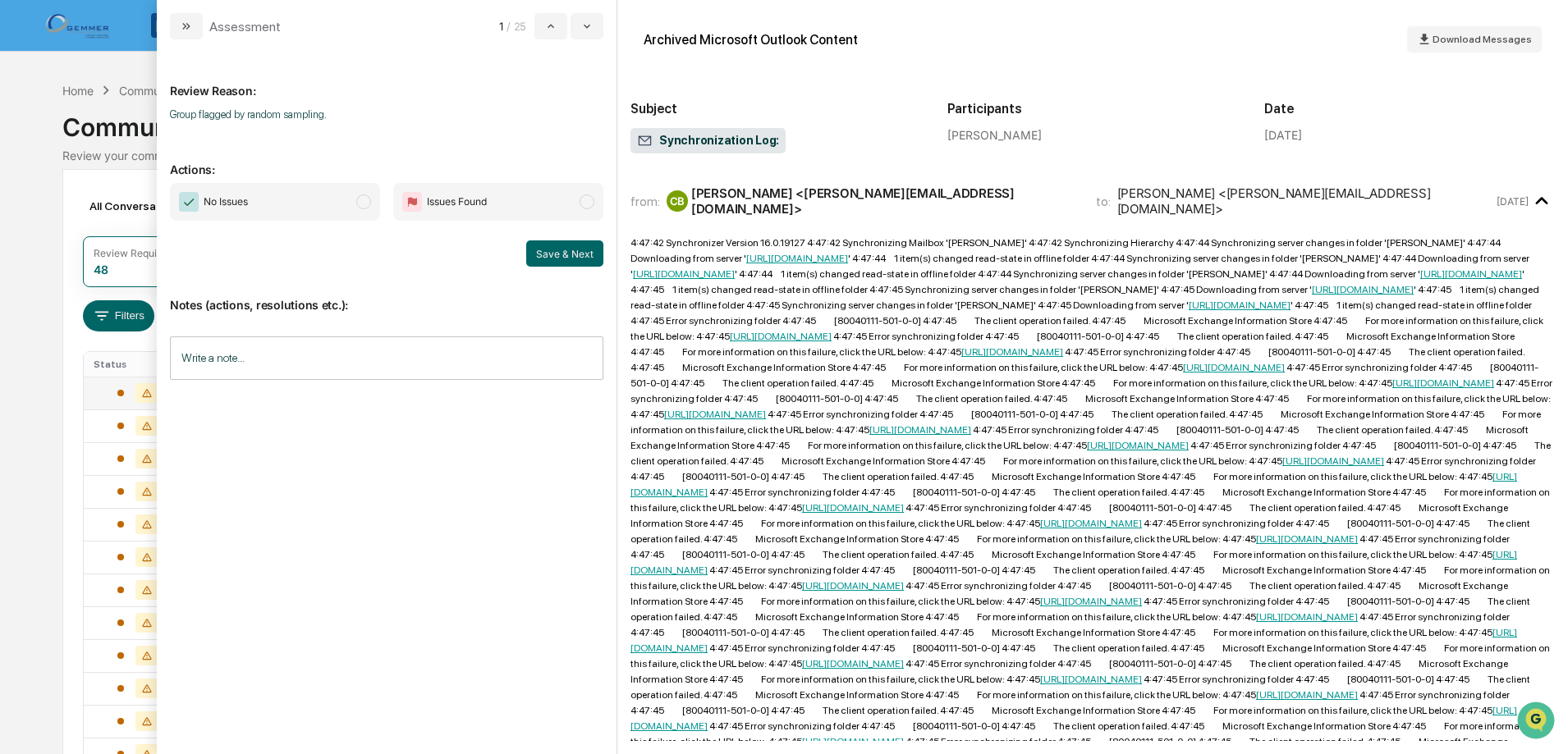
click at [359, 202] on span "modal" at bounding box center [363, 201] width 15 height 15
click at [549, 248] on button "Save & Next" at bounding box center [565, 253] width 77 height 27
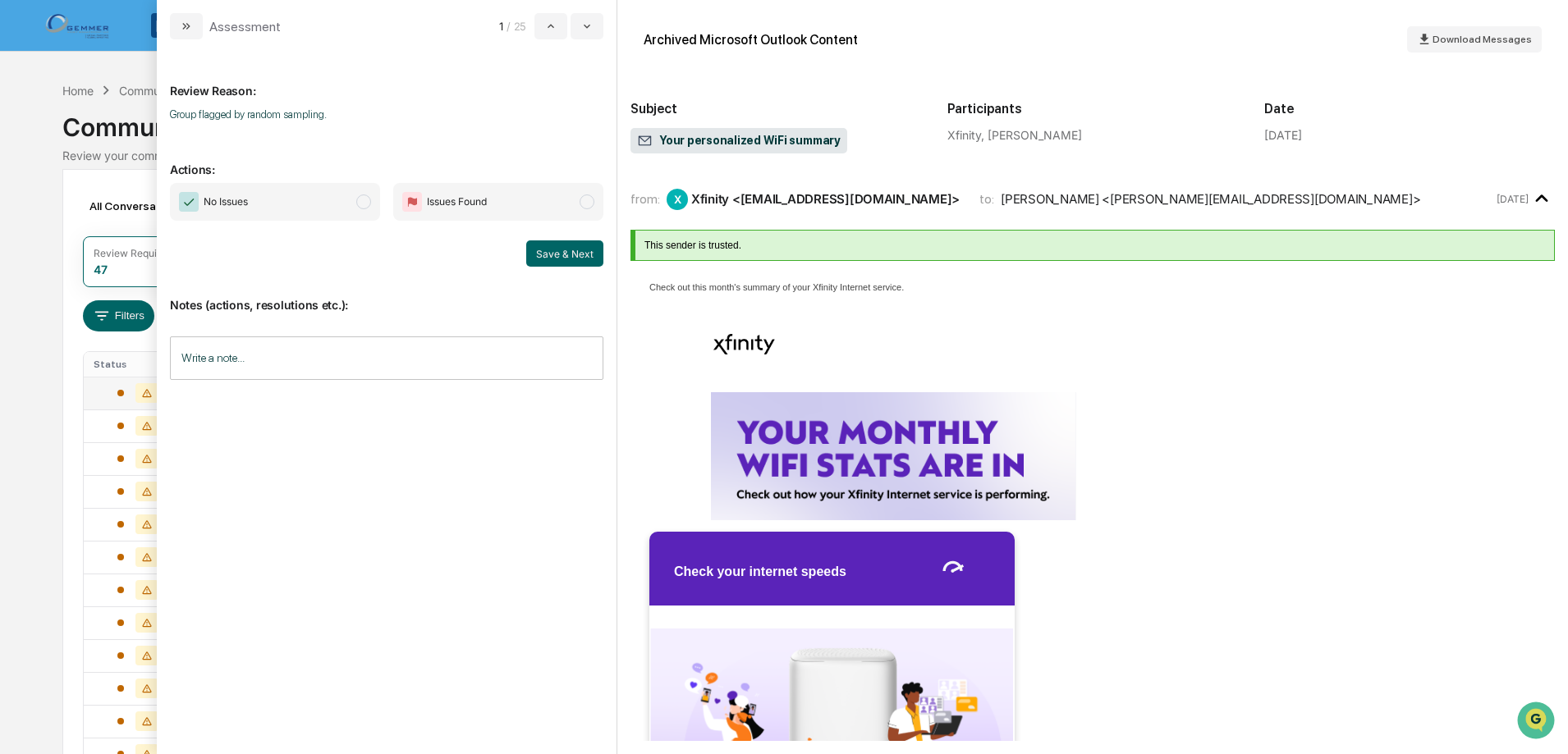
click at [363, 201] on span "modal" at bounding box center [363, 201] width 15 height 15
click at [560, 247] on button "Save & Next" at bounding box center [565, 253] width 77 height 27
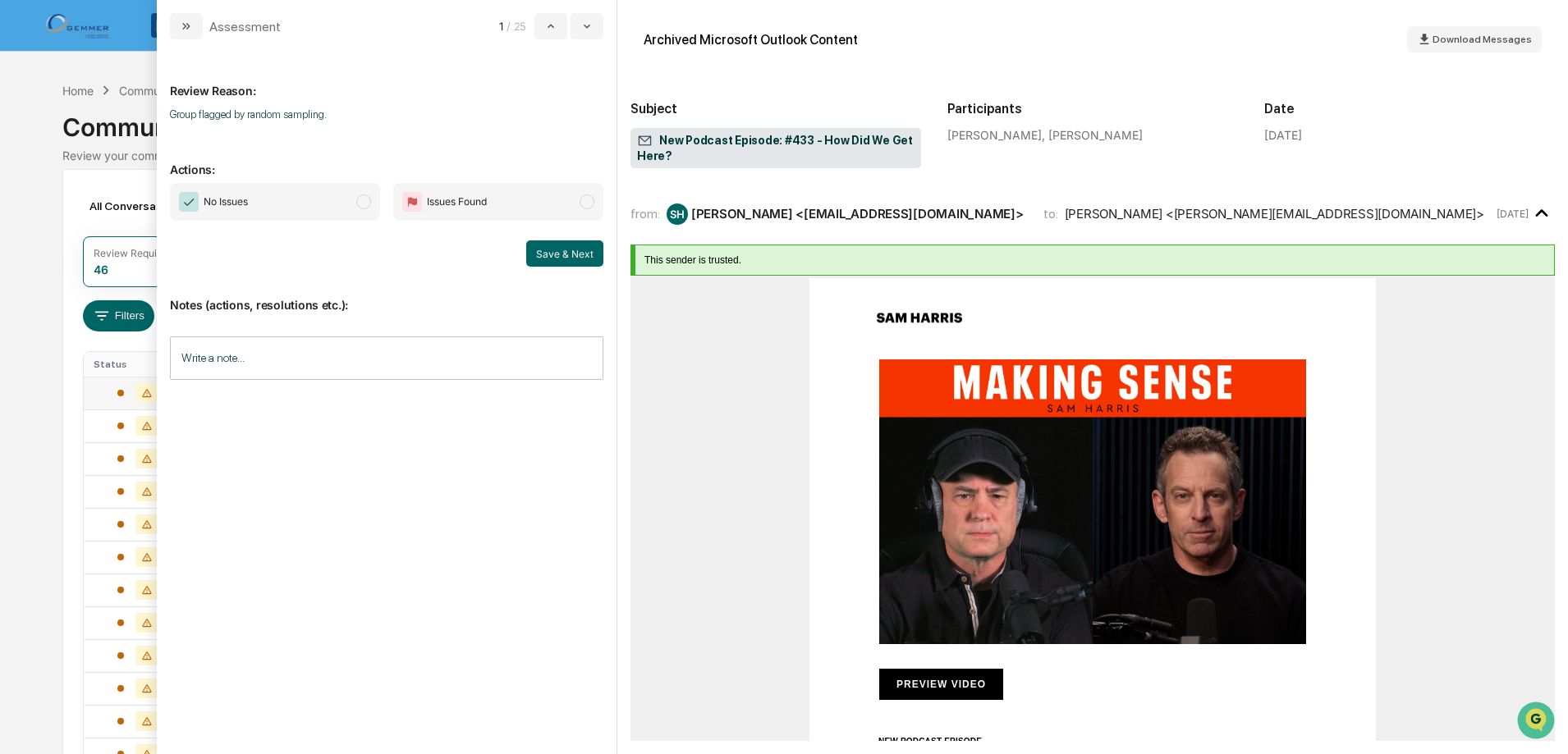
click at [361, 206] on span "modal" at bounding box center [363, 201] width 15 height 15
click at [554, 250] on button "Save & Next" at bounding box center [565, 253] width 77 height 27
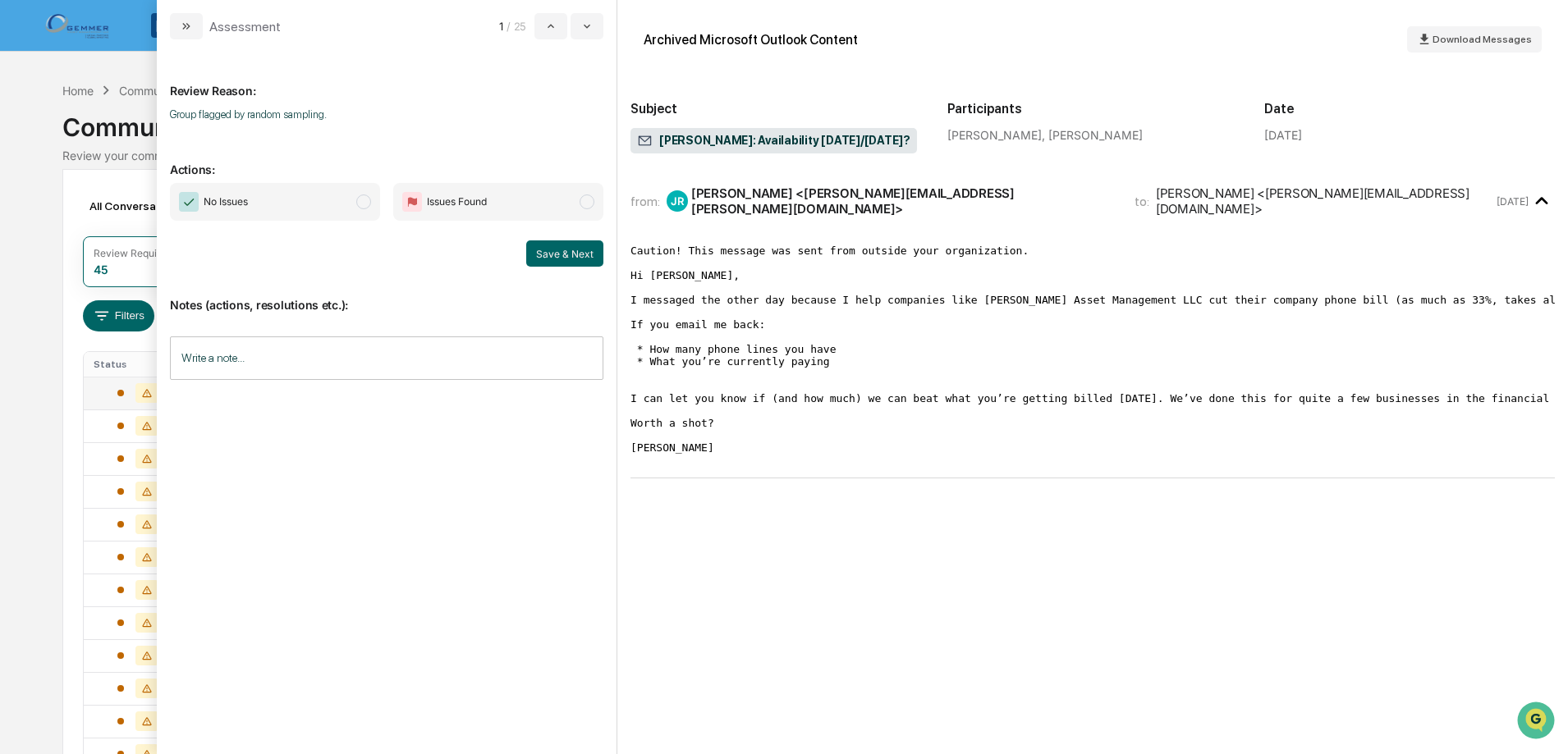
click at [355, 205] on span "No Issues" at bounding box center [275, 202] width 210 height 38
drag, startPoint x: 567, startPoint y: 252, endPoint x: 520, endPoint y: 232, distance: 51.1
click at [566, 252] on button "Save & Next" at bounding box center [565, 253] width 77 height 27
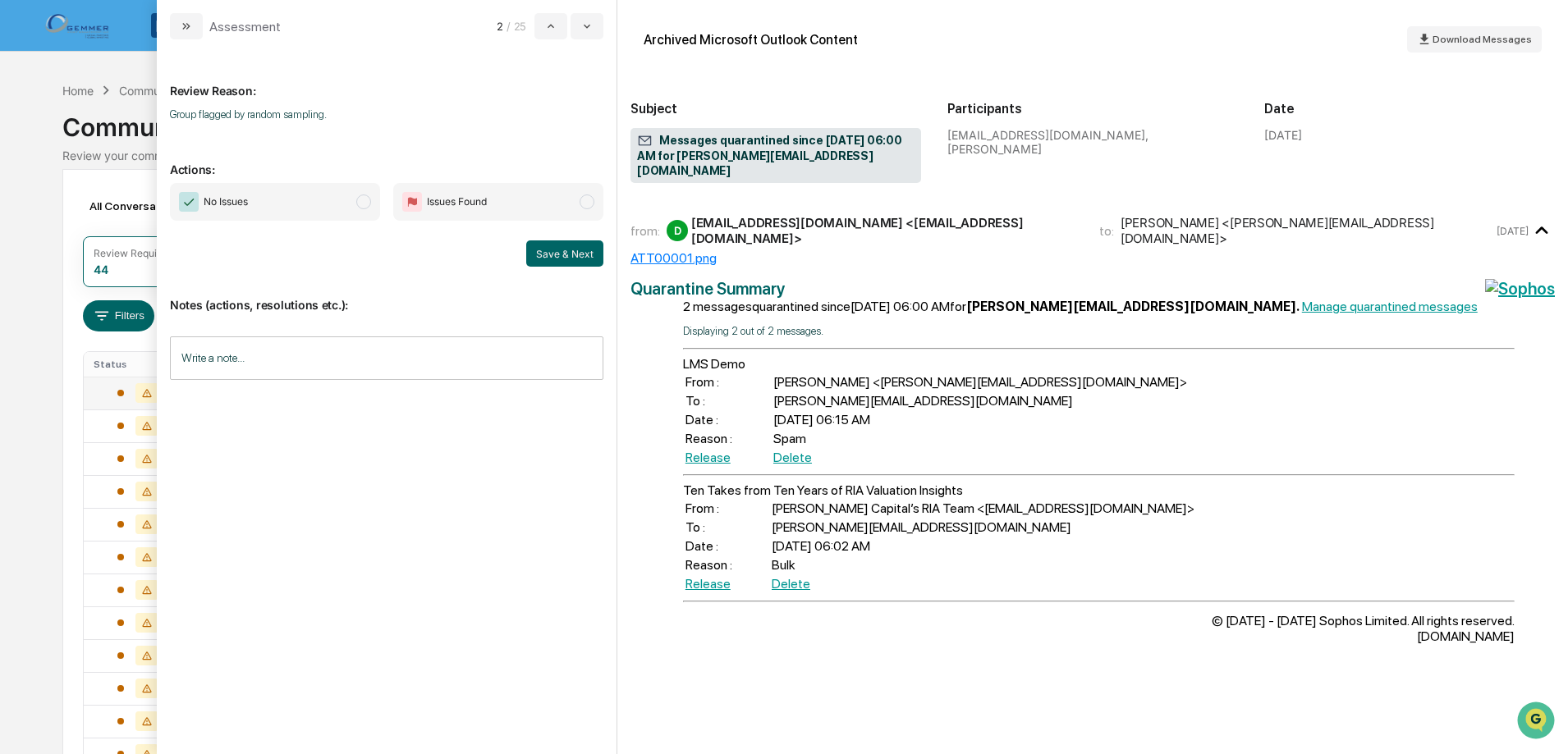
click at [366, 196] on span "modal" at bounding box center [363, 201] width 15 height 15
click at [540, 242] on button "Save & Next" at bounding box center [565, 253] width 77 height 27
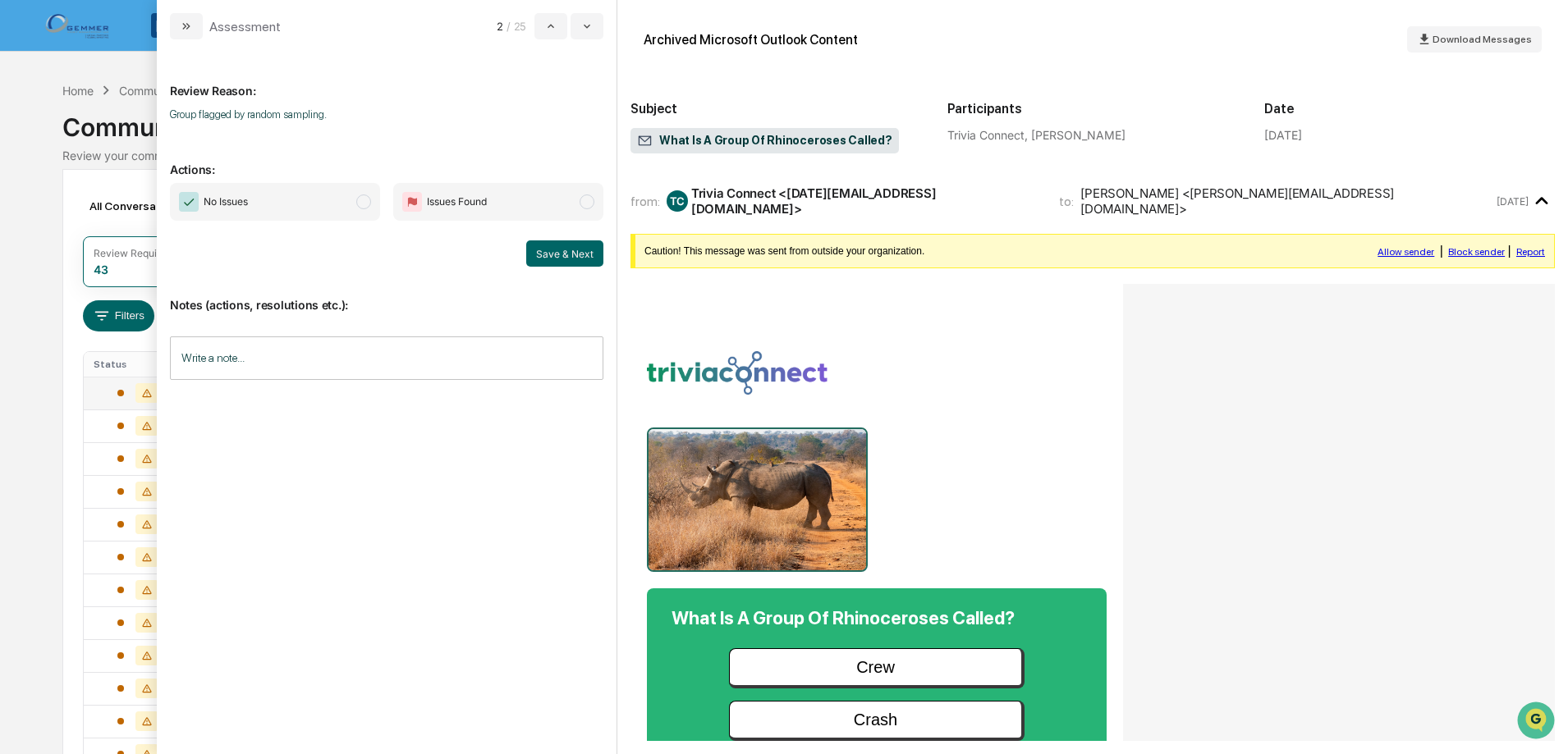
click at [359, 209] on span "modal" at bounding box center [363, 201] width 15 height 15
click at [543, 248] on button "Save & Next" at bounding box center [565, 253] width 77 height 27
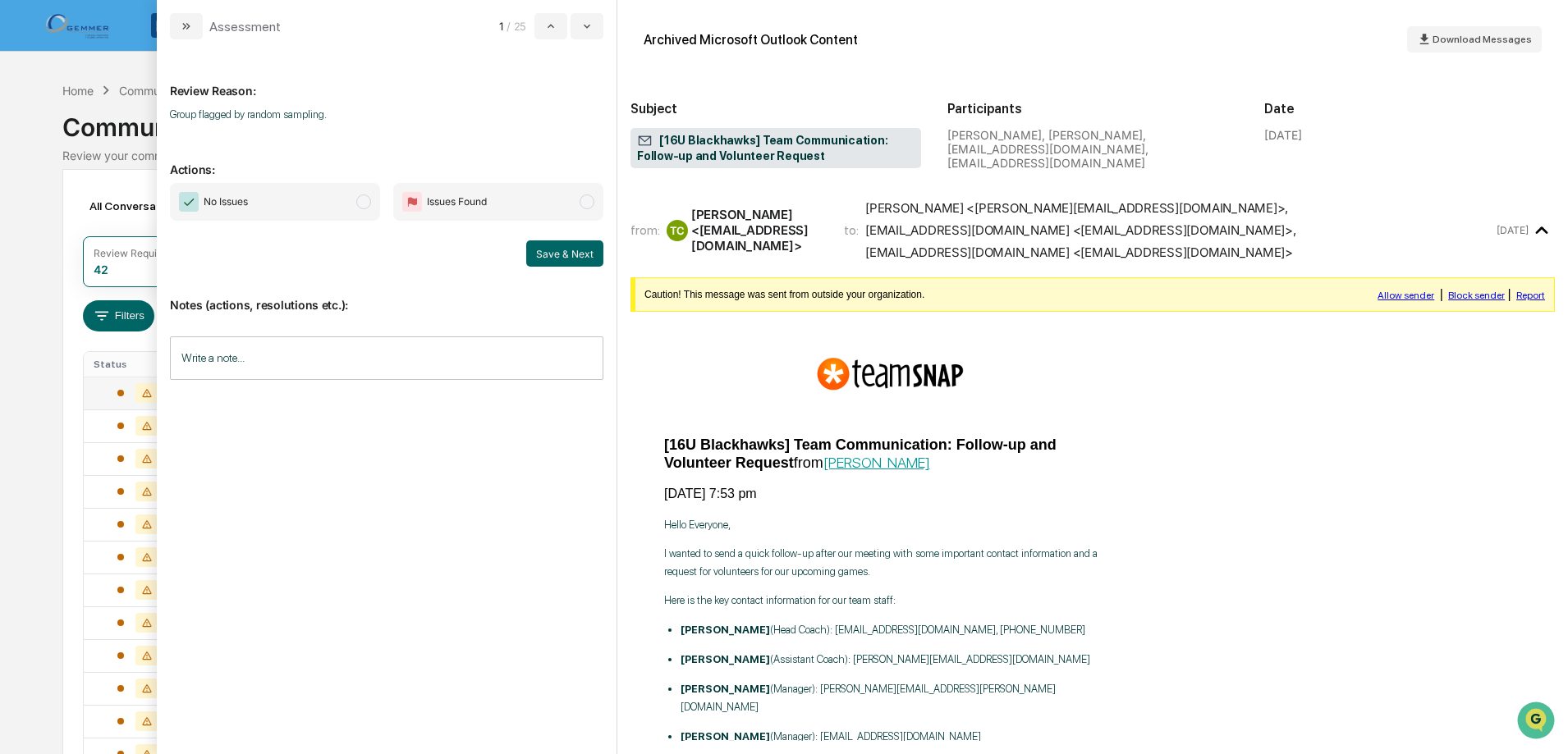
click at [353, 204] on span "No Issues" at bounding box center [275, 202] width 210 height 38
drag, startPoint x: 563, startPoint y: 255, endPoint x: 453, endPoint y: 231, distance: 112.6
click at [560, 253] on button "Save & Next" at bounding box center [565, 253] width 77 height 27
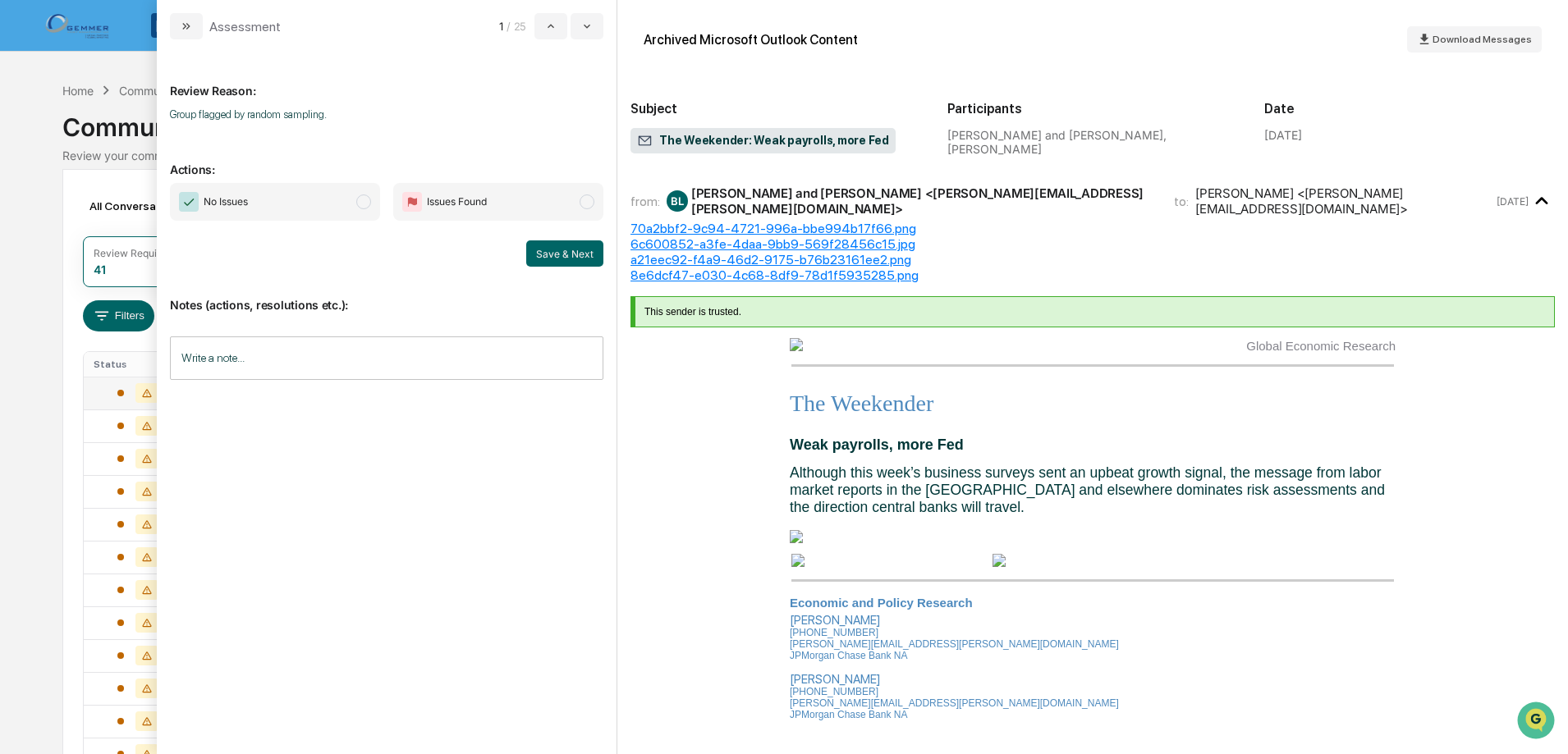
click at [354, 201] on span "No Issues" at bounding box center [275, 202] width 210 height 38
click at [550, 252] on button "Save & Next" at bounding box center [565, 253] width 77 height 27
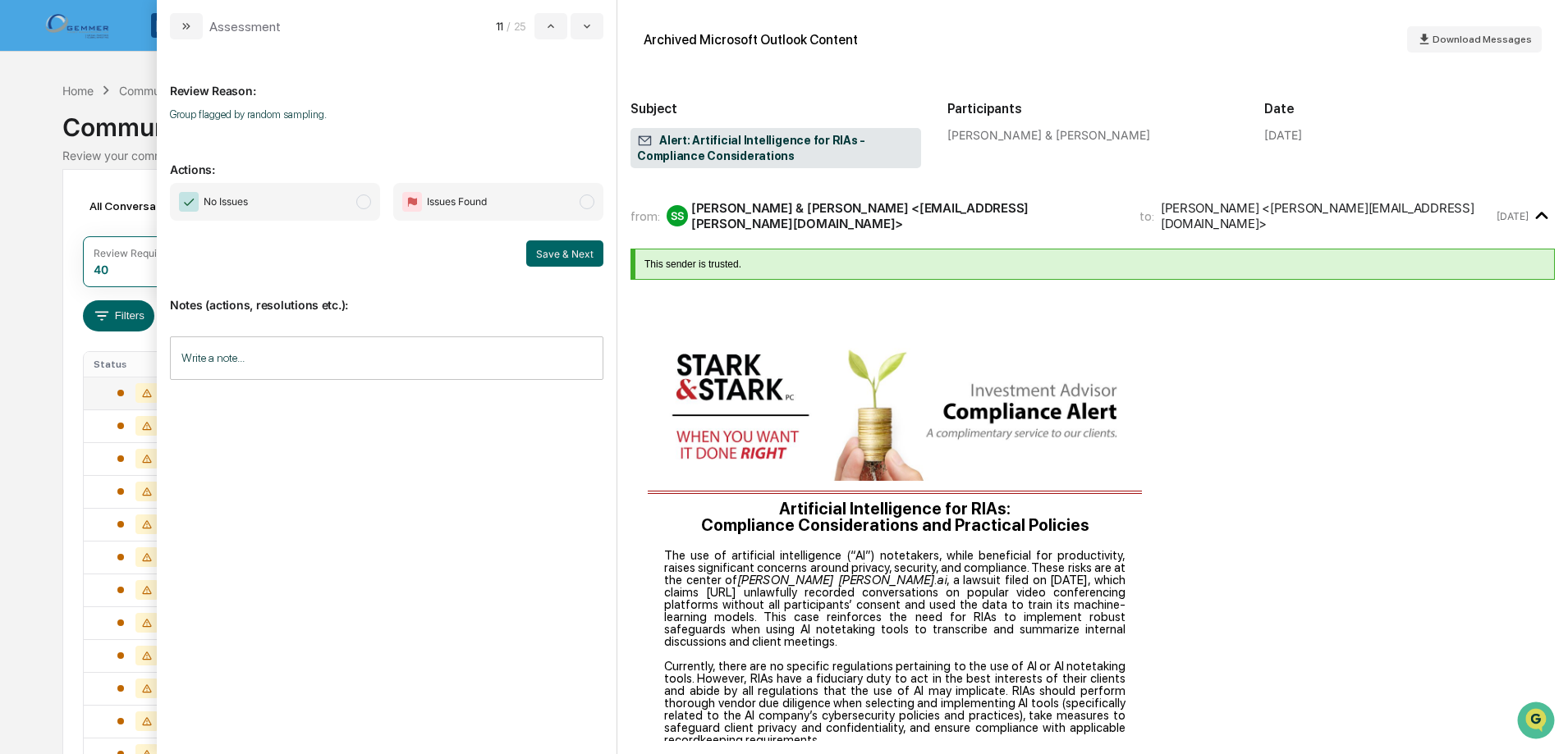
click at [364, 200] on span "modal" at bounding box center [363, 201] width 15 height 15
click at [558, 240] on button "Save & Next" at bounding box center [565, 253] width 77 height 27
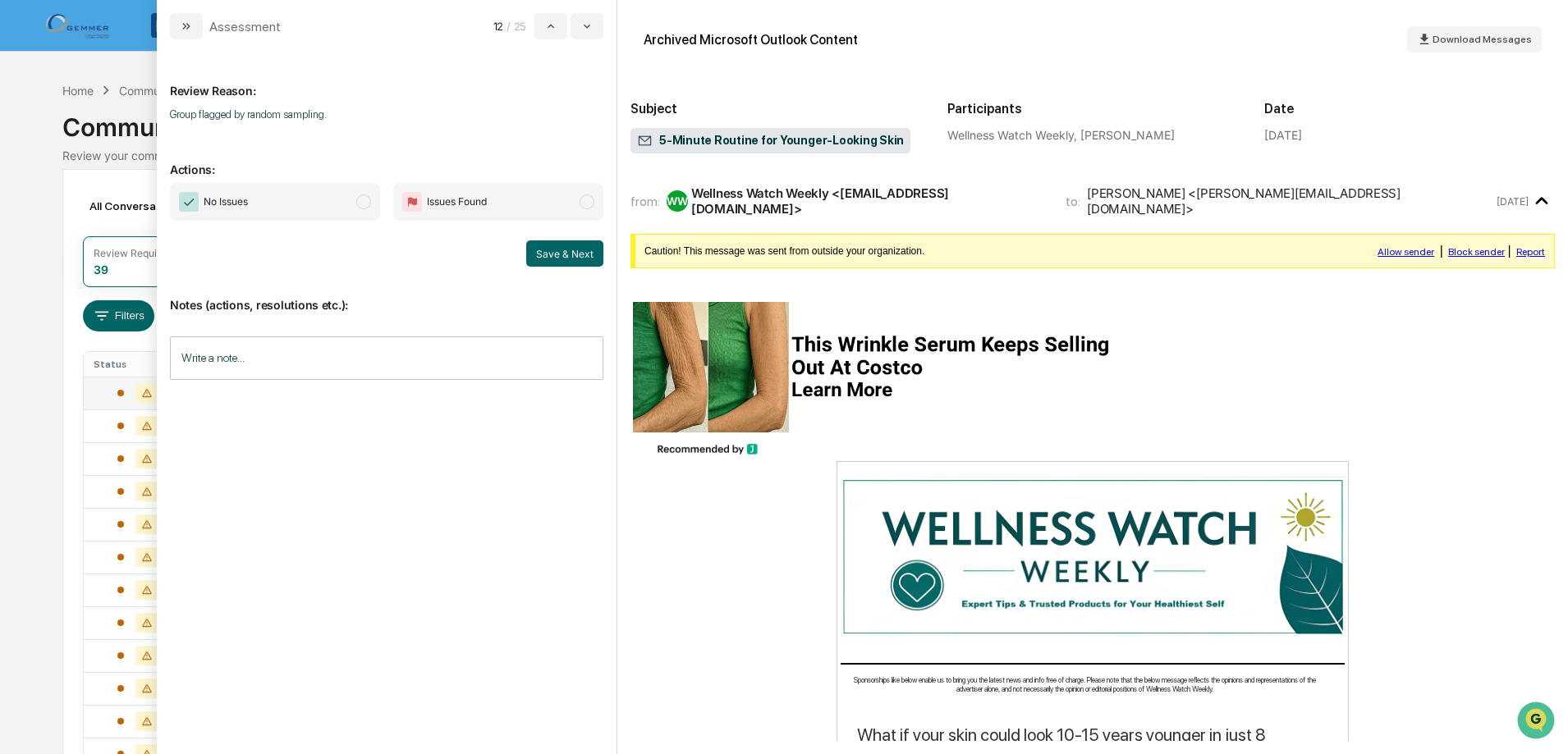
click at [358, 201] on span "modal" at bounding box center [363, 201] width 15 height 15
click at [551, 259] on button "Save & Next" at bounding box center [565, 253] width 77 height 27
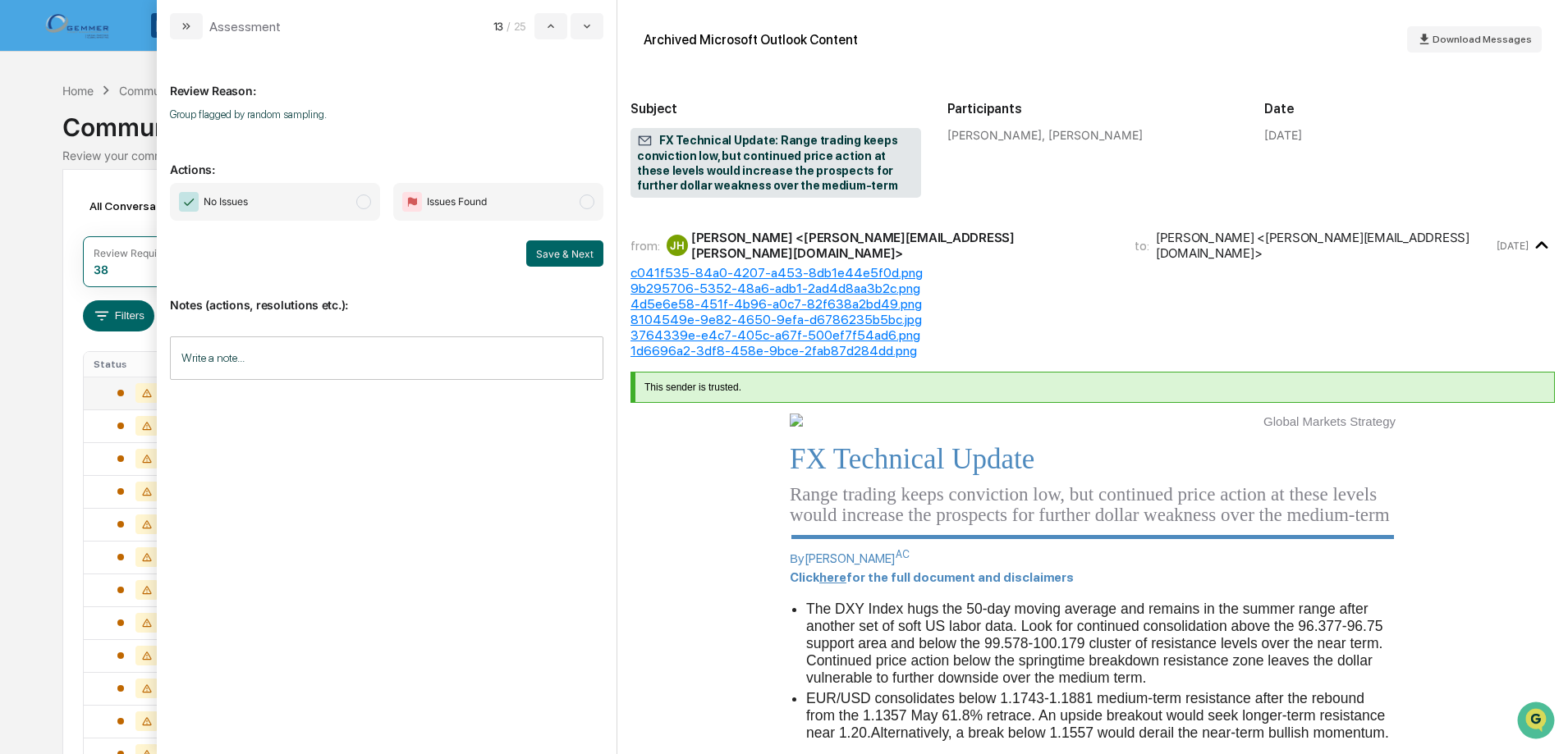
click at [365, 207] on span "modal" at bounding box center [363, 201] width 15 height 15
click at [542, 249] on button "Save & Next" at bounding box center [565, 253] width 77 height 27
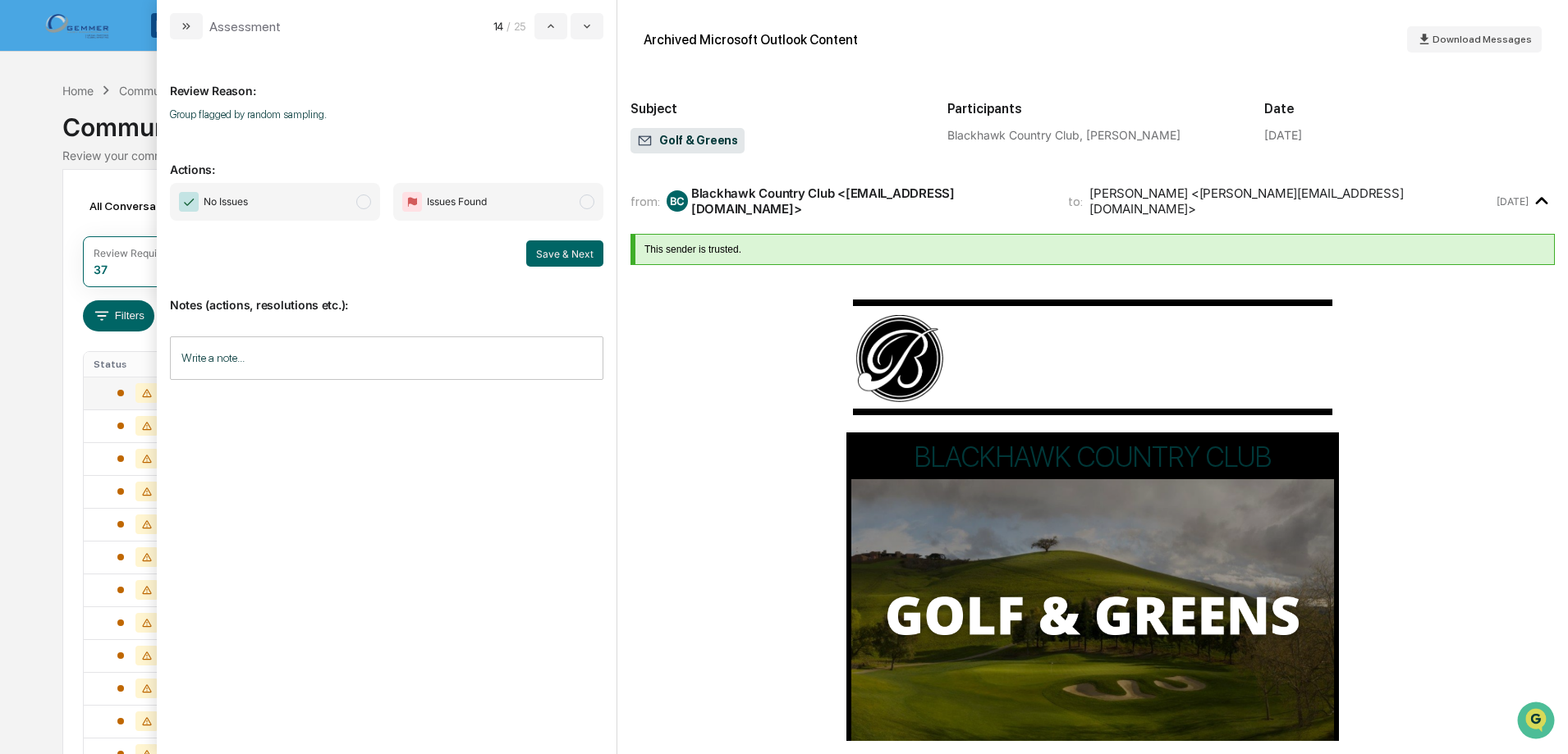
click at [369, 199] on span "modal" at bounding box center [363, 201] width 15 height 15
click at [576, 252] on button "Save & Next" at bounding box center [565, 253] width 77 height 27
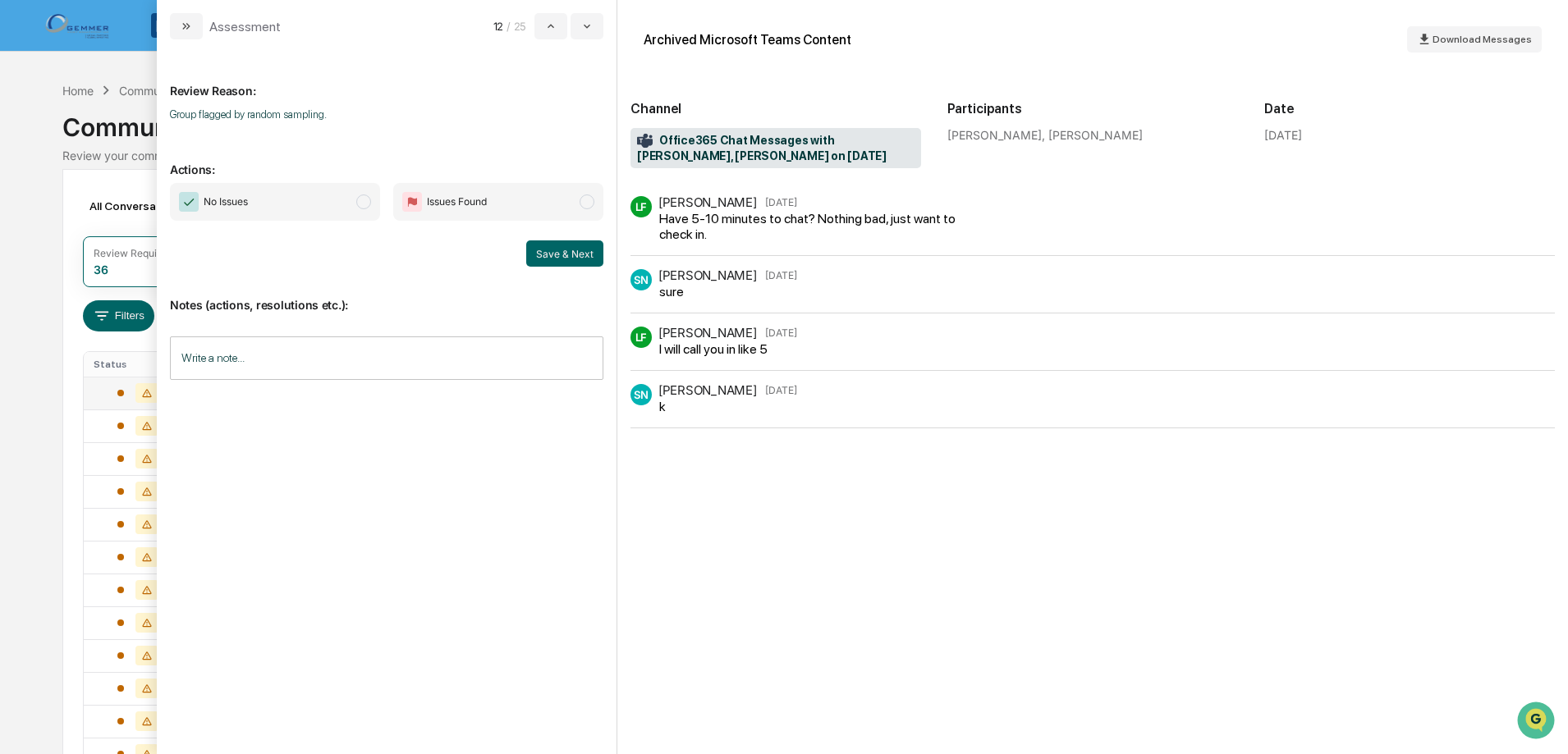
click at [354, 203] on span "No Issues" at bounding box center [275, 202] width 210 height 38
click at [561, 252] on button "Save & Next" at bounding box center [565, 253] width 77 height 27
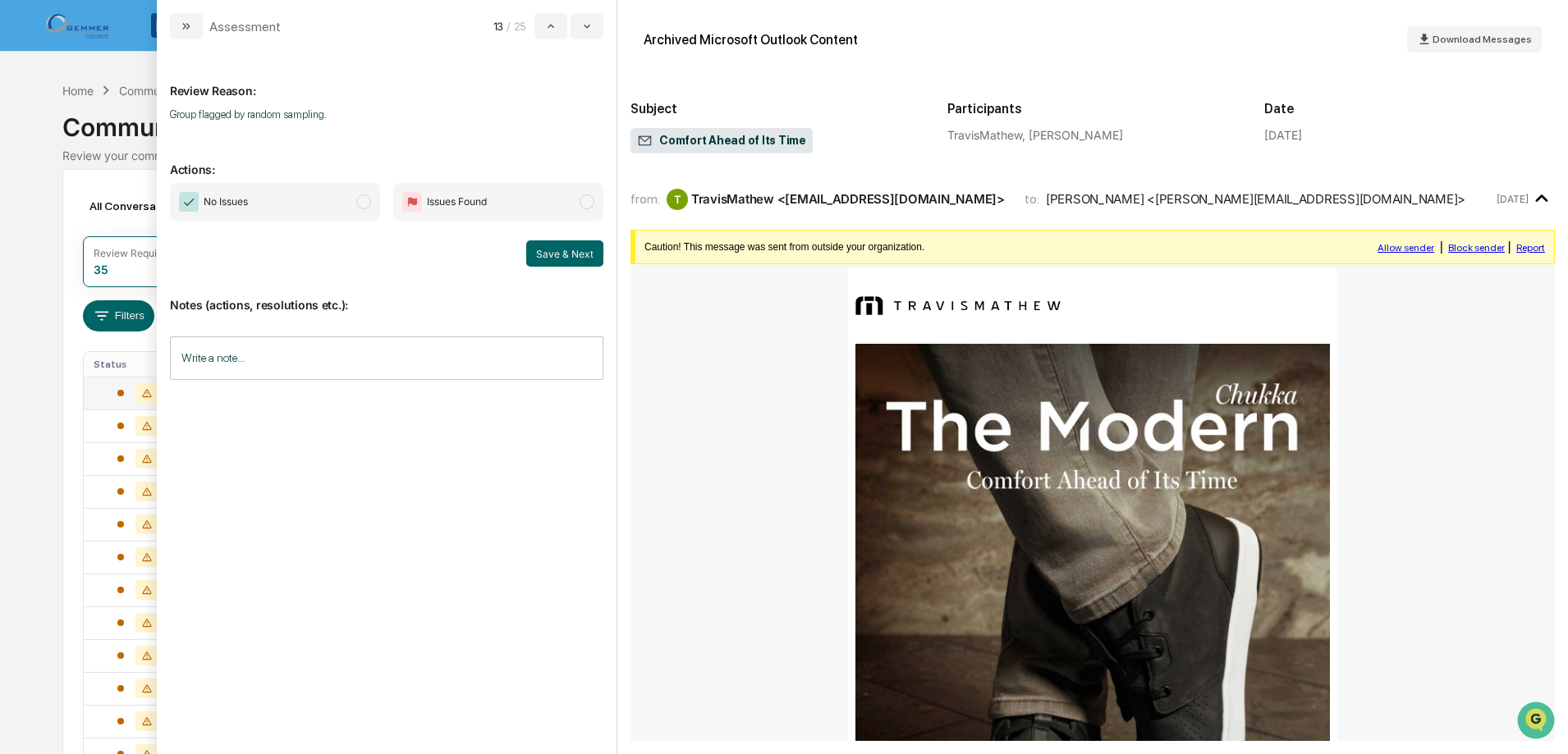
click at [366, 200] on span "modal" at bounding box center [363, 201] width 15 height 15
drag, startPoint x: 564, startPoint y: 246, endPoint x: 519, endPoint y: 235, distance: 46.3
click at [561, 246] on button "Save & Next" at bounding box center [565, 253] width 77 height 27
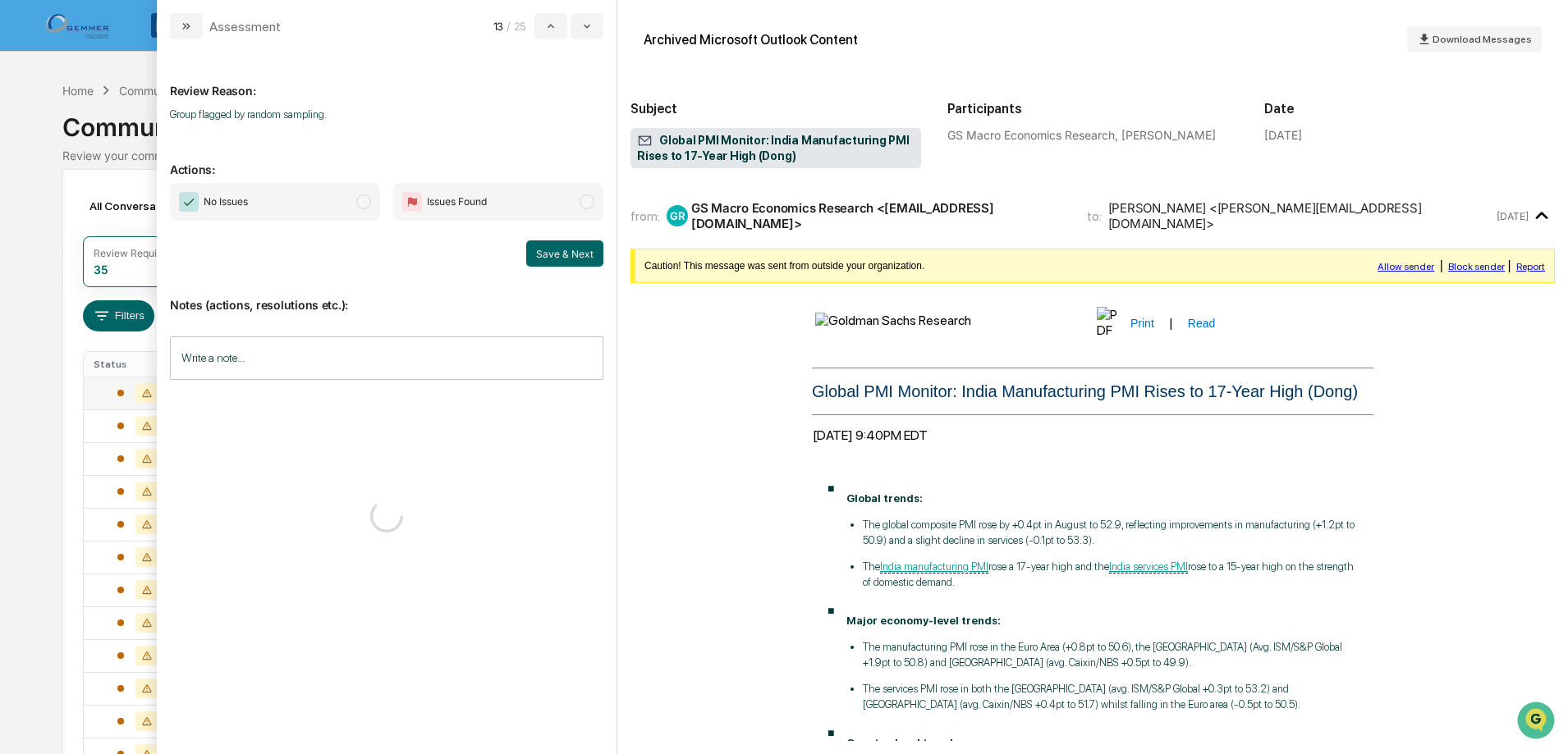
click at [364, 205] on span "modal" at bounding box center [363, 201] width 15 height 15
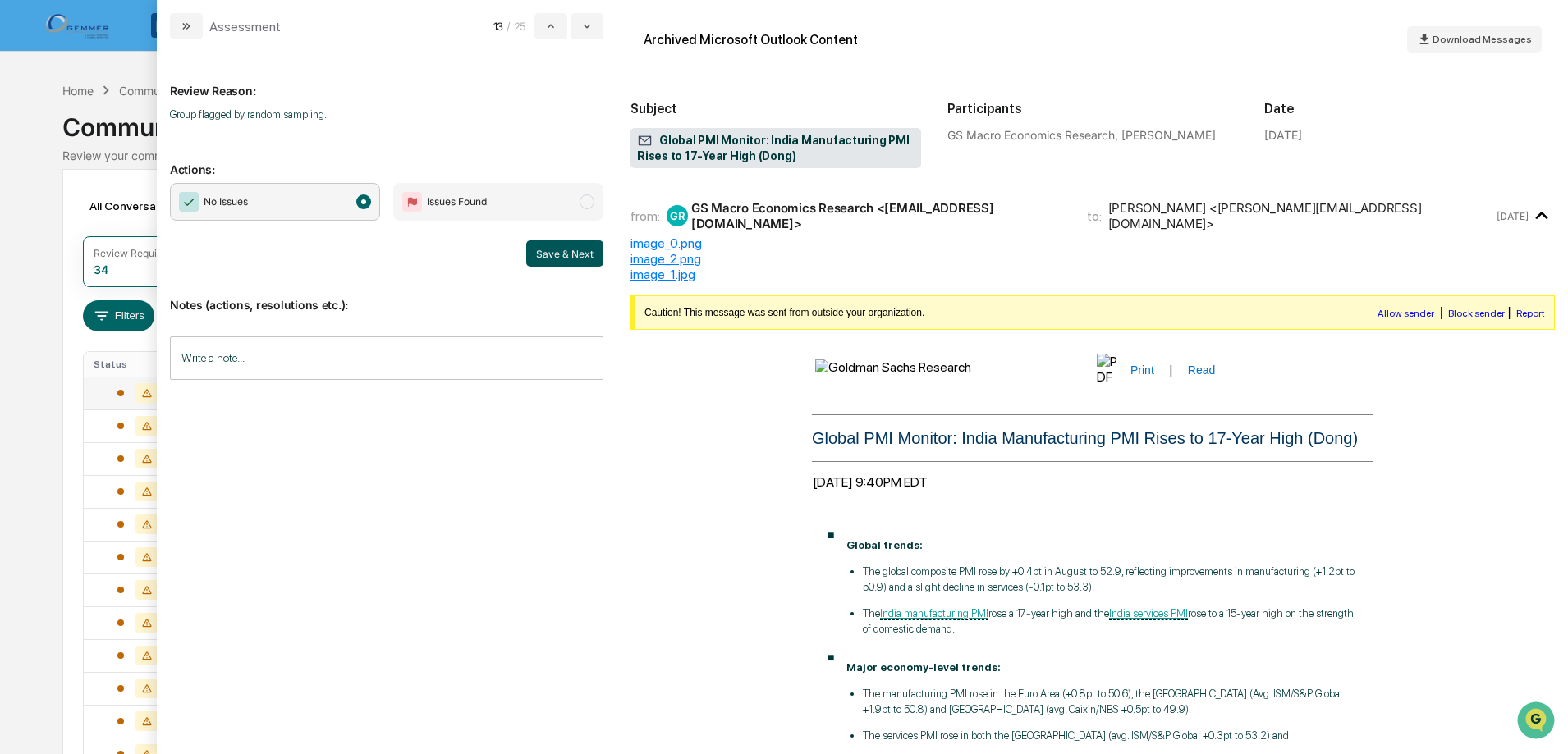
click at [563, 252] on button "Save & Next" at bounding box center [565, 253] width 77 height 27
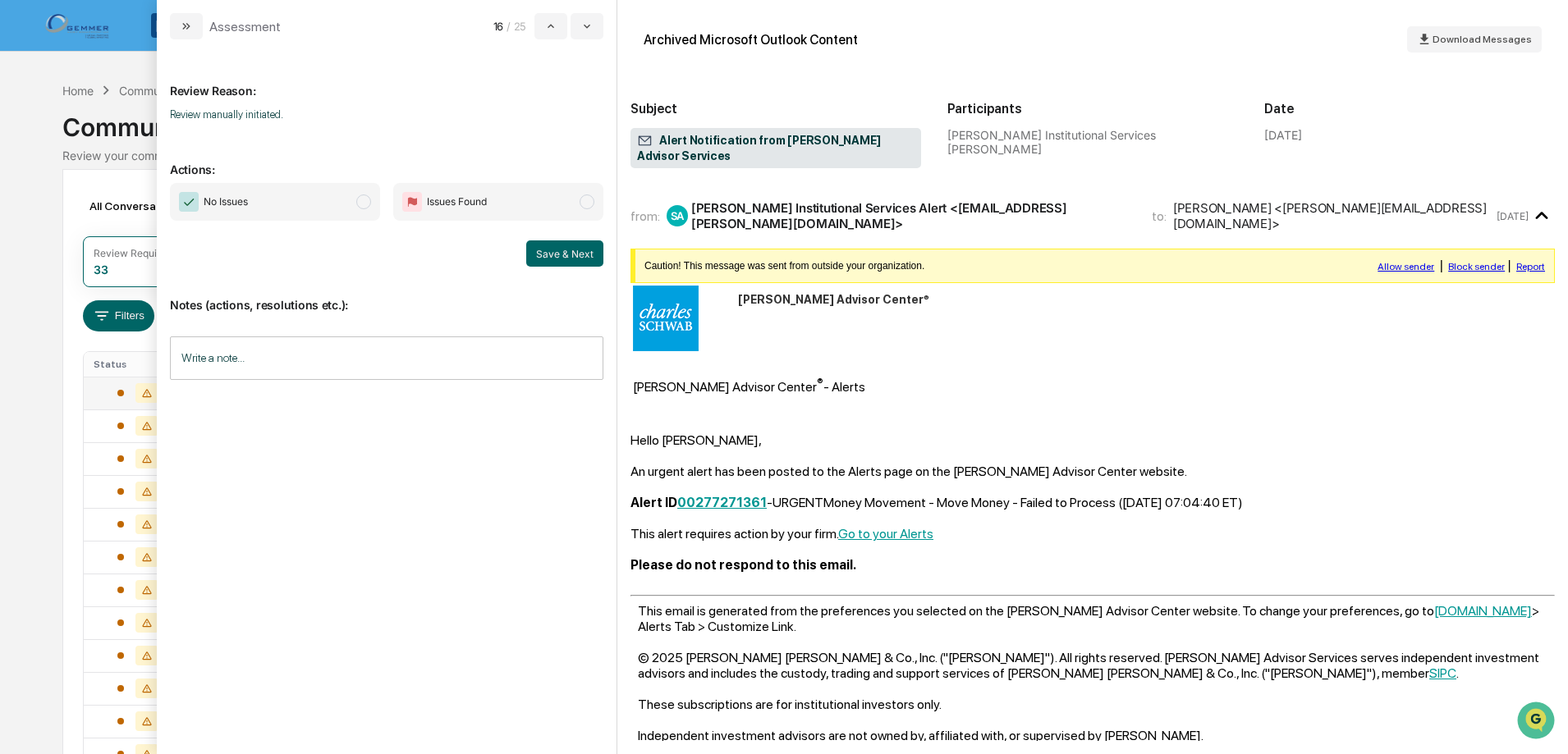
click at [353, 203] on span "No Issues" at bounding box center [275, 202] width 210 height 38
click at [582, 252] on button "Save & Next" at bounding box center [565, 253] width 77 height 27
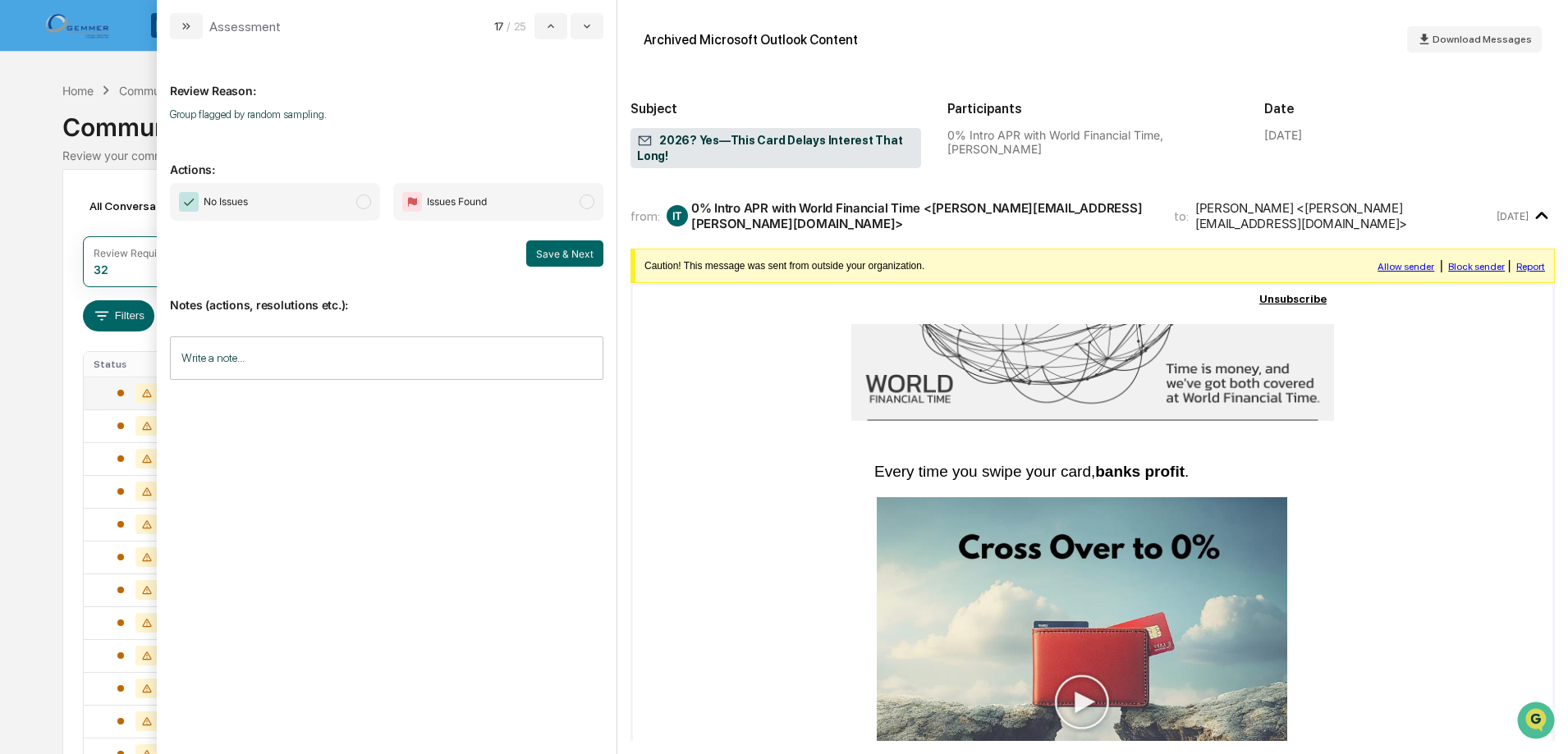
click at [363, 205] on span "modal" at bounding box center [363, 201] width 15 height 15
click at [574, 250] on button "Save & Next" at bounding box center [565, 253] width 77 height 27
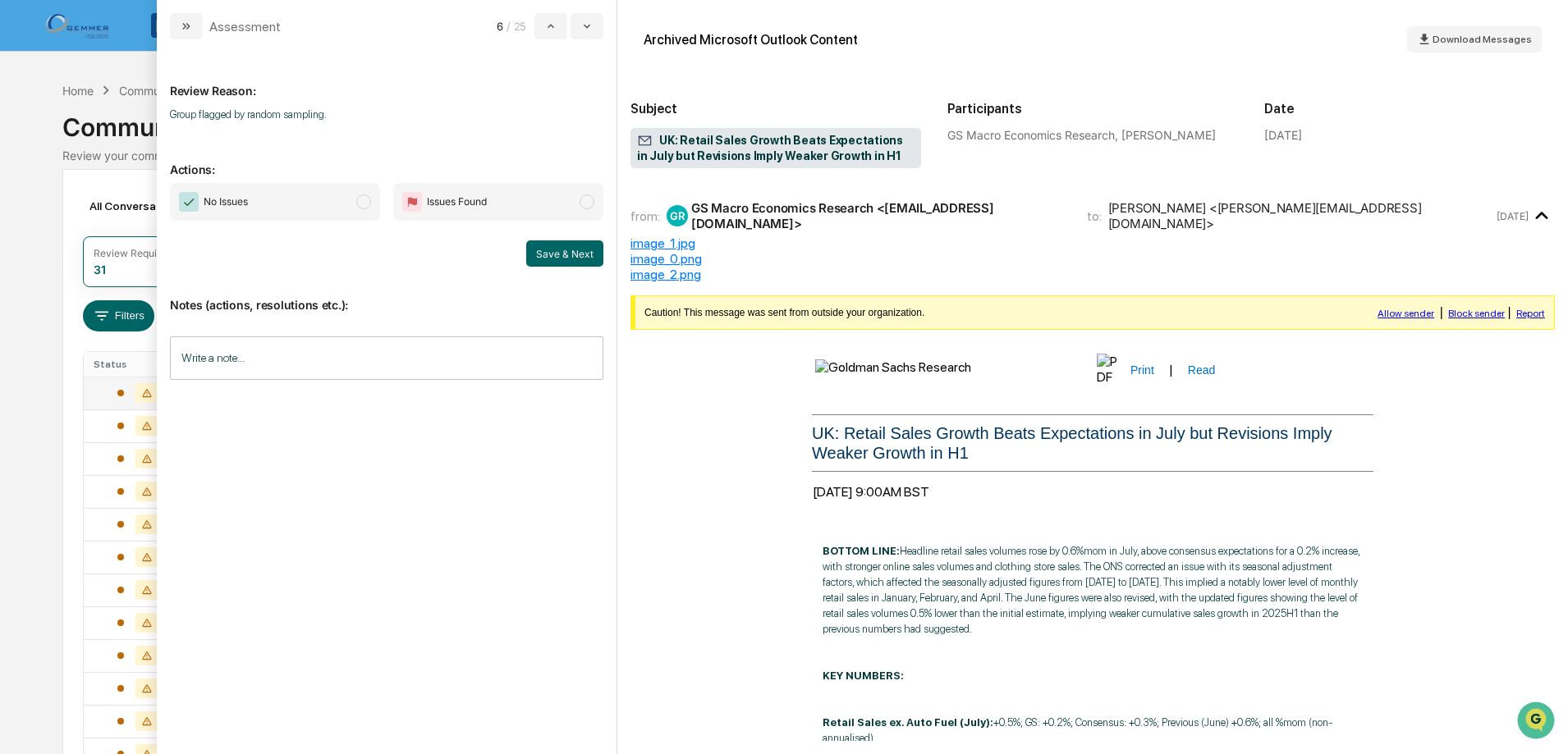
click at [366, 195] on span "modal" at bounding box center [363, 201] width 15 height 15
click at [545, 249] on button "Save & Next" at bounding box center [565, 253] width 77 height 27
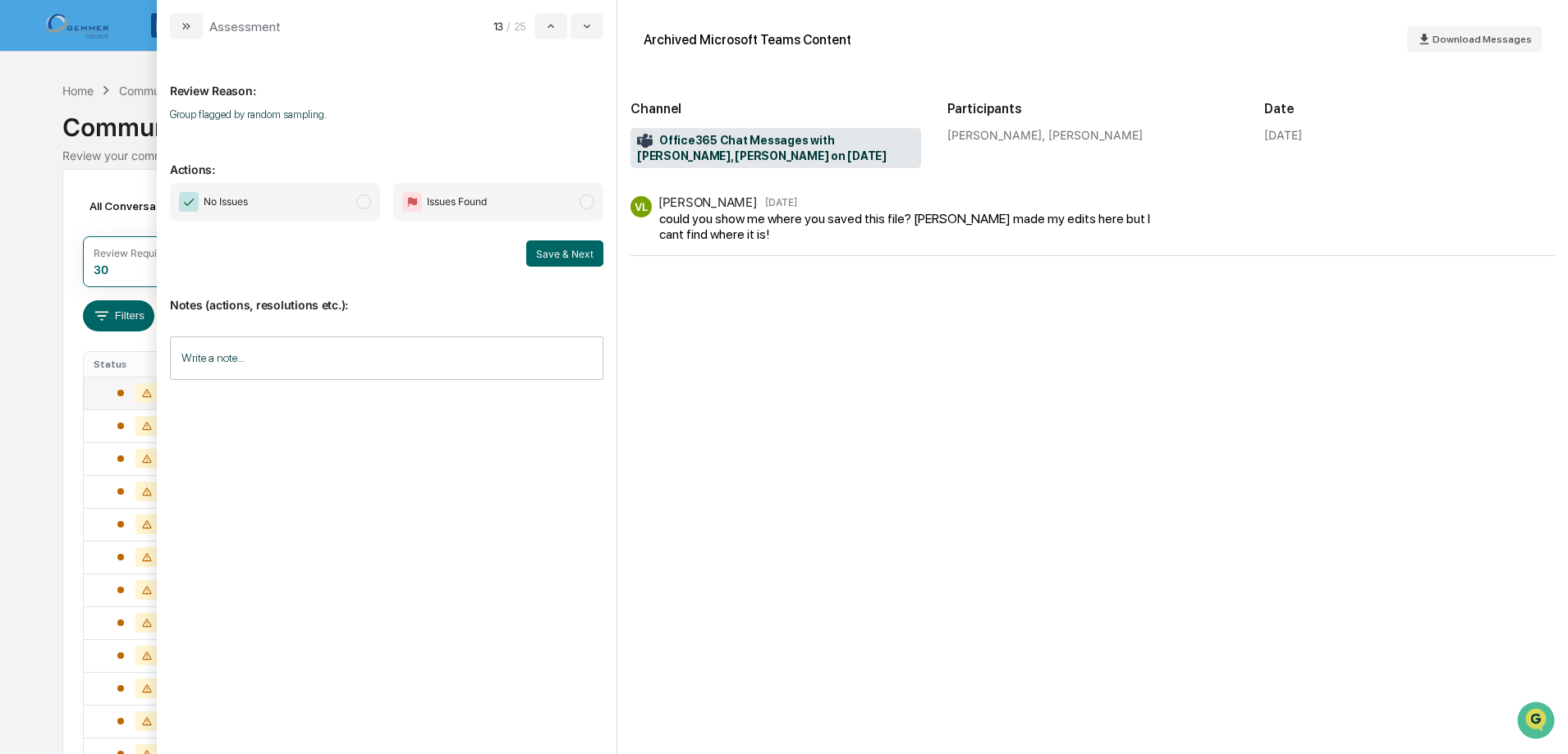
click at [353, 204] on span "No Issues" at bounding box center [275, 202] width 210 height 38
drag, startPoint x: 560, startPoint y: 245, endPoint x: 458, endPoint y: 228, distance: 103.4
click at [559, 245] on button "Save & Next" at bounding box center [565, 253] width 77 height 27
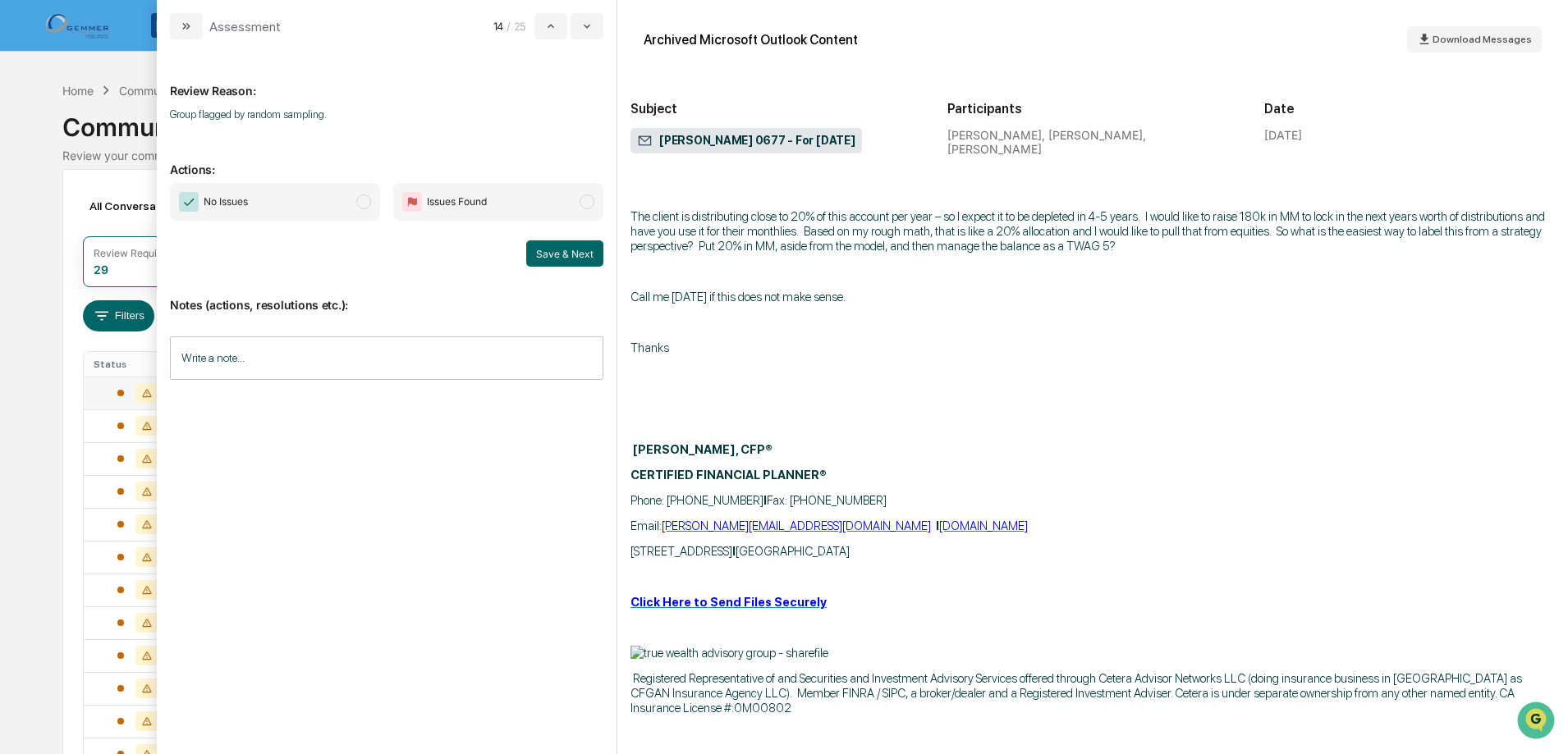
scroll to position [3, 0]
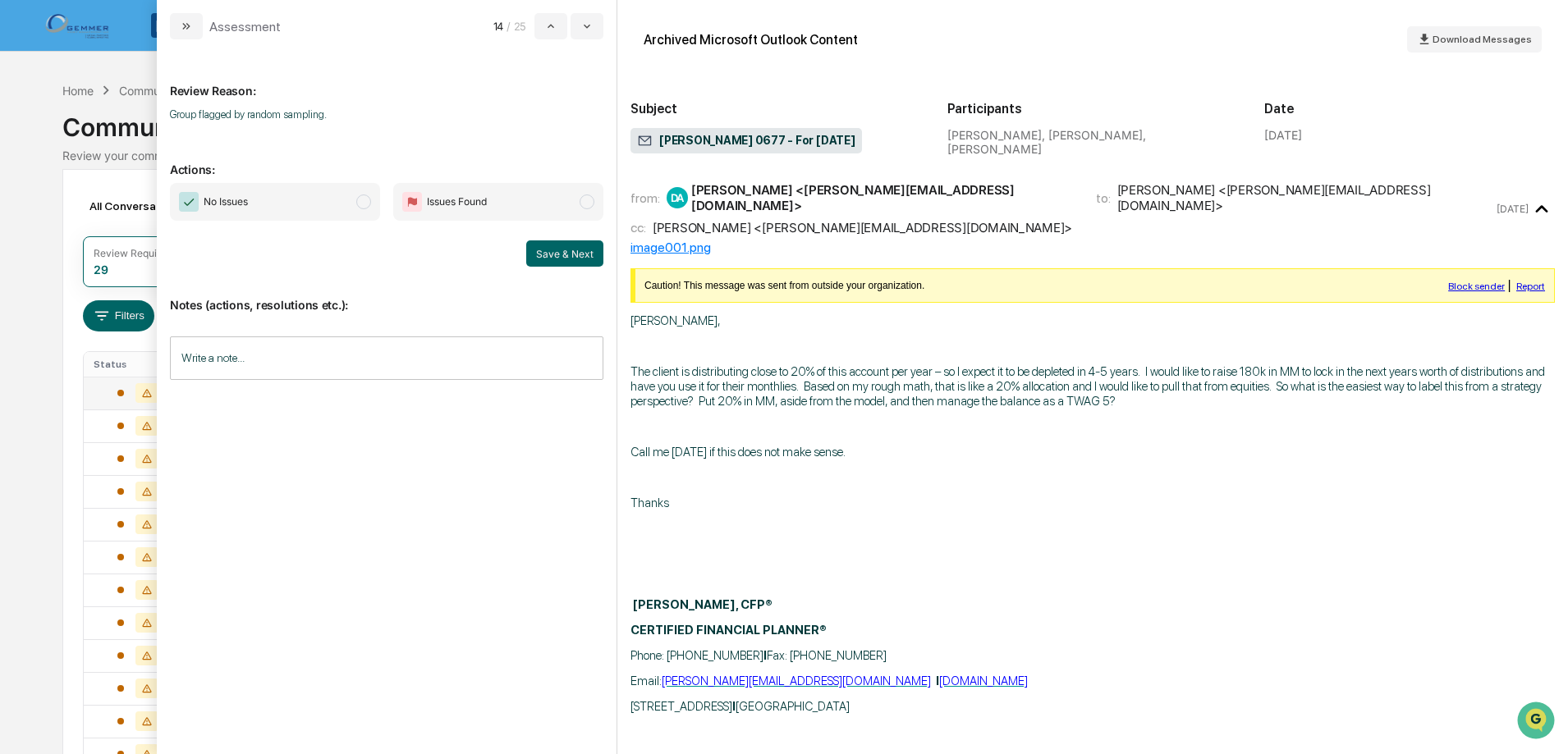
click at [361, 193] on span "No Issues" at bounding box center [275, 202] width 210 height 38
click at [570, 260] on button "Save & Next" at bounding box center [565, 253] width 77 height 27
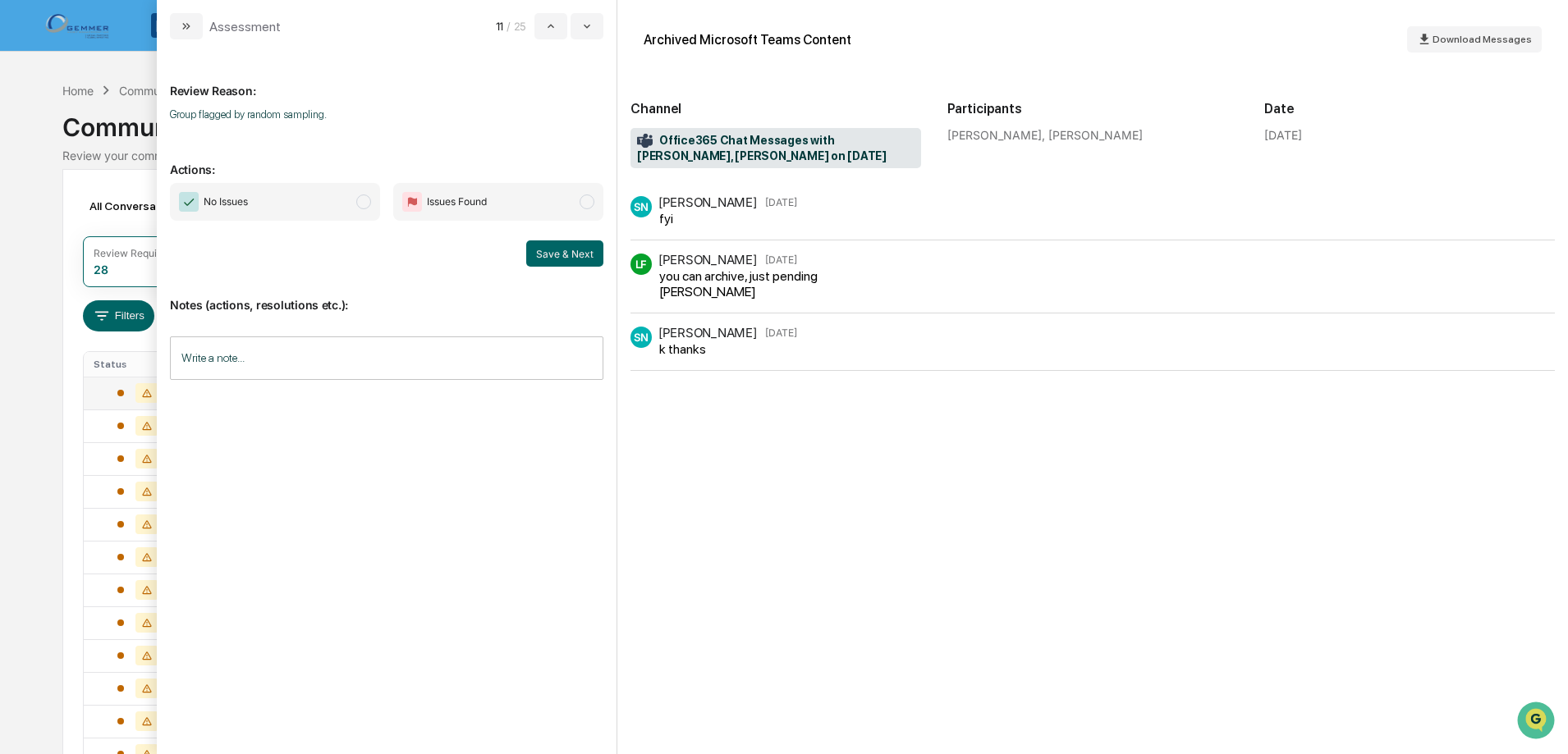
click at [366, 206] on span "modal" at bounding box center [363, 201] width 15 height 15
click at [571, 249] on button "Save & Next" at bounding box center [565, 253] width 77 height 27
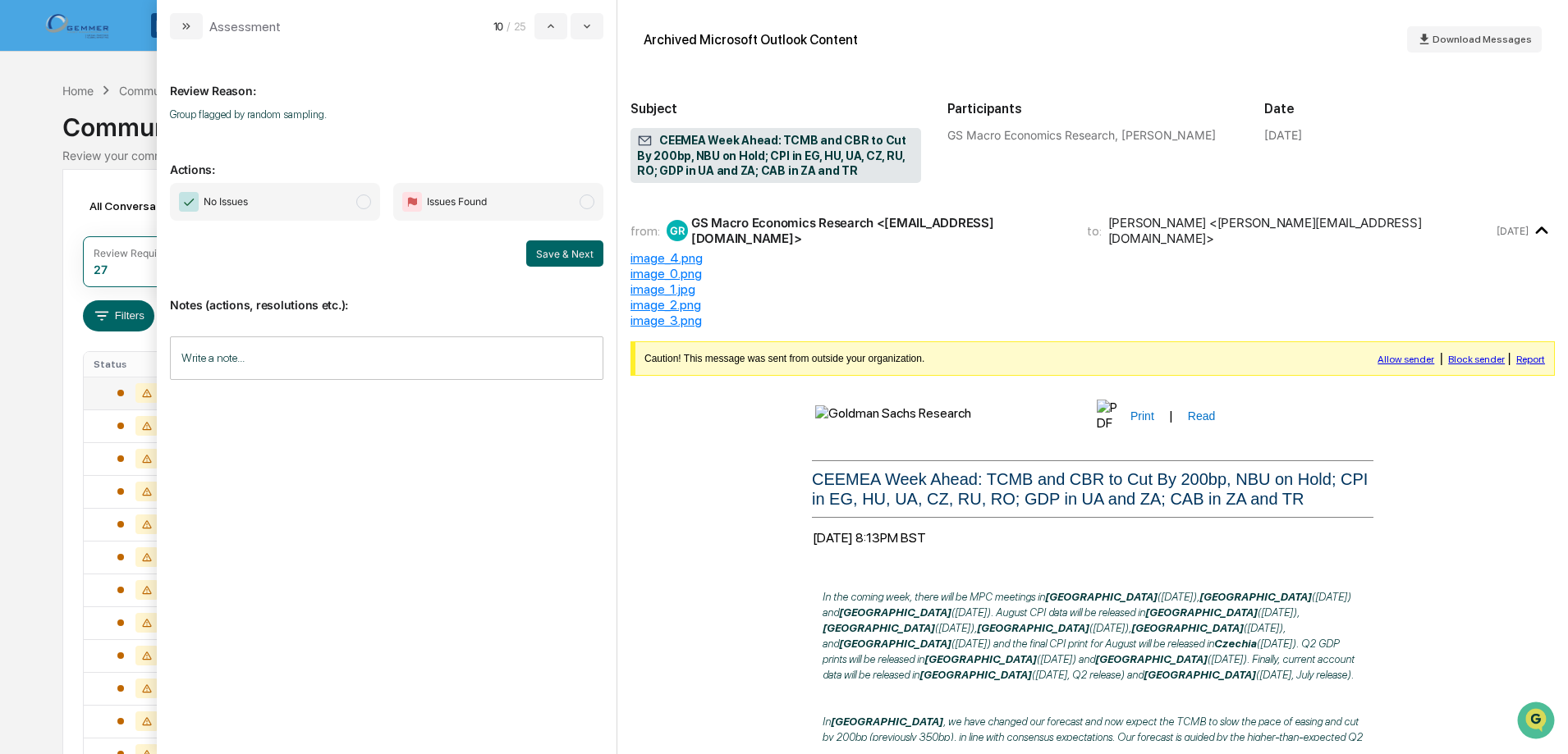
click at [361, 205] on span "modal" at bounding box center [363, 201] width 15 height 15
click at [613, 259] on div "Review Reason: Group flagged by random sampling. Actions: No Issues Issues Foun…" at bounding box center [386, 396] width 460 height 715
click at [549, 258] on button "Save & Next" at bounding box center [565, 253] width 77 height 27
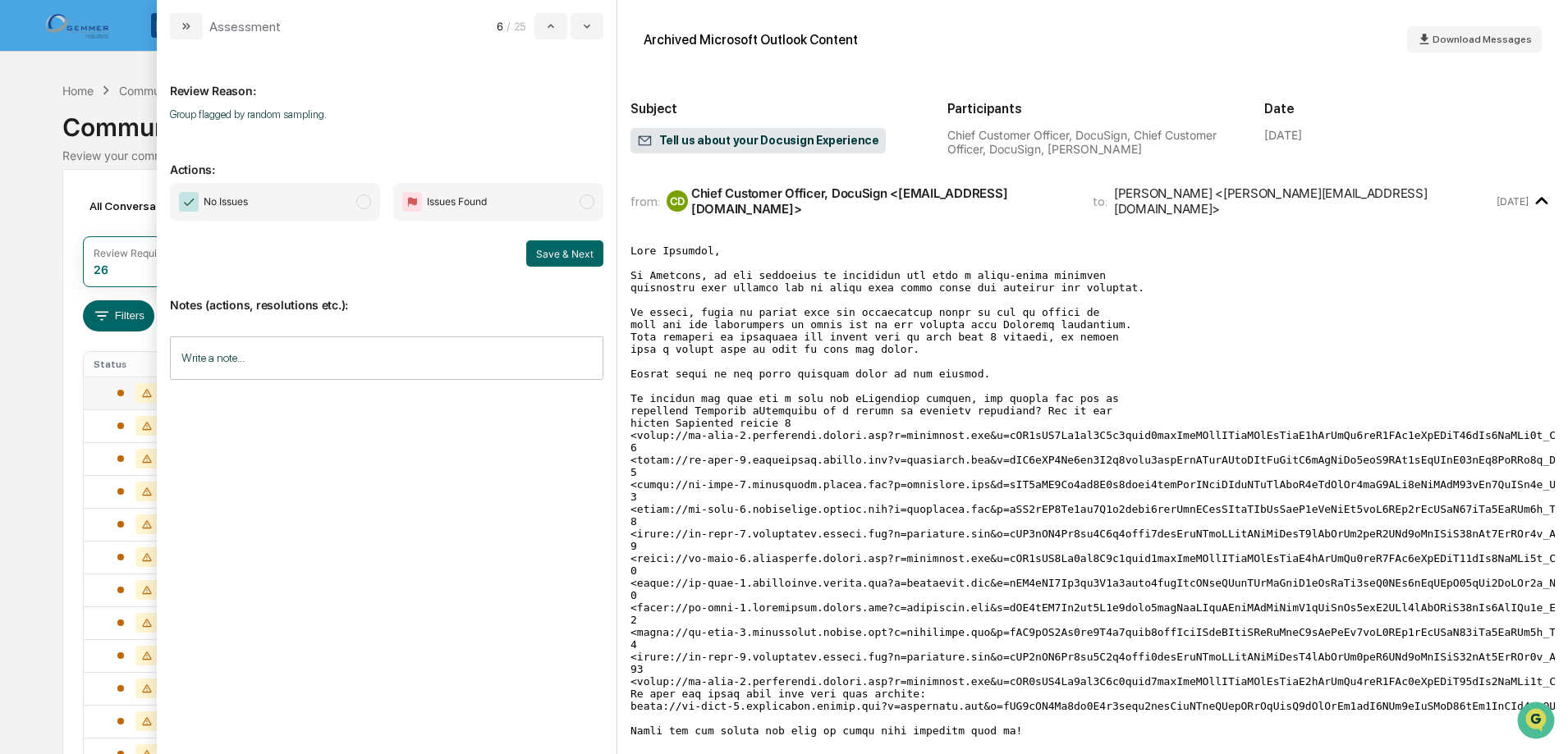
click at [360, 205] on span "modal" at bounding box center [363, 201] width 15 height 15
click at [579, 257] on button "Save & Next" at bounding box center [565, 253] width 77 height 27
click at [356, 199] on span "modal" at bounding box center [363, 201] width 15 height 15
click at [561, 245] on button "Save & Next" at bounding box center [565, 253] width 77 height 27
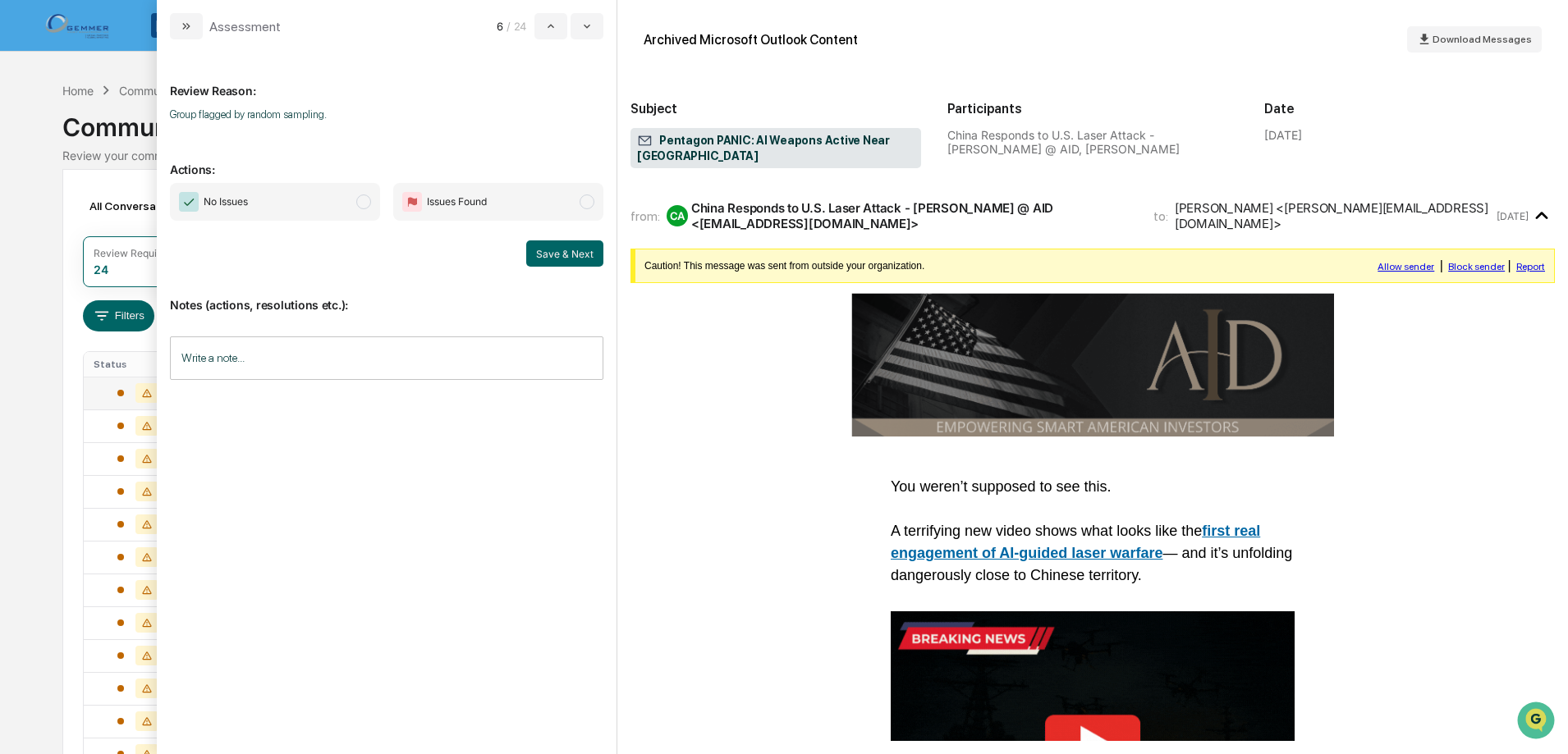
click at [356, 199] on span "modal" at bounding box center [363, 201] width 15 height 15
click at [578, 251] on button "Save & Next" at bounding box center [565, 253] width 77 height 27
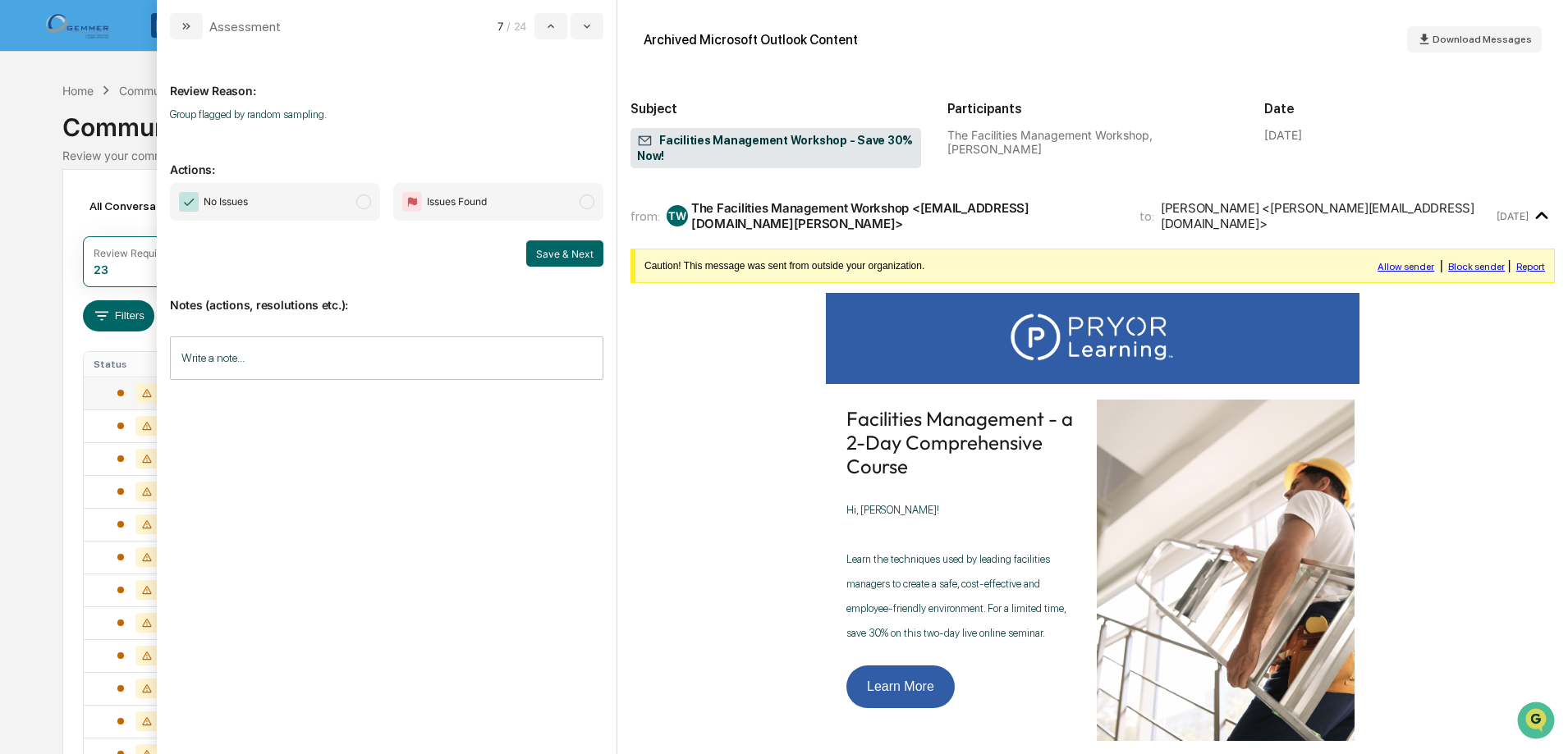
click at [354, 206] on span "No Issues" at bounding box center [275, 202] width 210 height 38
click at [549, 248] on button "Save & Next" at bounding box center [565, 253] width 77 height 27
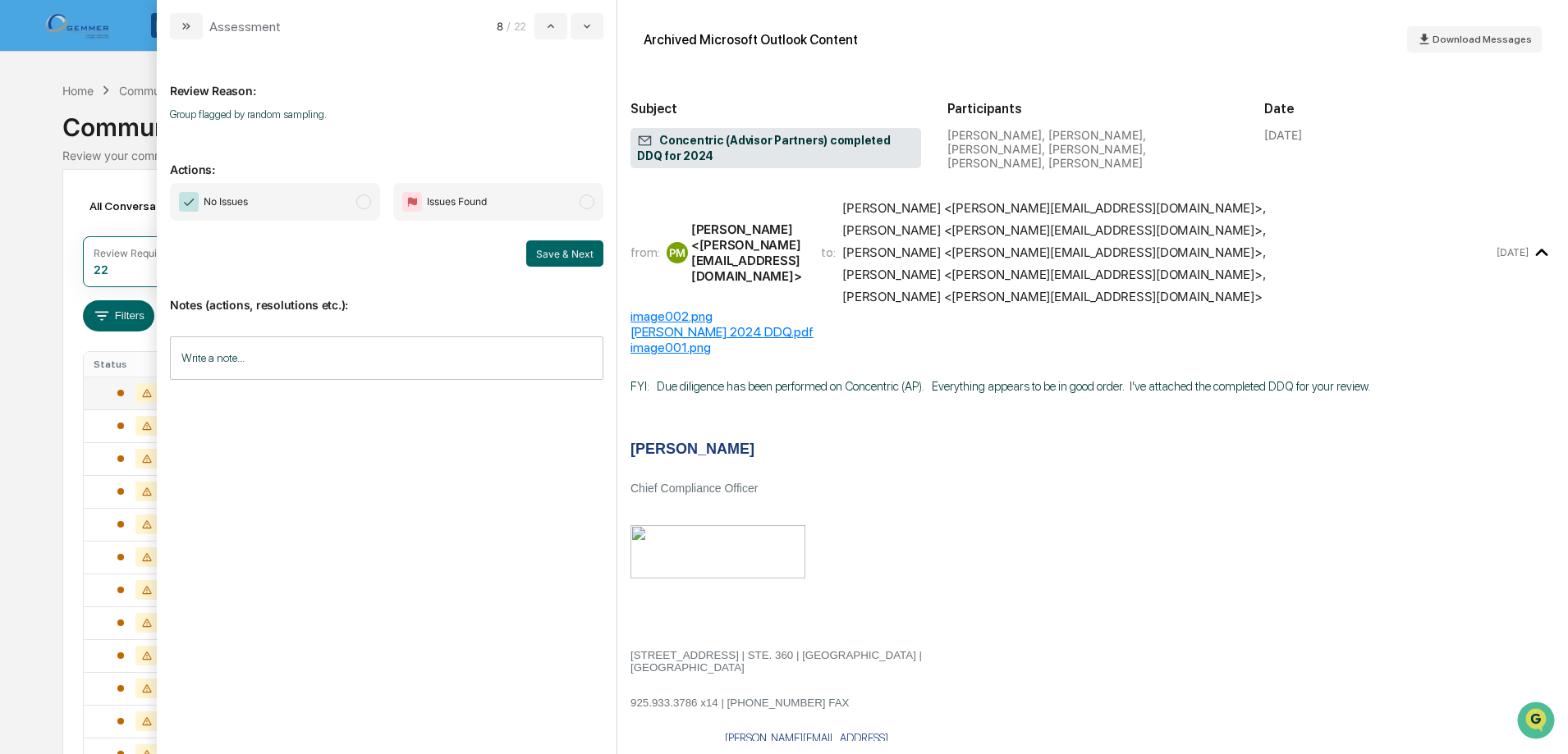
click at [356, 208] on span "No Issues" at bounding box center [275, 202] width 210 height 38
click at [544, 250] on button "Save & Next" at bounding box center [565, 253] width 77 height 27
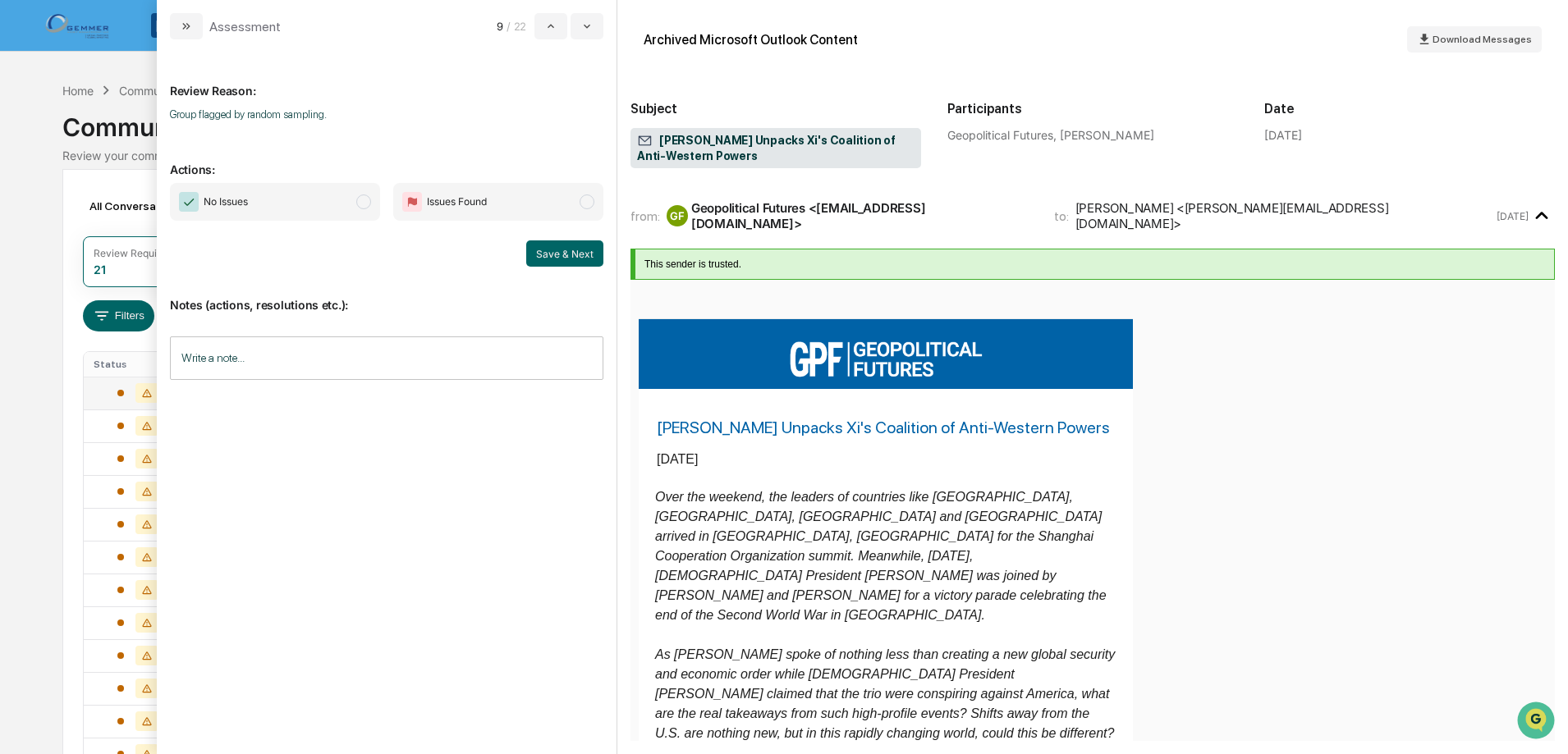
click at [359, 202] on span "modal" at bounding box center [363, 201] width 15 height 15
click at [543, 248] on button "Save & Next" at bounding box center [565, 253] width 77 height 27
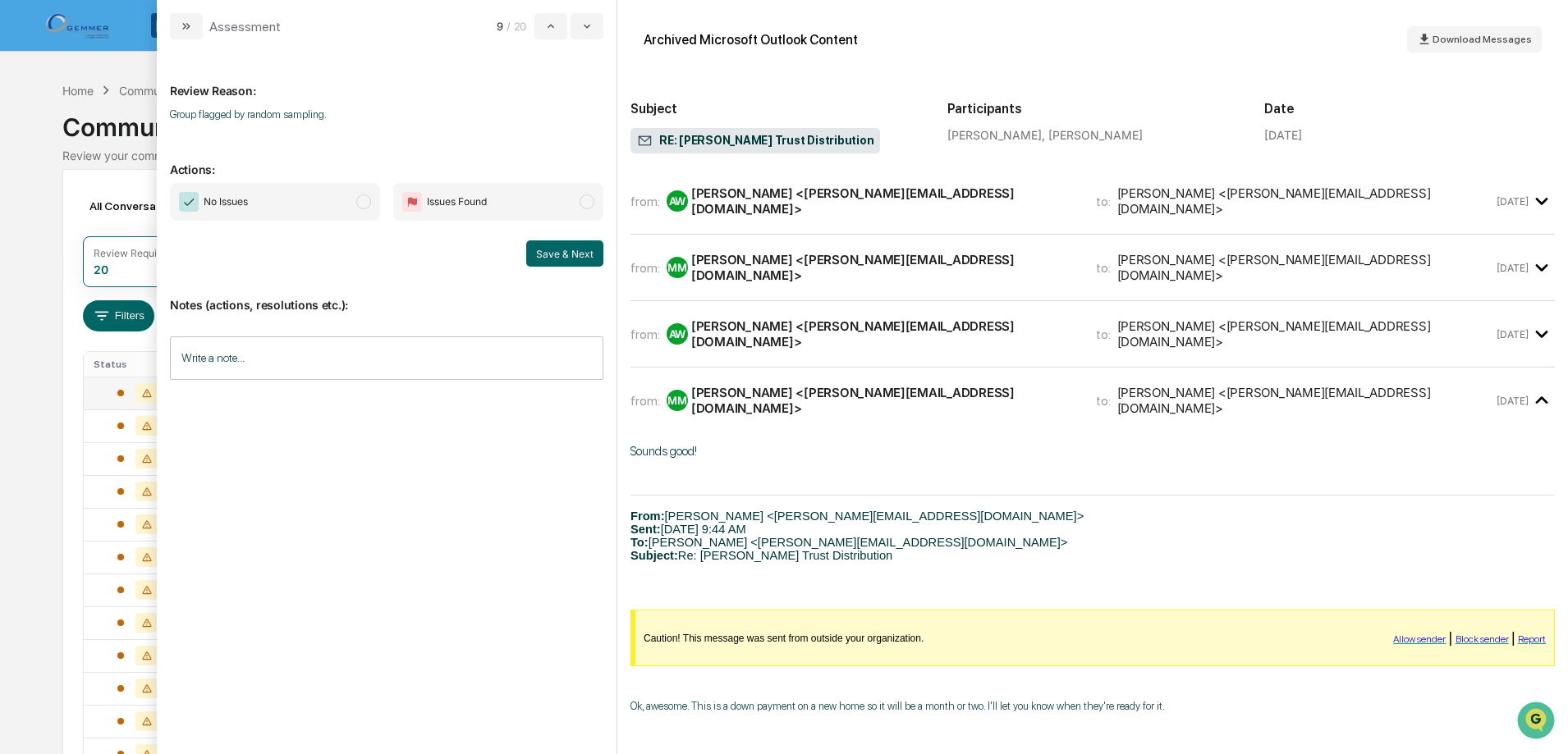
click at [856, 214] on div "from: AW [PERSON_NAME] <[PERSON_NAME][EMAIL_ADDRESS][DOMAIN_NAME]> to: [PERSON_…" at bounding box center [1092, 201] width 924 height 39
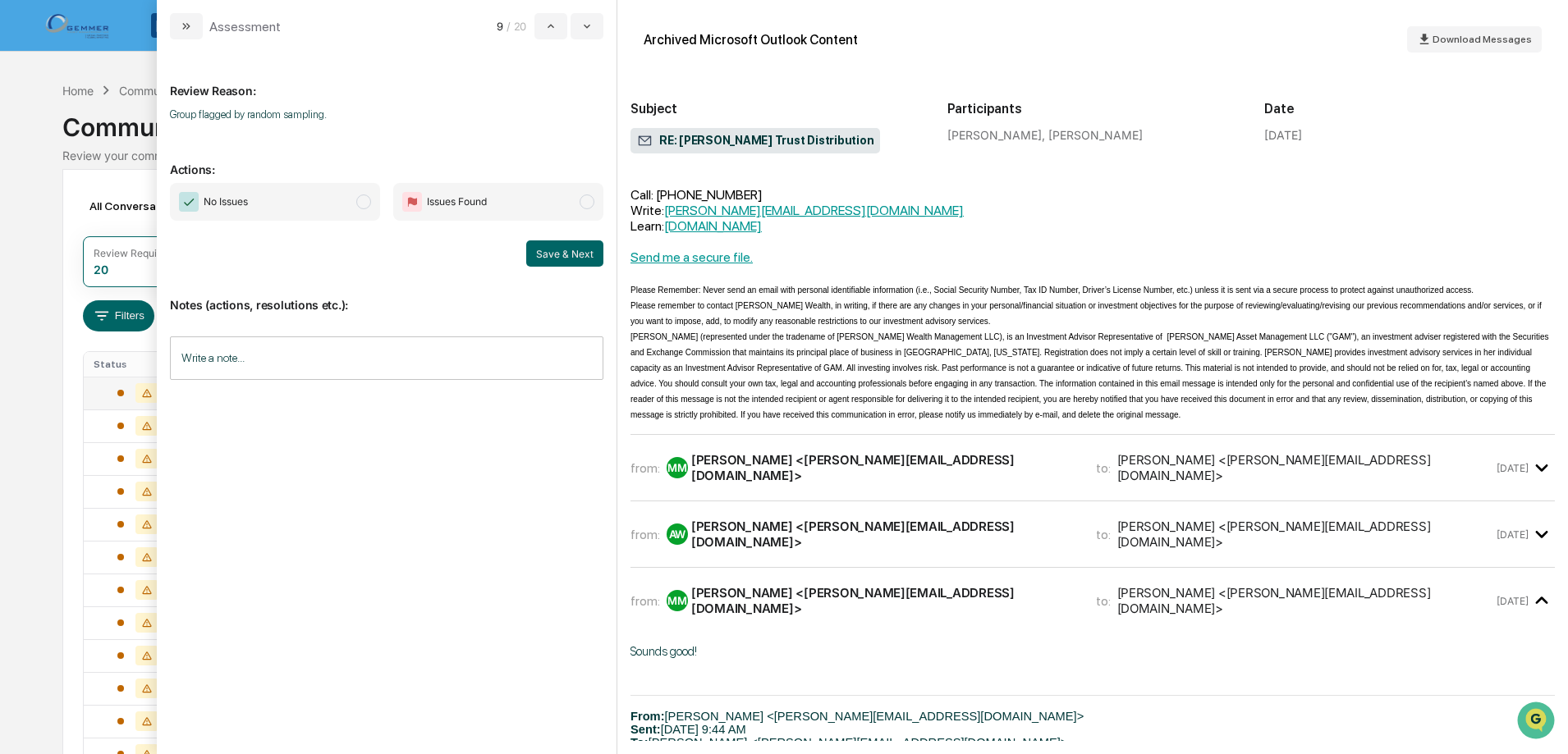
scroll to position [329, 0]
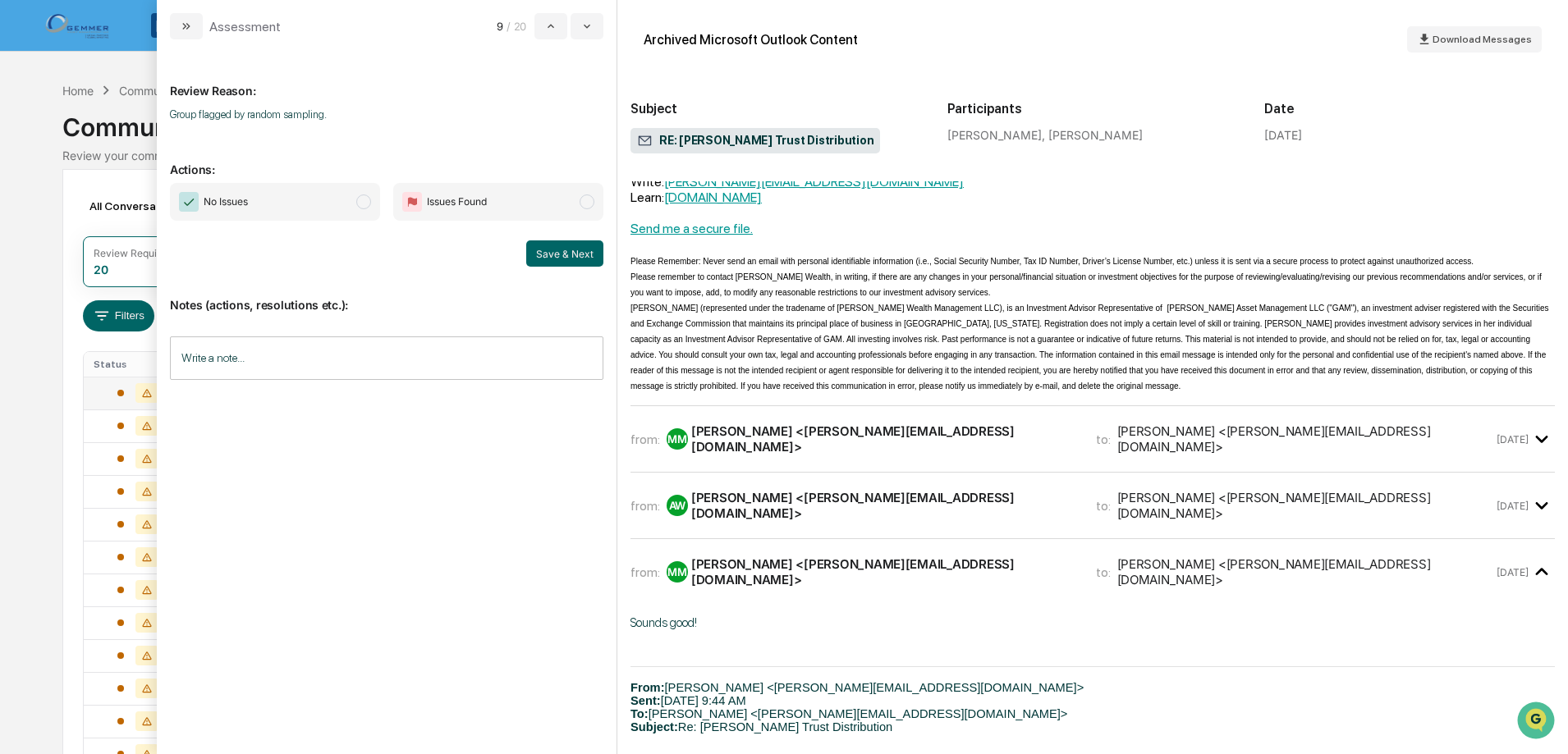
click at [864, 490] on div "[PERSON_NAME] <[PERSON_NAME][EMAIL_ADDRESS][DOMAIN_NAME]>" at bounding box center [883, 506] width 385 height 31
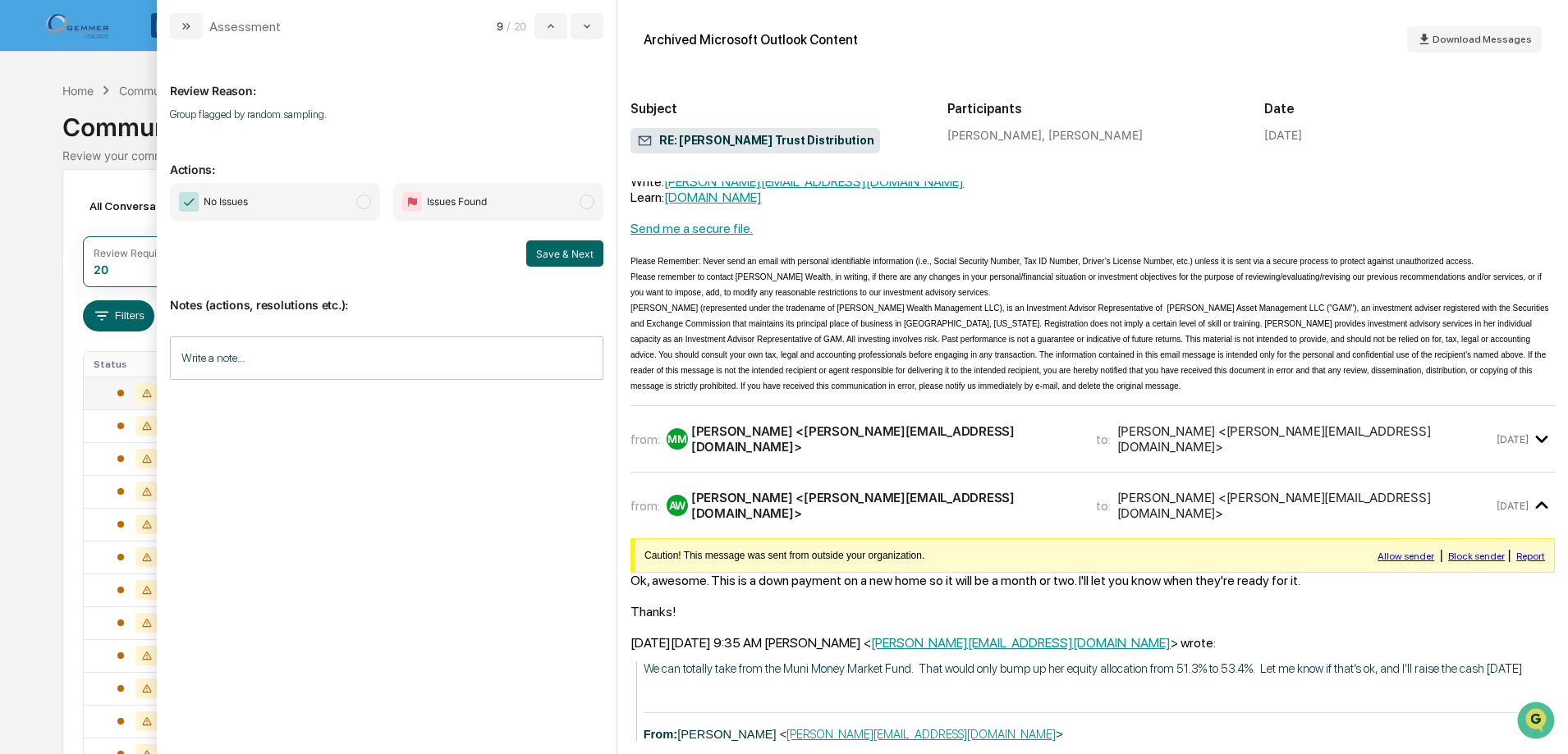
scroll to position [492, 0]
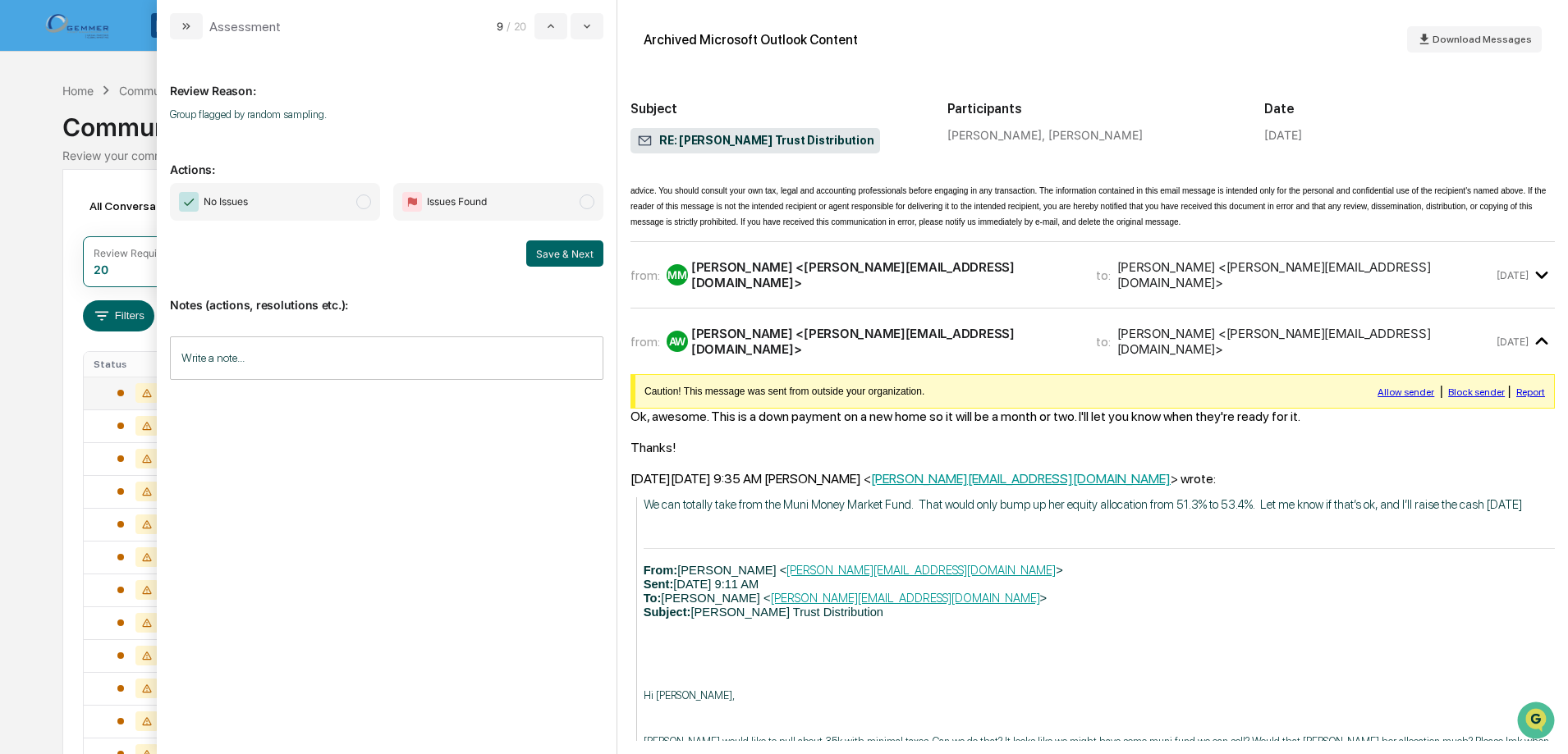
click at [358, 192] on span "No Issues" at bounding box center [275, 202] width 210 height 38
click at [592, 250] on button "Save & Next" at bounding box center [565, 253] width 77 height 27
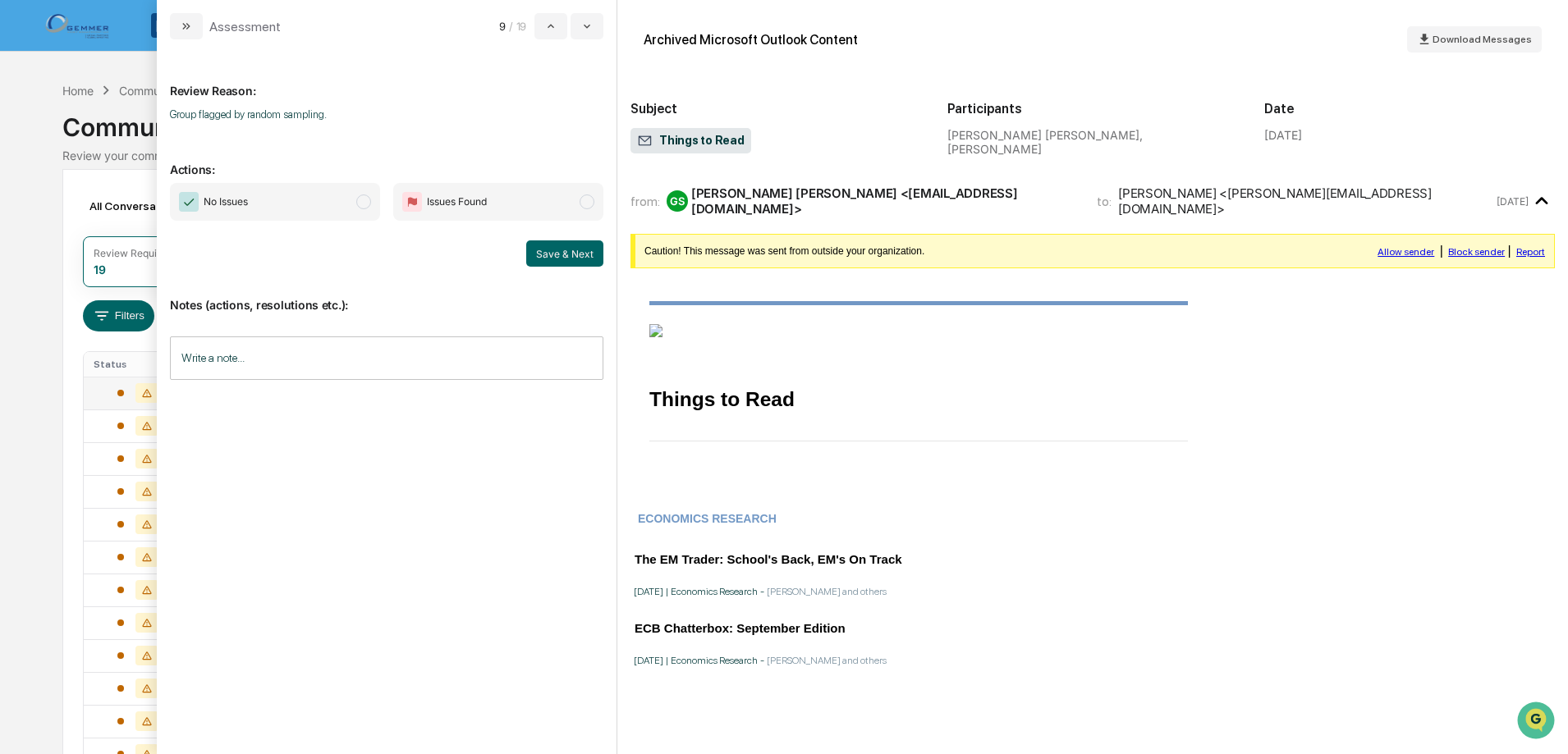
click at [366, 205] on span "modal" at bounding box center [363, 201] width 15 height 15
click at [550, 258] on button "Save & Next" at bounding box center [565, 253] width 77 height 27
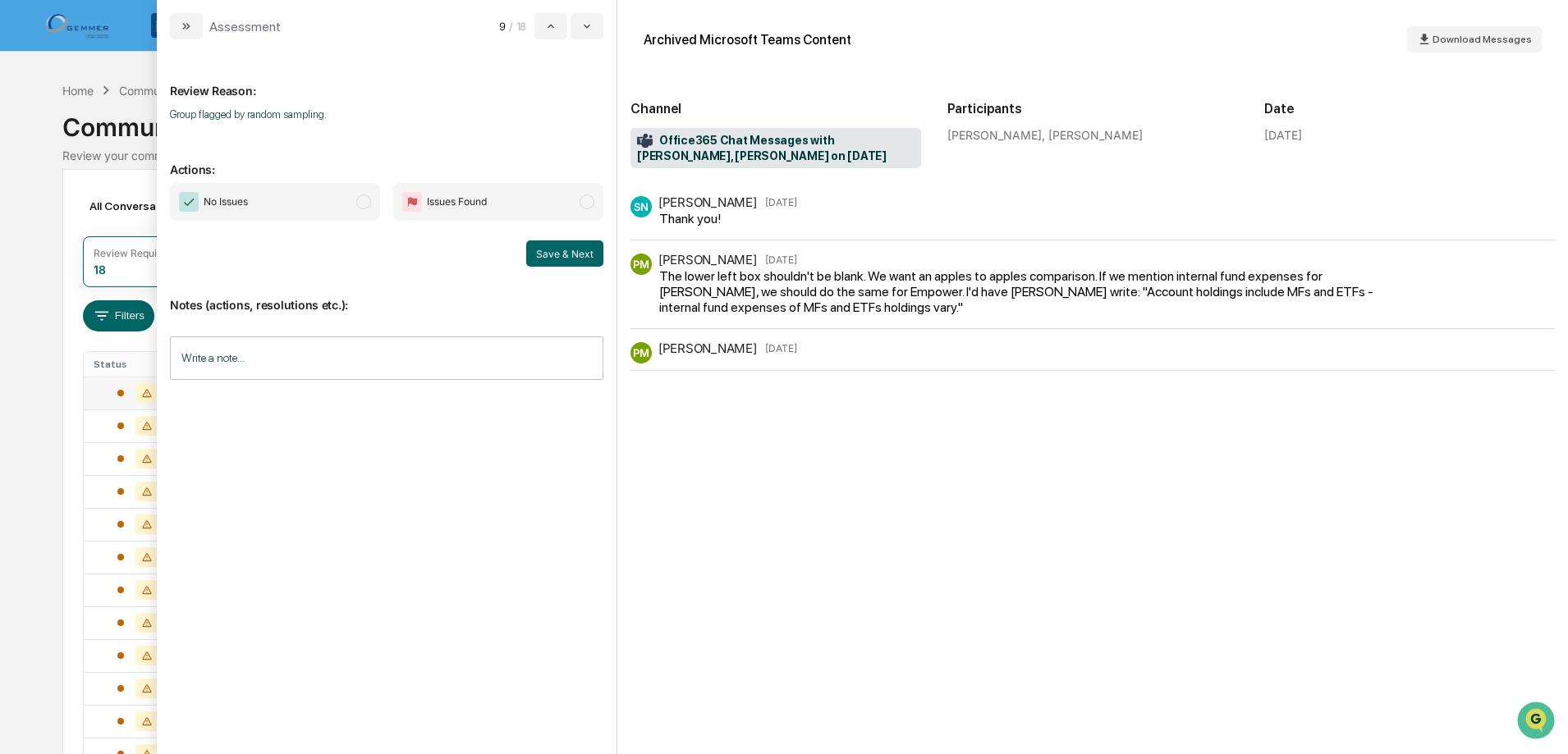
click at [363, 199] on span "modal" at bounding box center [363, 201] width 15 height 15
click at [603, 251] on div "Review Reason: Group flagged by random sampling. Actions: No Issues Issues Foun…" at bounding box center [386, 396] width 460 height 715
click at [571, 250] on button "Save & Next" at bounding box center [565, 253] width 77 height 27
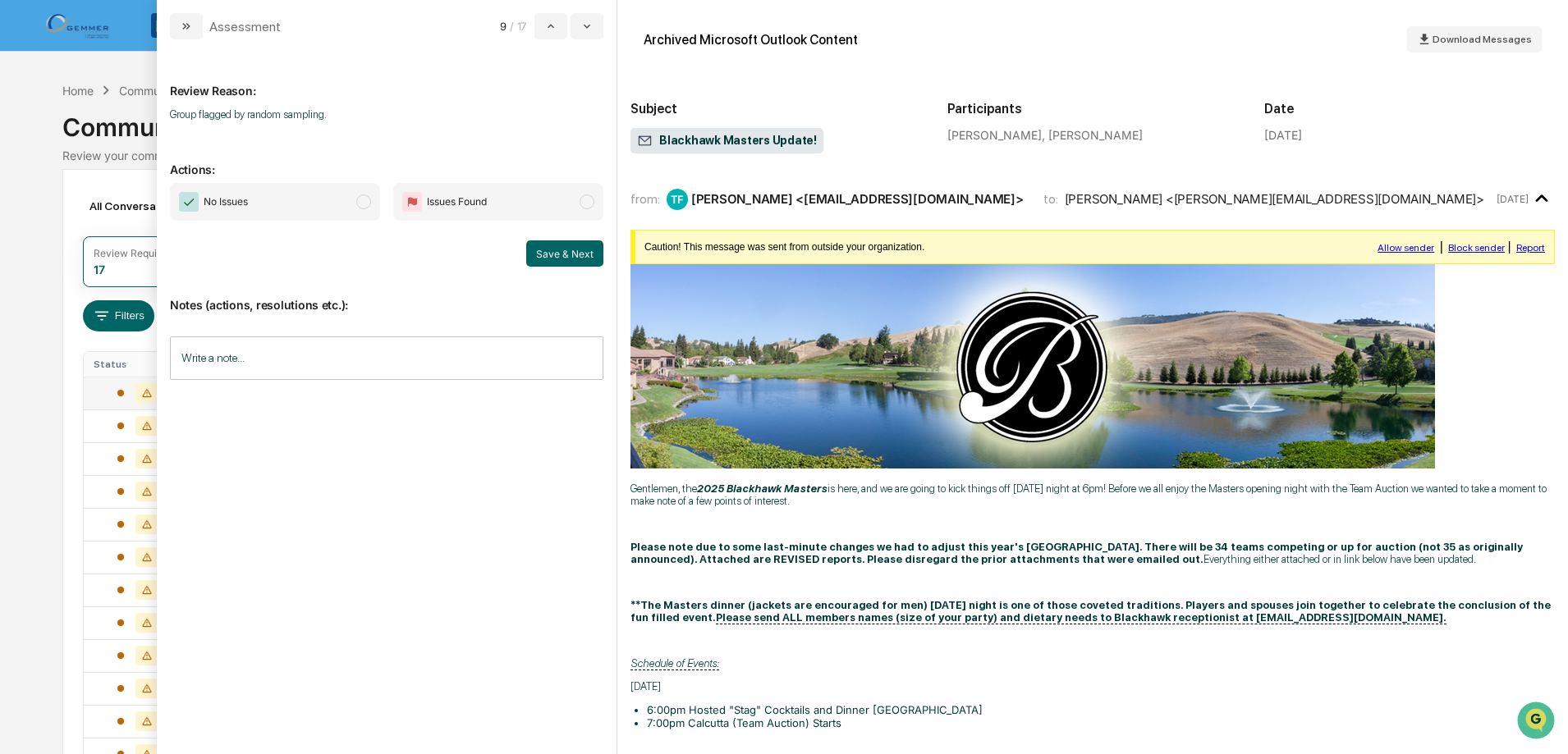
click at [371, 196] on span "No Issues" at bounding box center [275, 202] width 210 height 38
click at [552, 251] on button "Save & Next" at bounding box center [565, 253] width 77 height 27
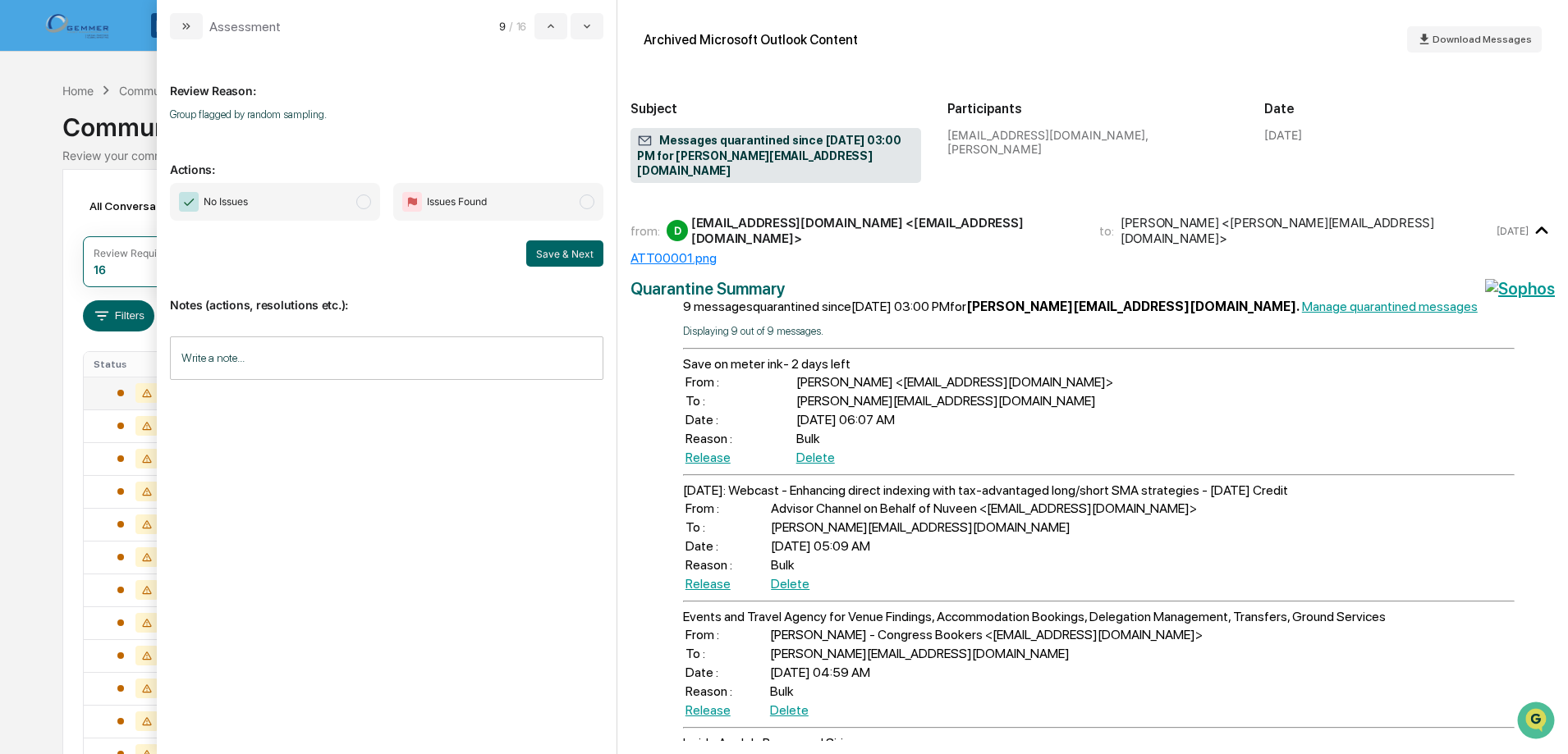
click at [351, 201] on span "No Issues" at bounding box center [275, 202] width 210 height 38
click at [560, 255] on button "Save & Next" at bounding box center [565, 253] width 77 height 27
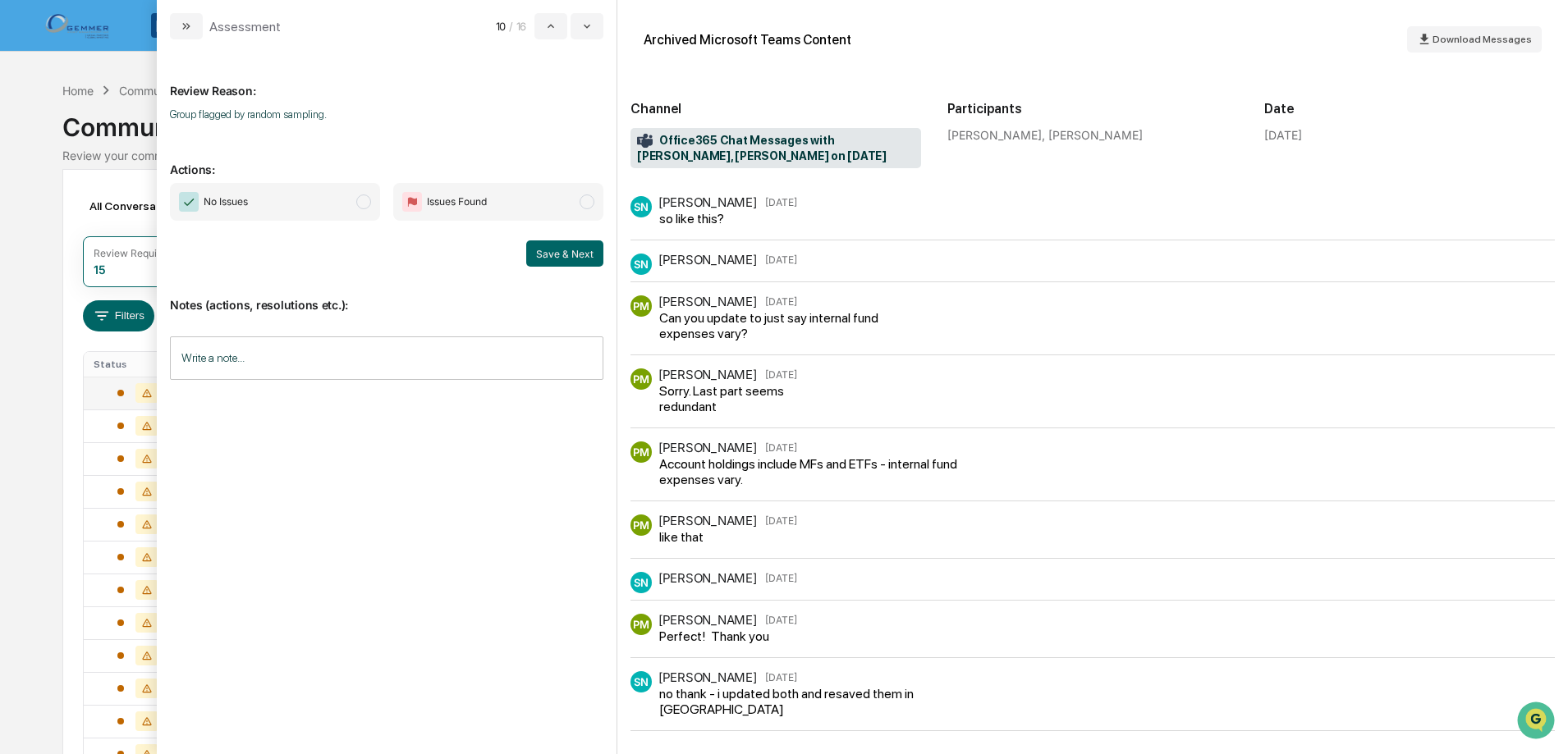
click at [366, 205] on span "modal" at bounding box center [363, 201] width 15 height 15
click at [550, 264] on button "Save & Next" at bounding box center [565, 253] width 77 height 27
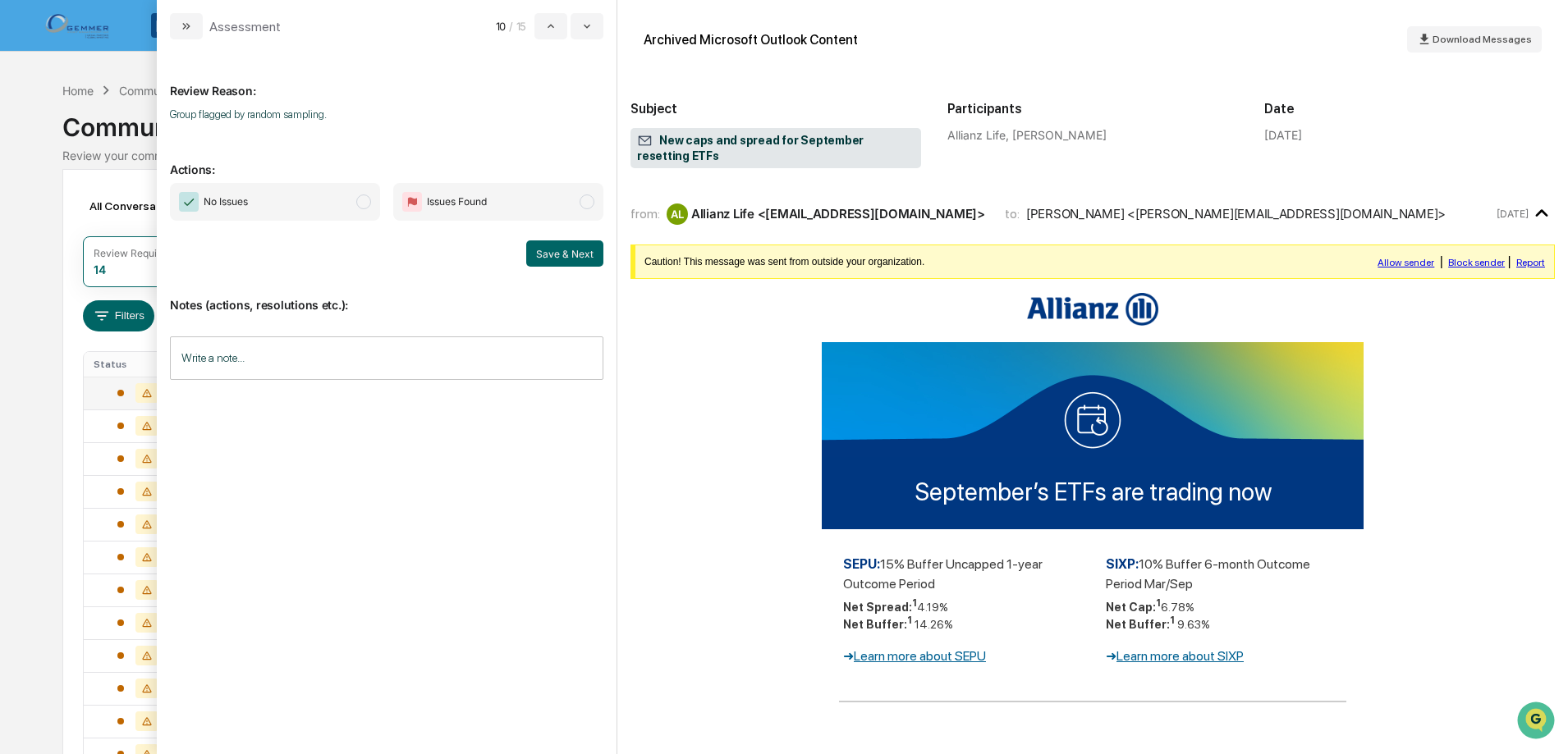
click at [366, 204] on span "modal" at bounding box center [363, 201] width 15 height 15
click at [566, 250] on button "Save & Next" at bounding box center [565, 253] width 77 height 27
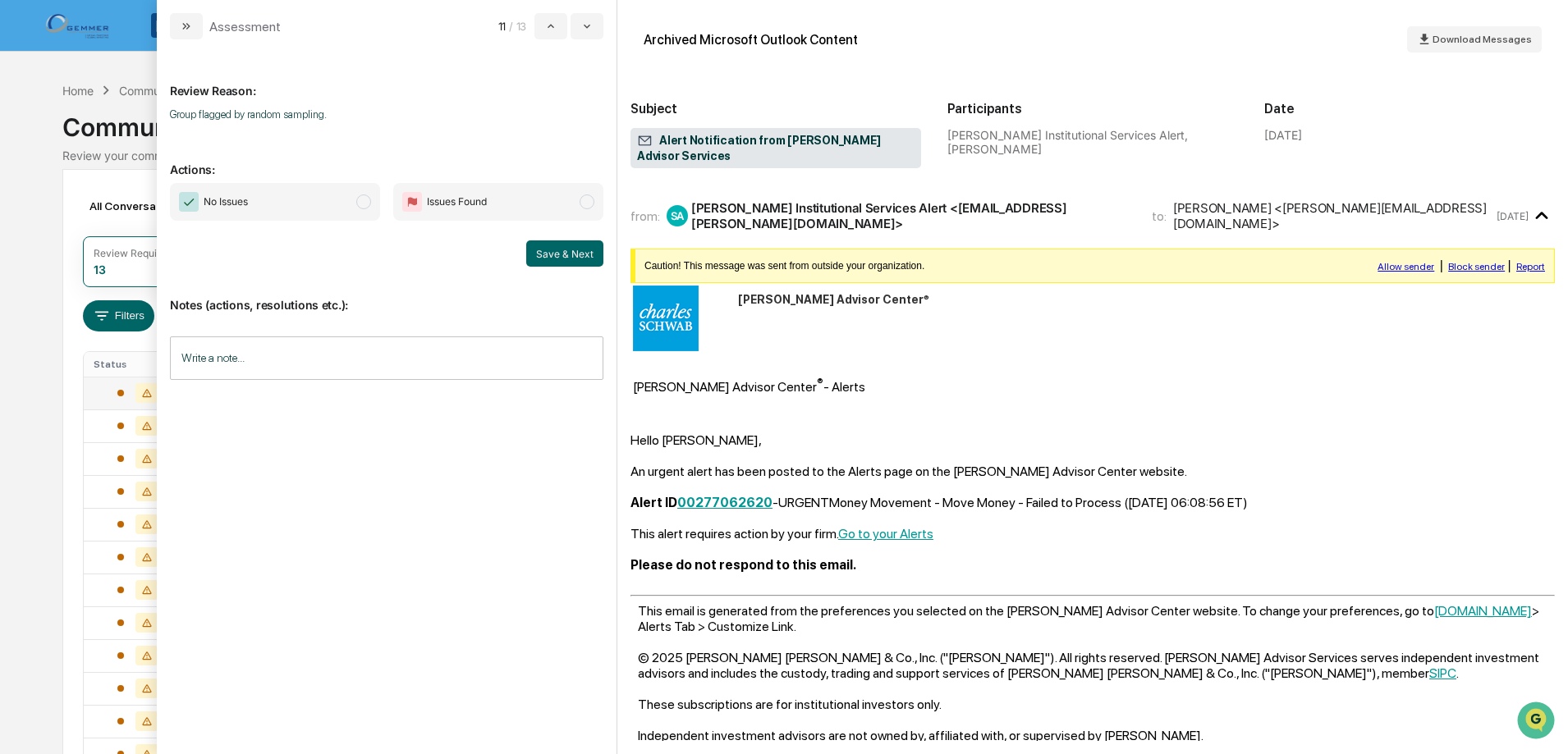
click at [363, 204] on span "modal" at bounding box center [363, 201] width 15 height 15
click at [549, 257] on button "Save & Next" at bounding box center [565, 253] width 77 height 27
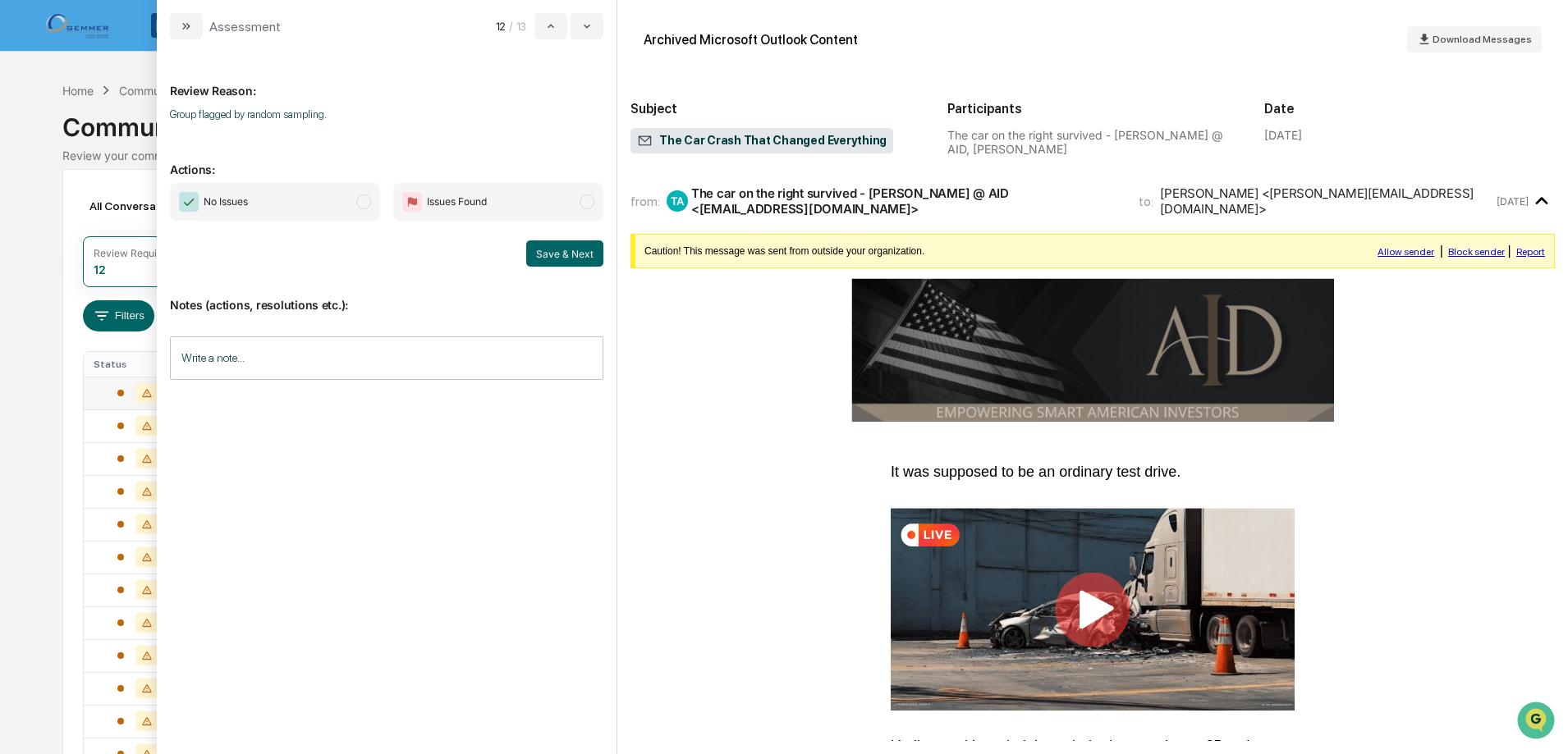
click at [358, 204] on span "modal" at bounding box center [363, 201] width 15 height 15
click at [545, 248] on button "Save & Next" at bounding box center [565, 253] width 77 height 27
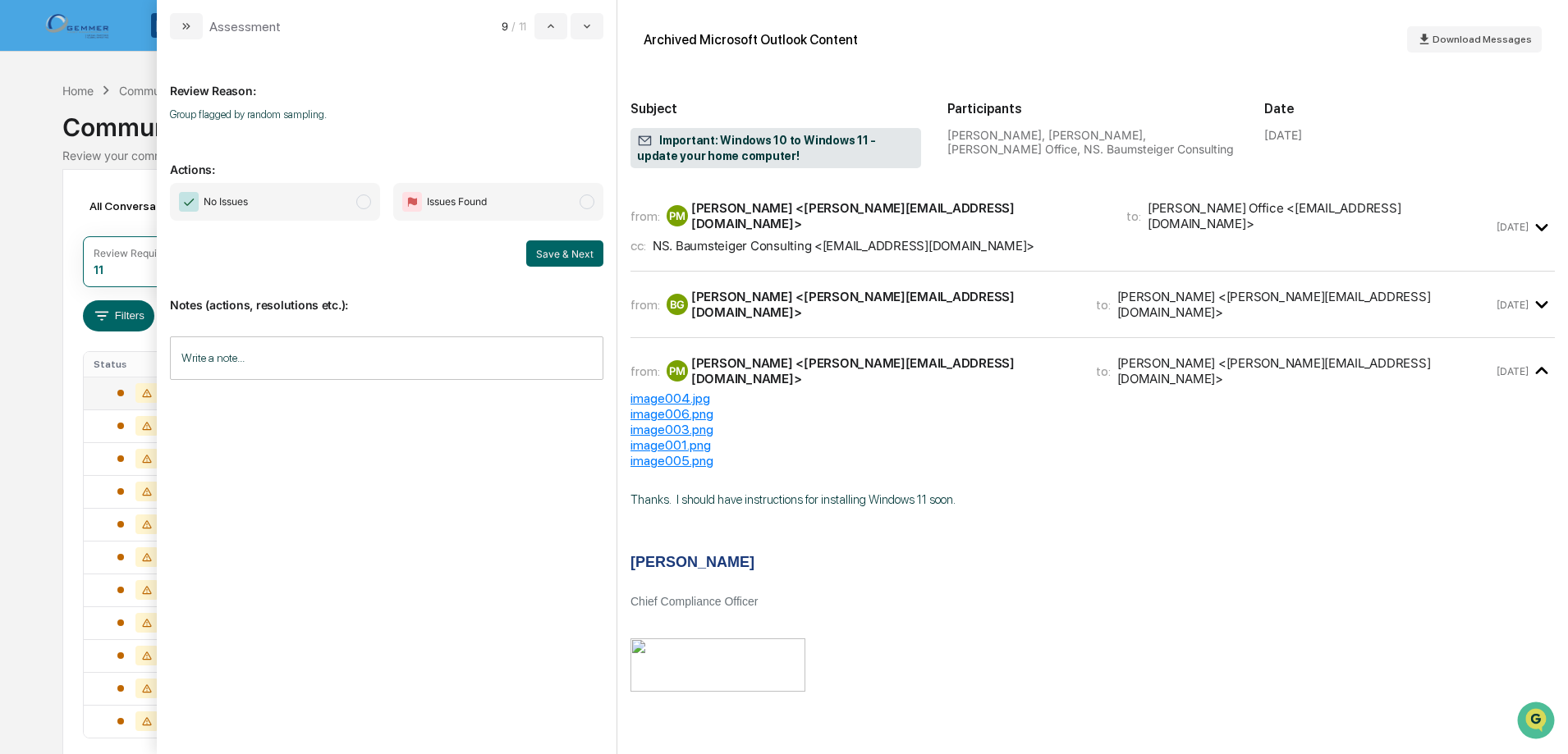
click at [366, 199] on span "modal" at bounding box center [363, 201] width 15 height 15
click at [555, 248] on button "Save & Next" at bounding box center [565, 253] width 77 height 27
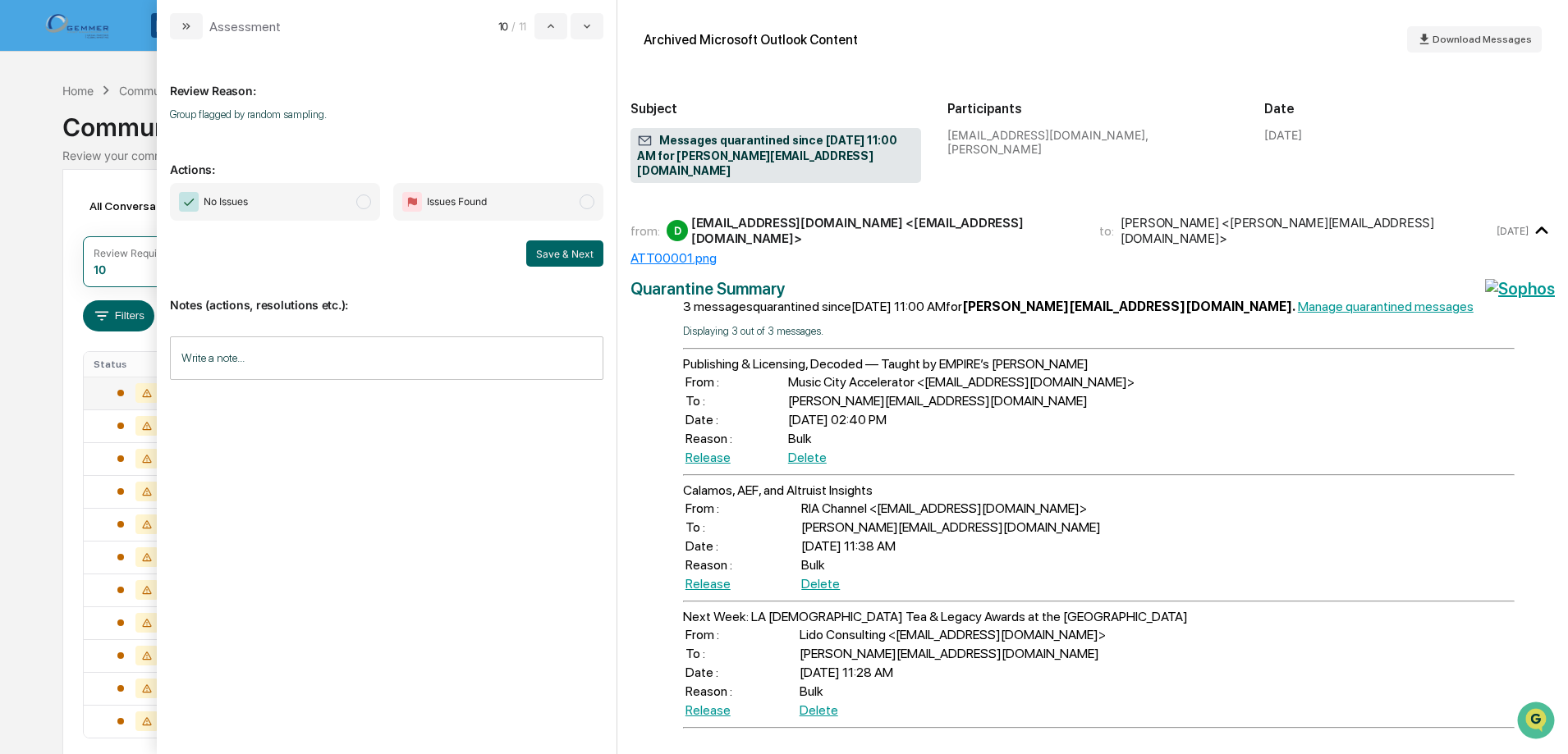
click at [364, 205] on span "modal" at bounding box center [363, 201] width 15 height 15
click at [561, 252] on button "Save & Next" at bounding box center [565, 253] width 77 height 27
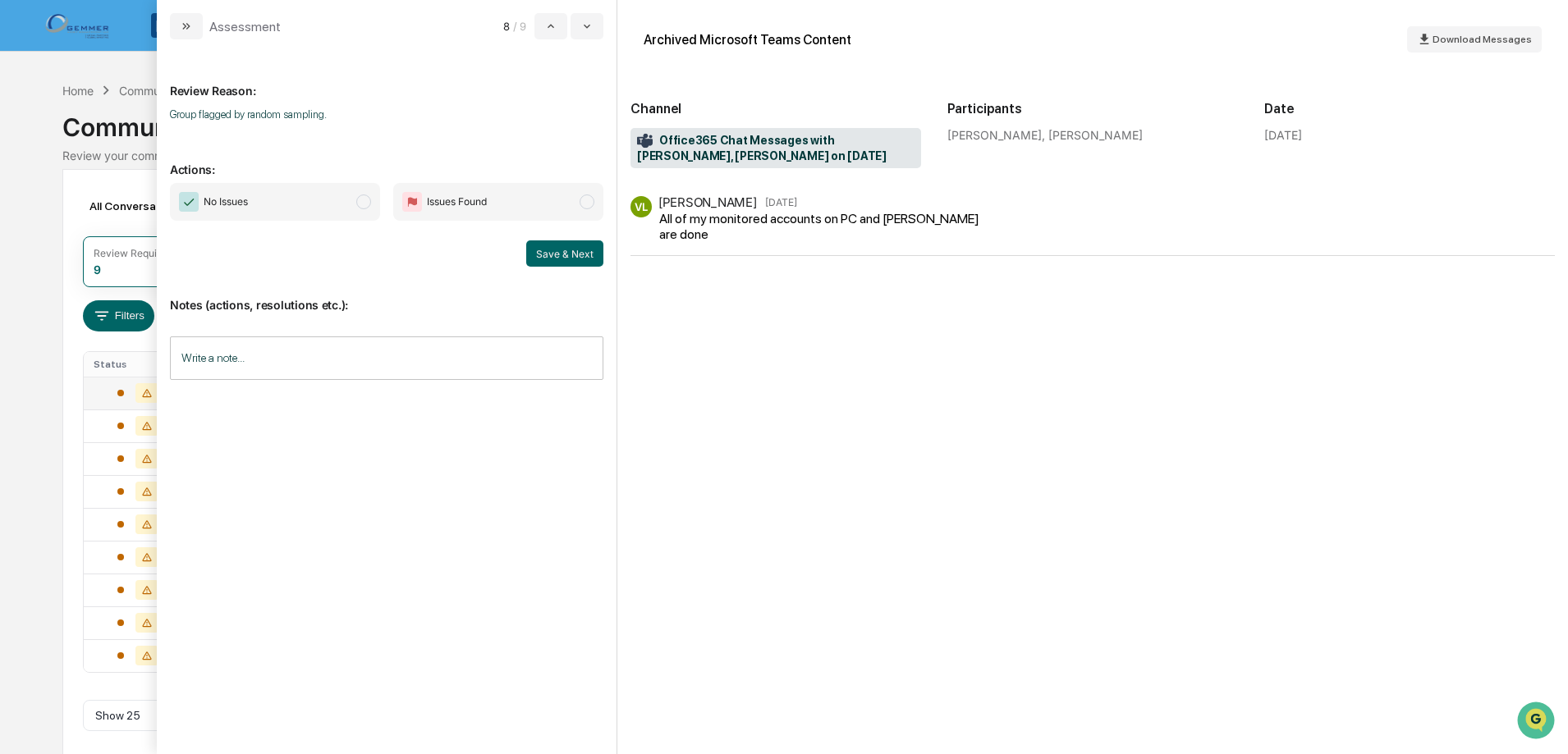
click at [372, 204] on span "No Issues" at bounding box center [275, 202] width 210 height 38
click at [552, 256] on button "Save & Next" at bounding box center [565, 253] width 77 height 27
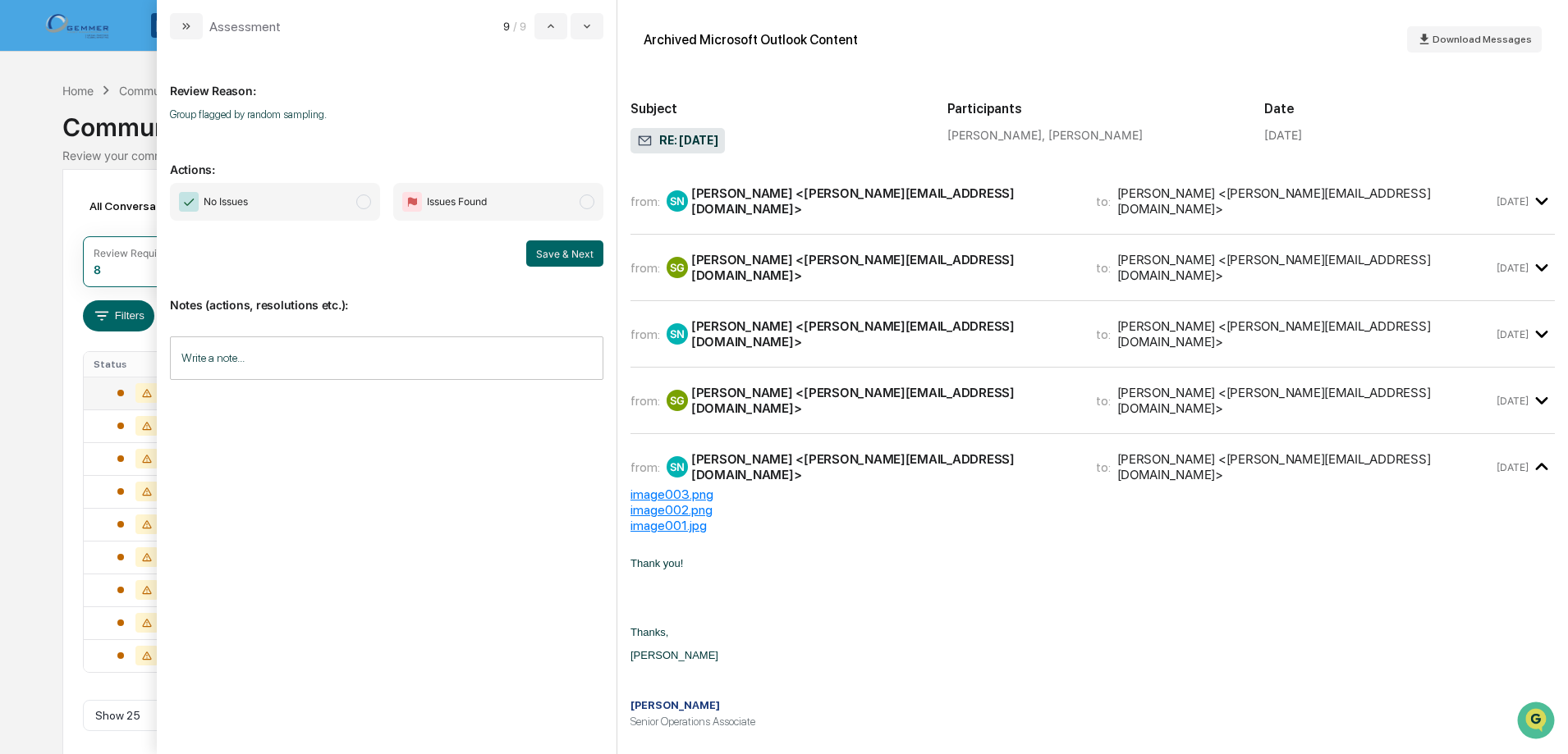
click at [362, 204] on span "modal" at bounding box center [363, 201] width 15 height 15
click at [575, 255] on button "Save & Next" at bounding box center [566, 253] width 77 height 27
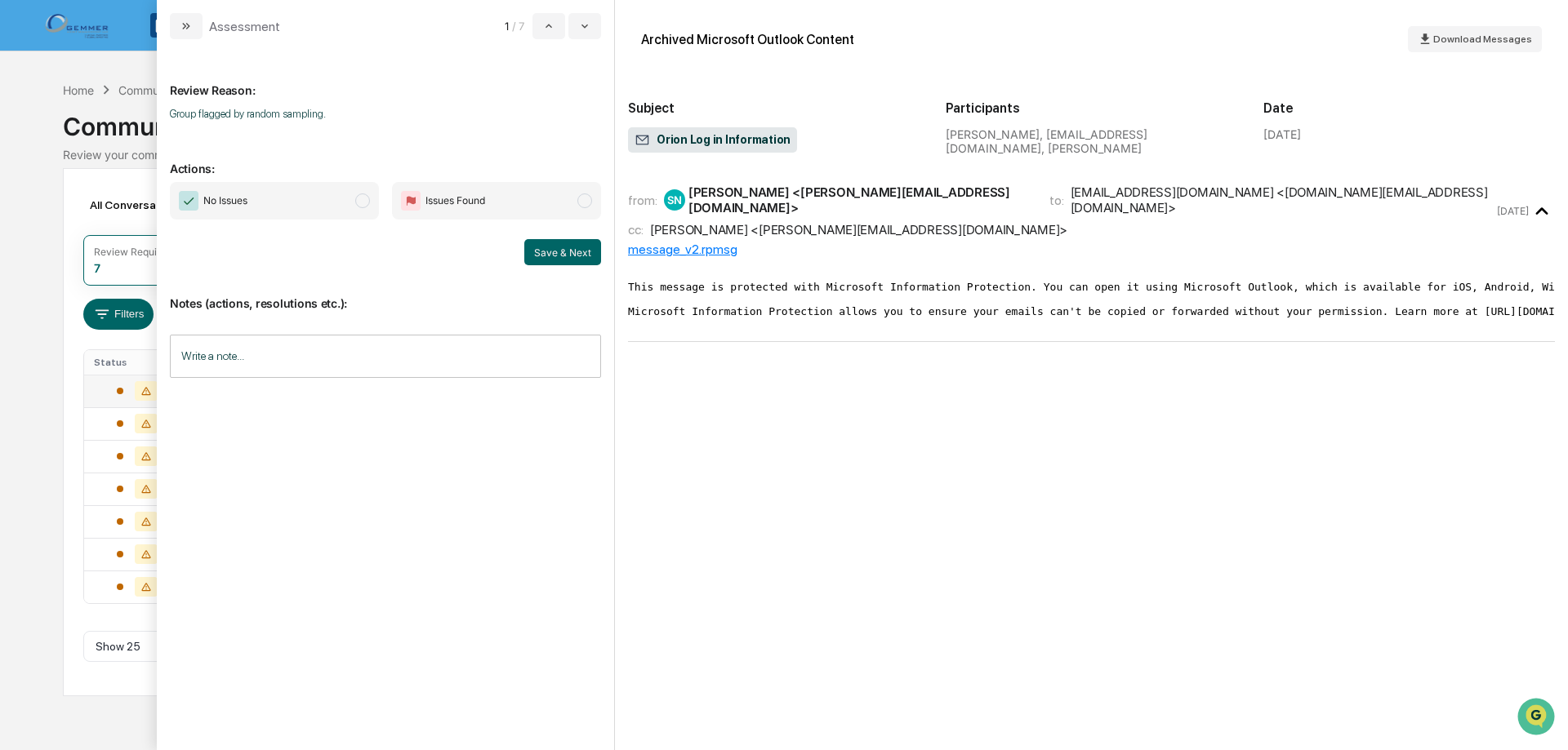
click at [357, 198] on span "modal" at bounding box center [362, 200] width 14 height 14
click at [549, 255] on button "Save & Next" at bounding box center [563, 252] width 77 height 26
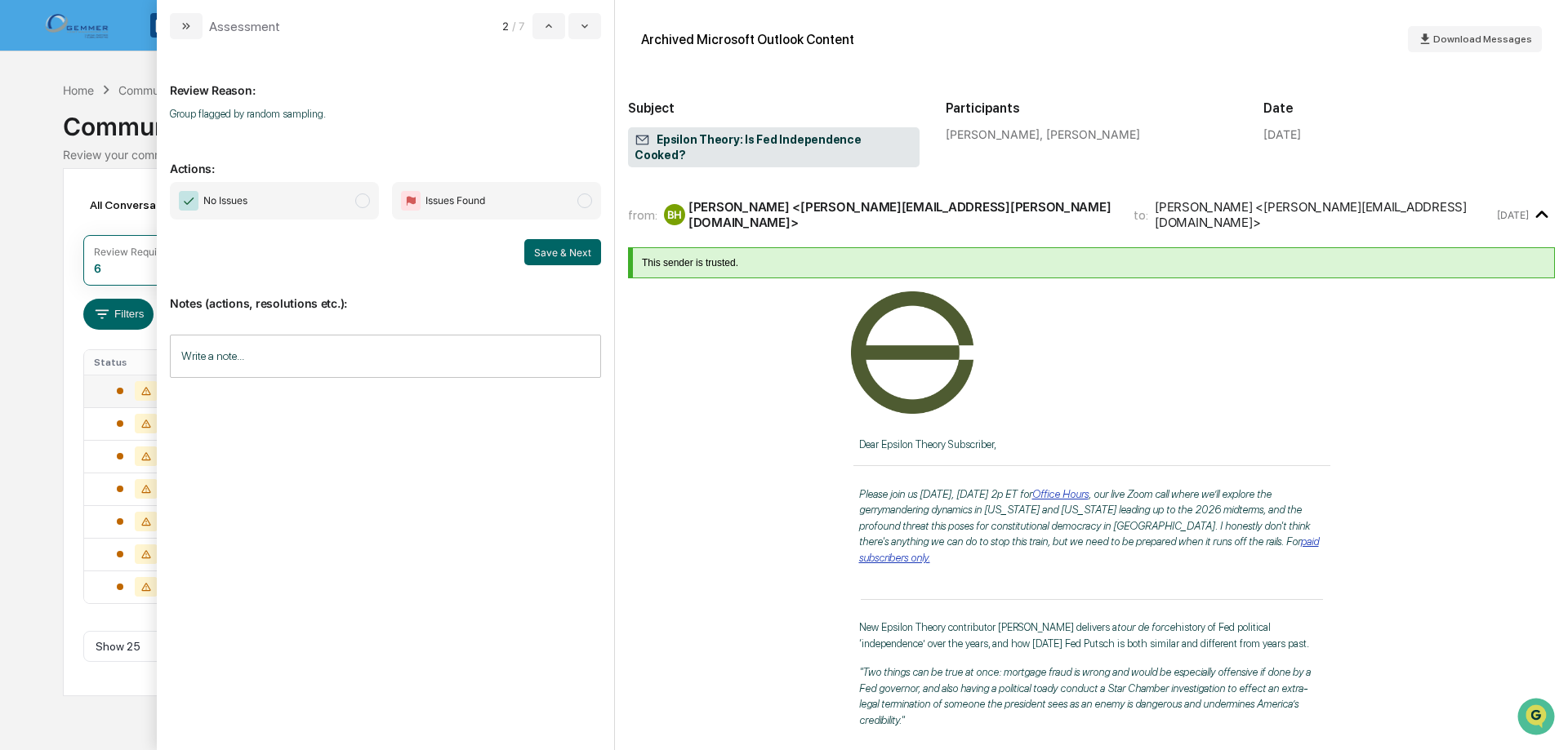
click at [365, 201] on span "modal" at bounding box center [362, 200] width 14 height 14
click at [529, 252] on button "Save & Next" at bounding box center [563, 252] width 77 height 26
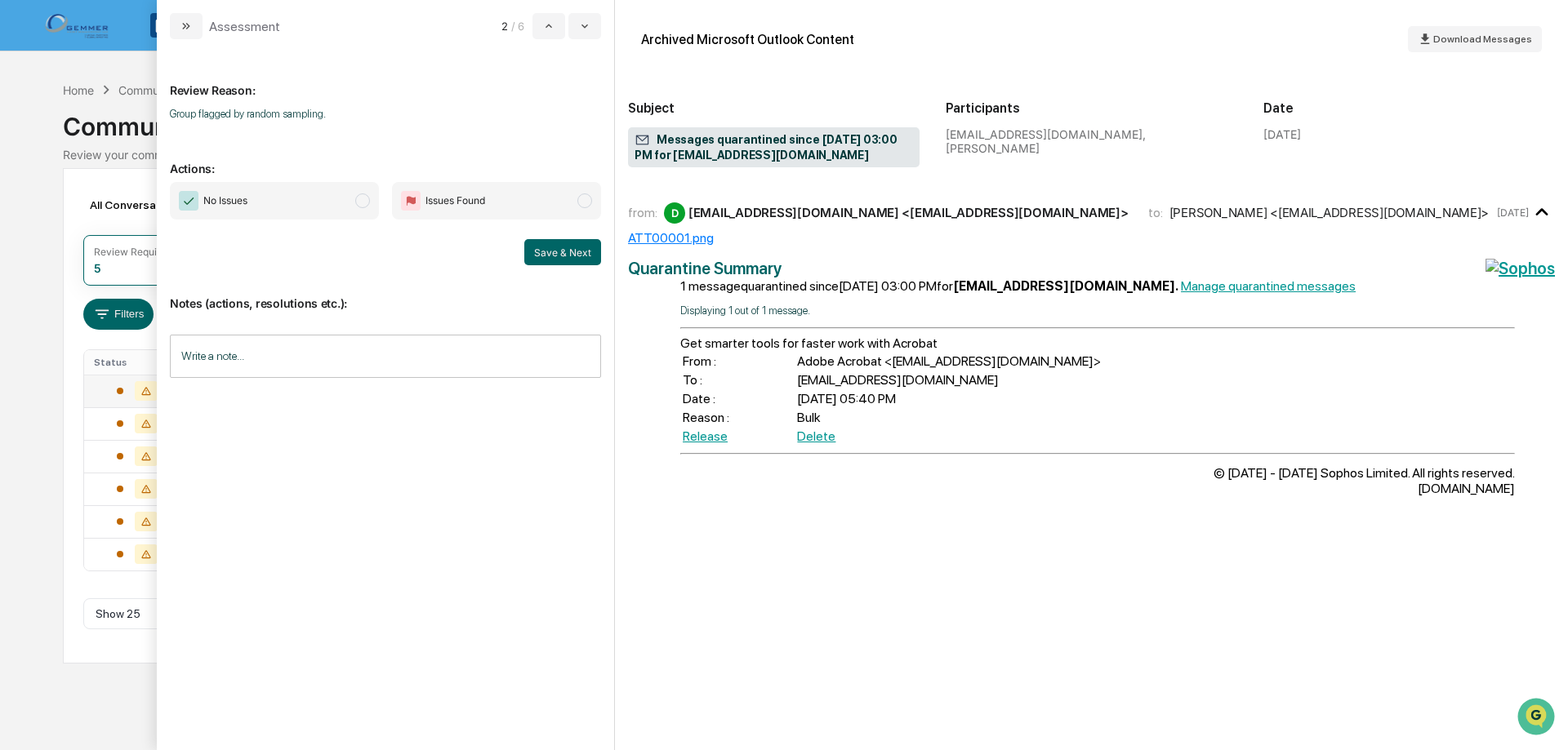
click at [369, 203] on span "modal" at bounding box center [362, 200] width 14 height 14
click at [549, 258] on button "Save & Next" at bounding box center [563, 252] width 77 height 26
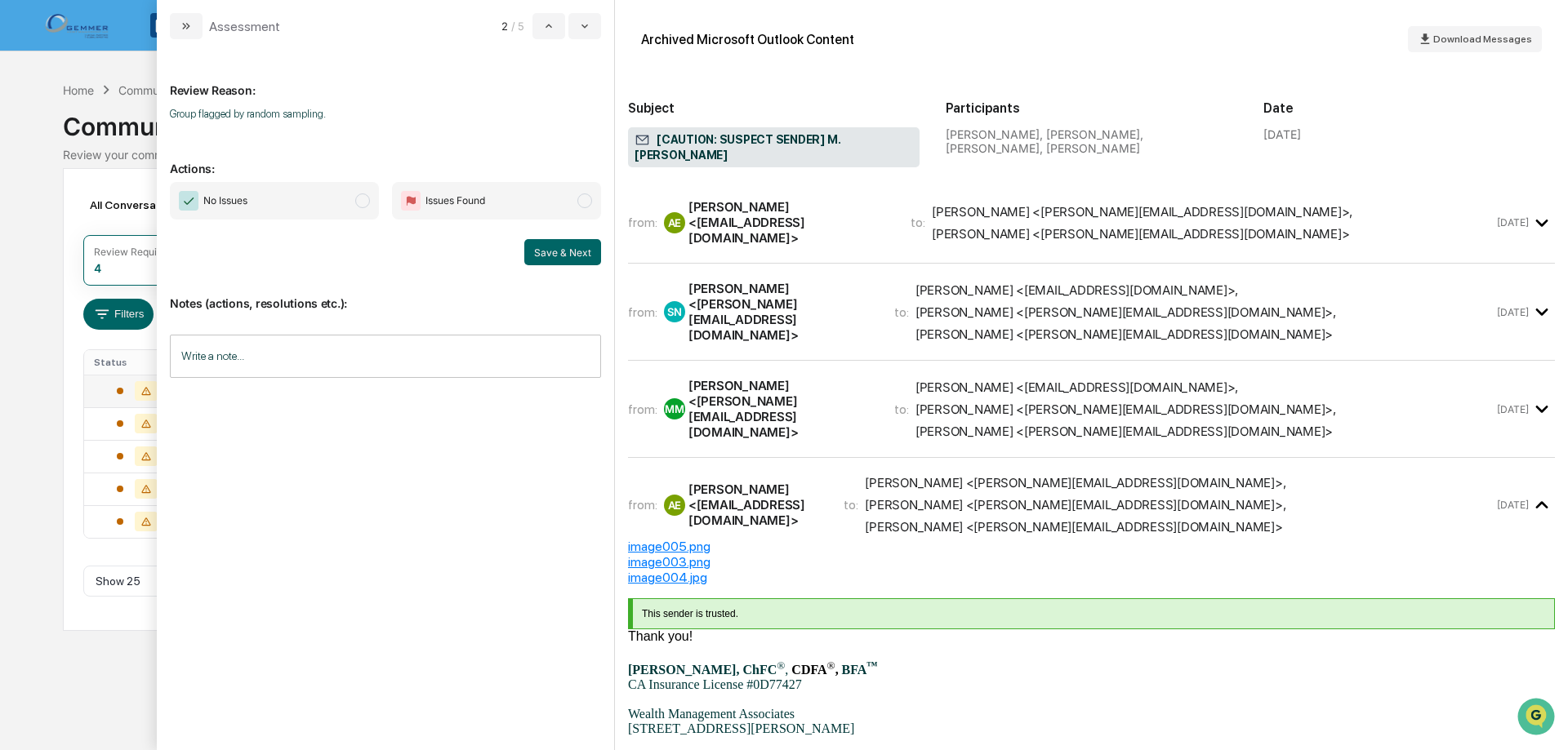
click at [360, 198] on span "modal" at bounding box center [362, 200] width 14 height 14
click at [879, 378] on div "from: MM [PERSON_NAME] <[PERSON_NAME][EMAIL_ADDRESS][DOMAIN_NAME]> to: [PERSON_…" at bounding box center [1060, 409] width 866 height 62
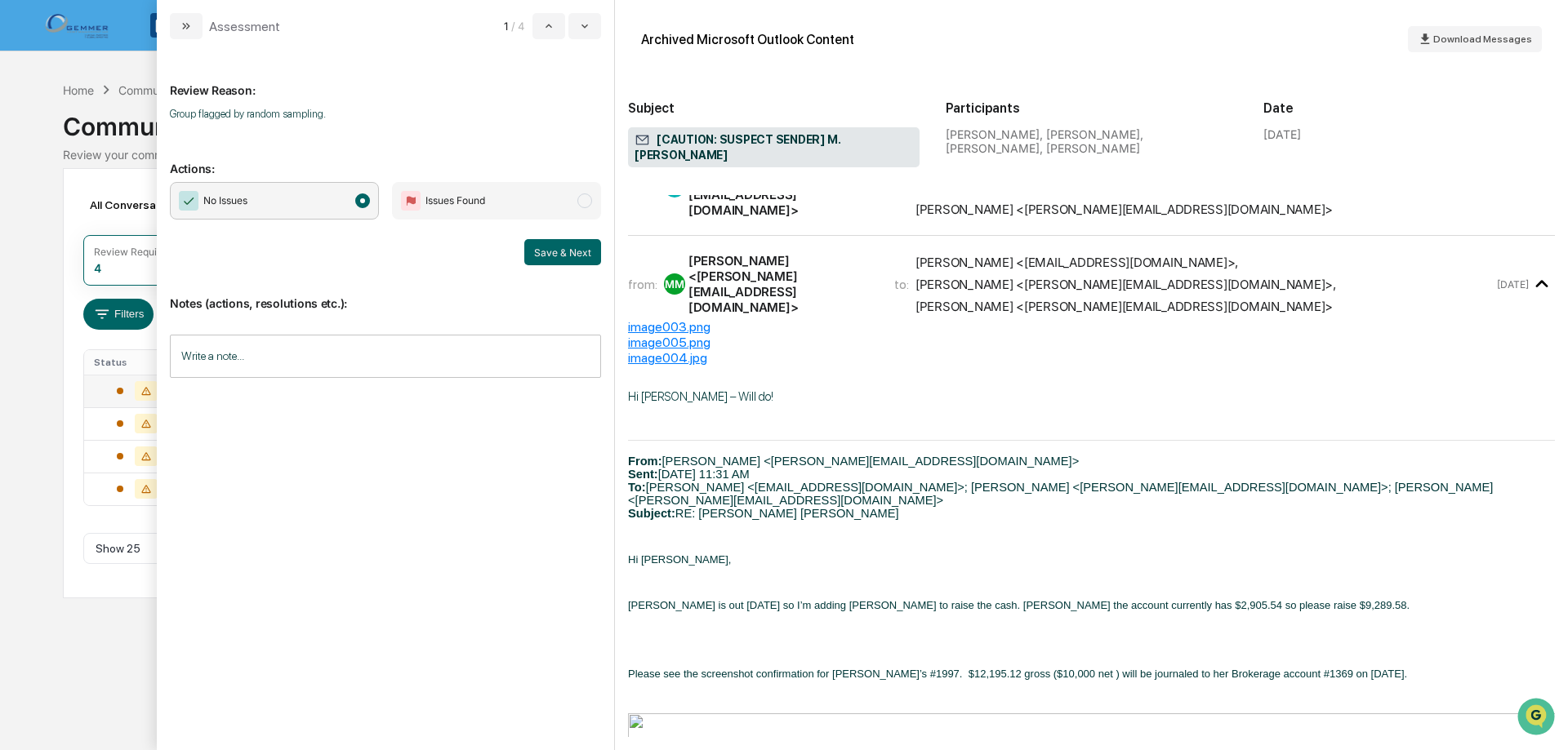
scroll to position [163, 0]
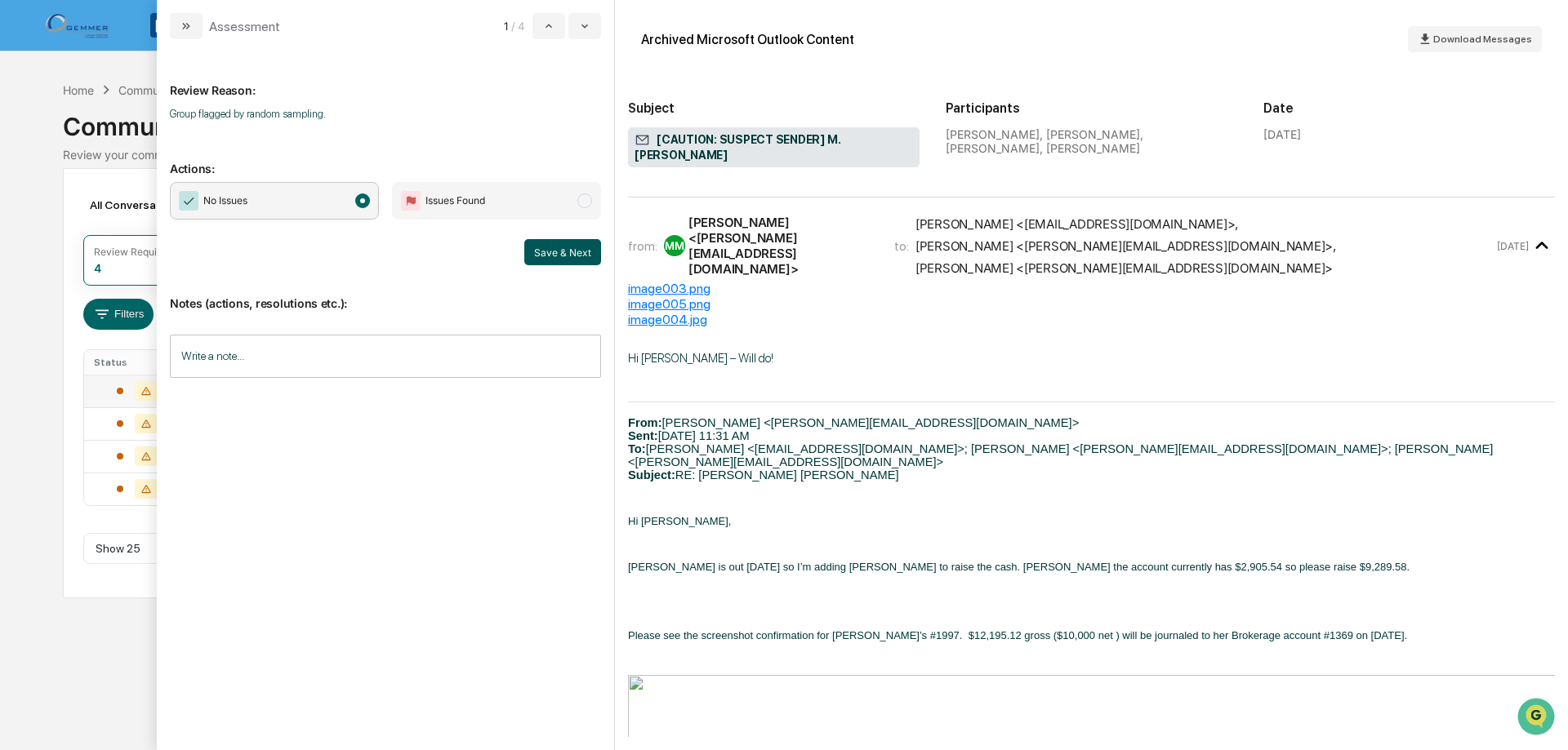
click at [548, 258] on button "Save & Next" at bounding box center [563, 252] width 77 height 26
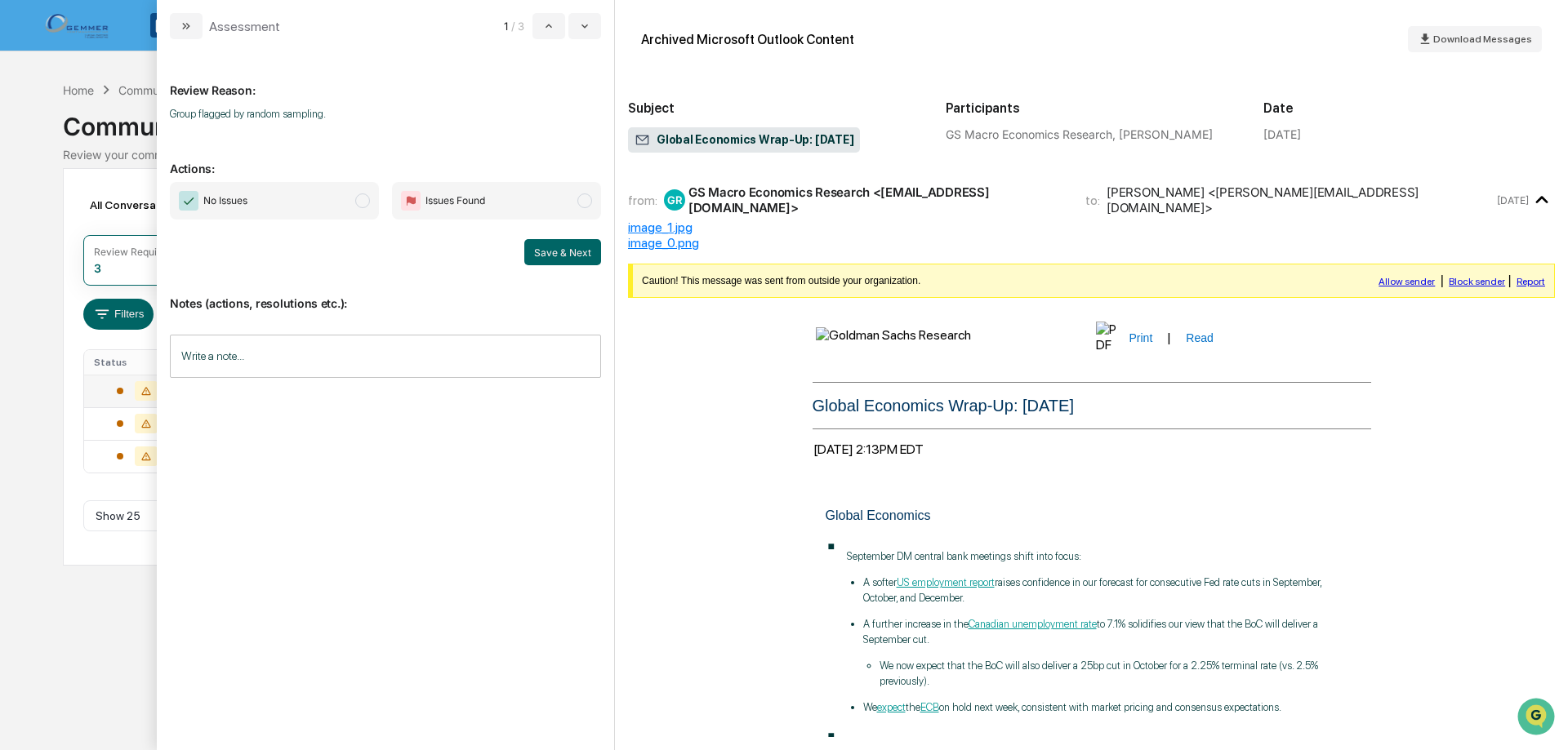
click at [365, 202] on span "modal" at bounding box center [362, 200] width 14 height 14
click at [560, 245] on button "Save & Next" at bounding box center [563, 252] width 77 height 26
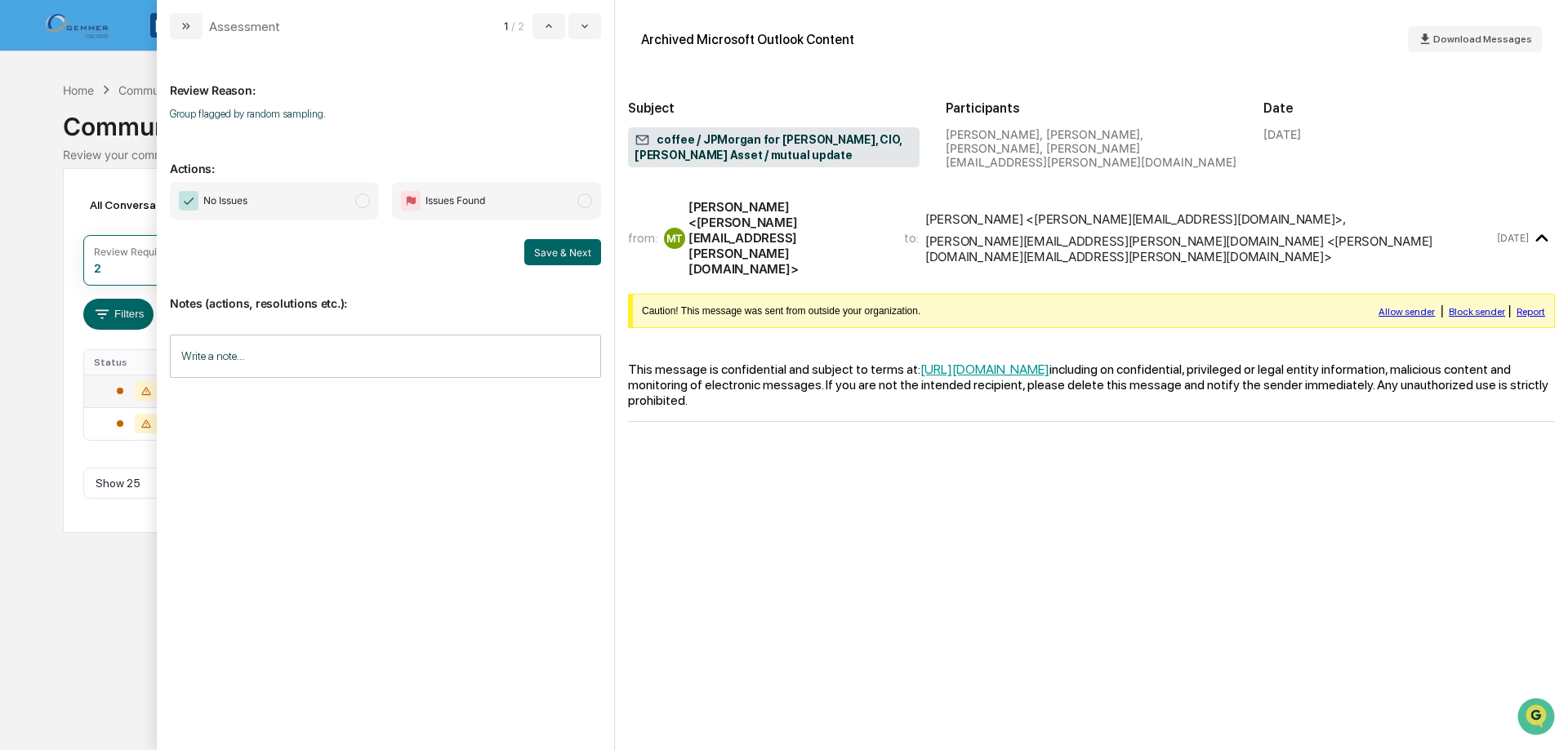
click at [362, 199] on span "modal" at bounding box center [362, 200] width 14 height 14
click at [548, 243] on button "Save & Next" at bounding box center [563, 252] width 77 height 26
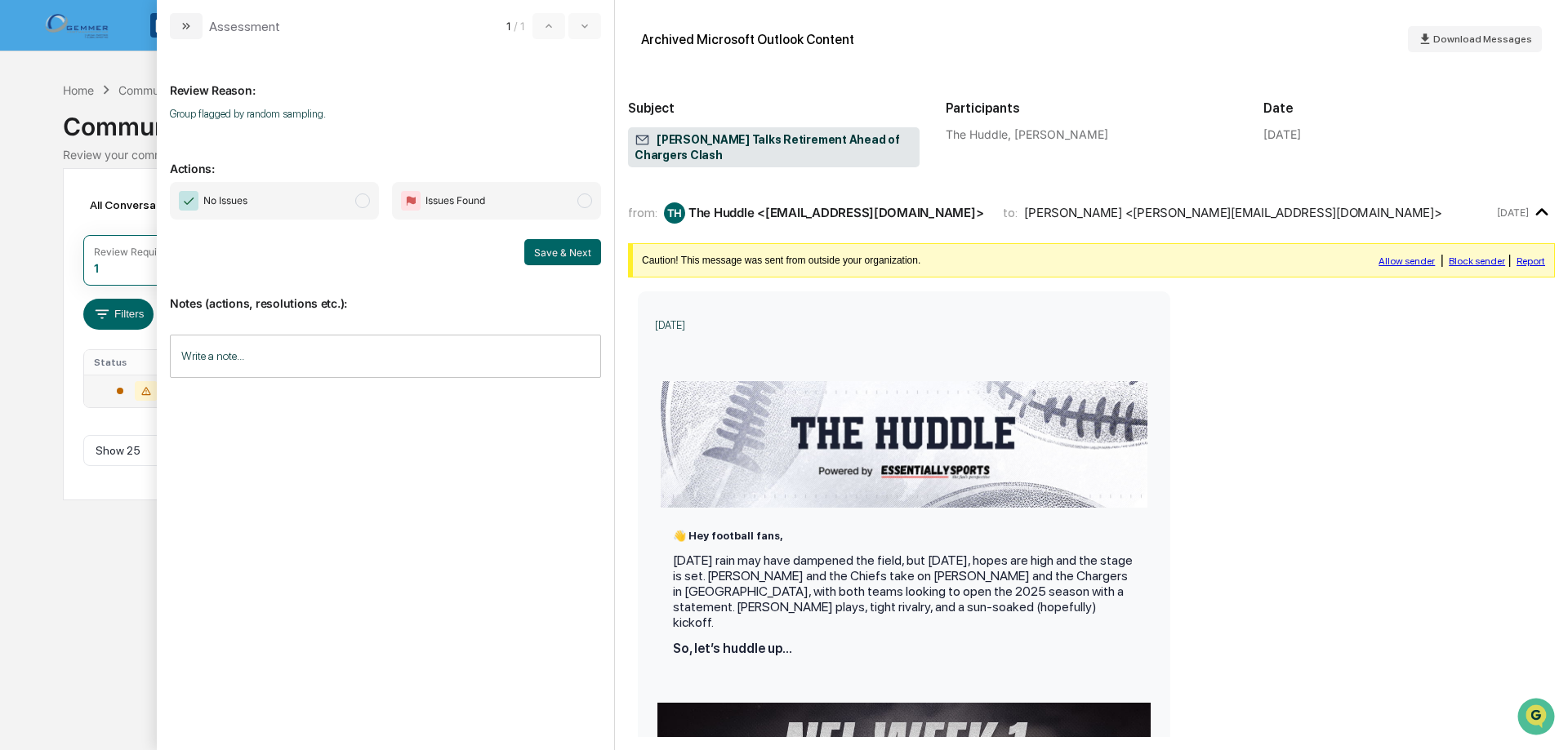
click at [361, 201] on span "modal" at bounding box center [362, 200] width 14 height 14
click at [542, 249] on button "Save & Next" at bounding box center [563, 252] width 77 height 26
